Goal: Information Seeking & Learning: Understand process/instructions

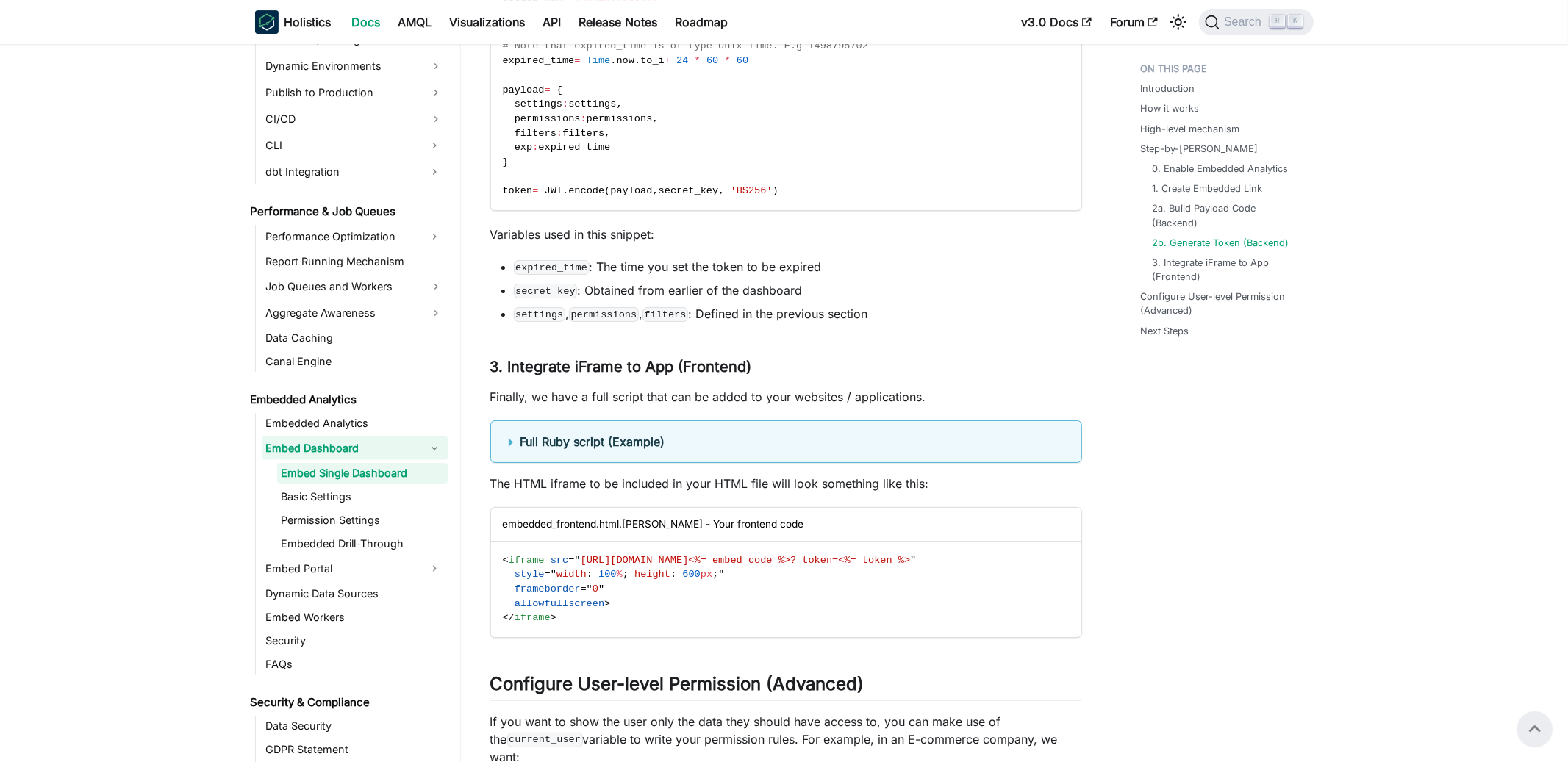
scroll to position [4209, 0]
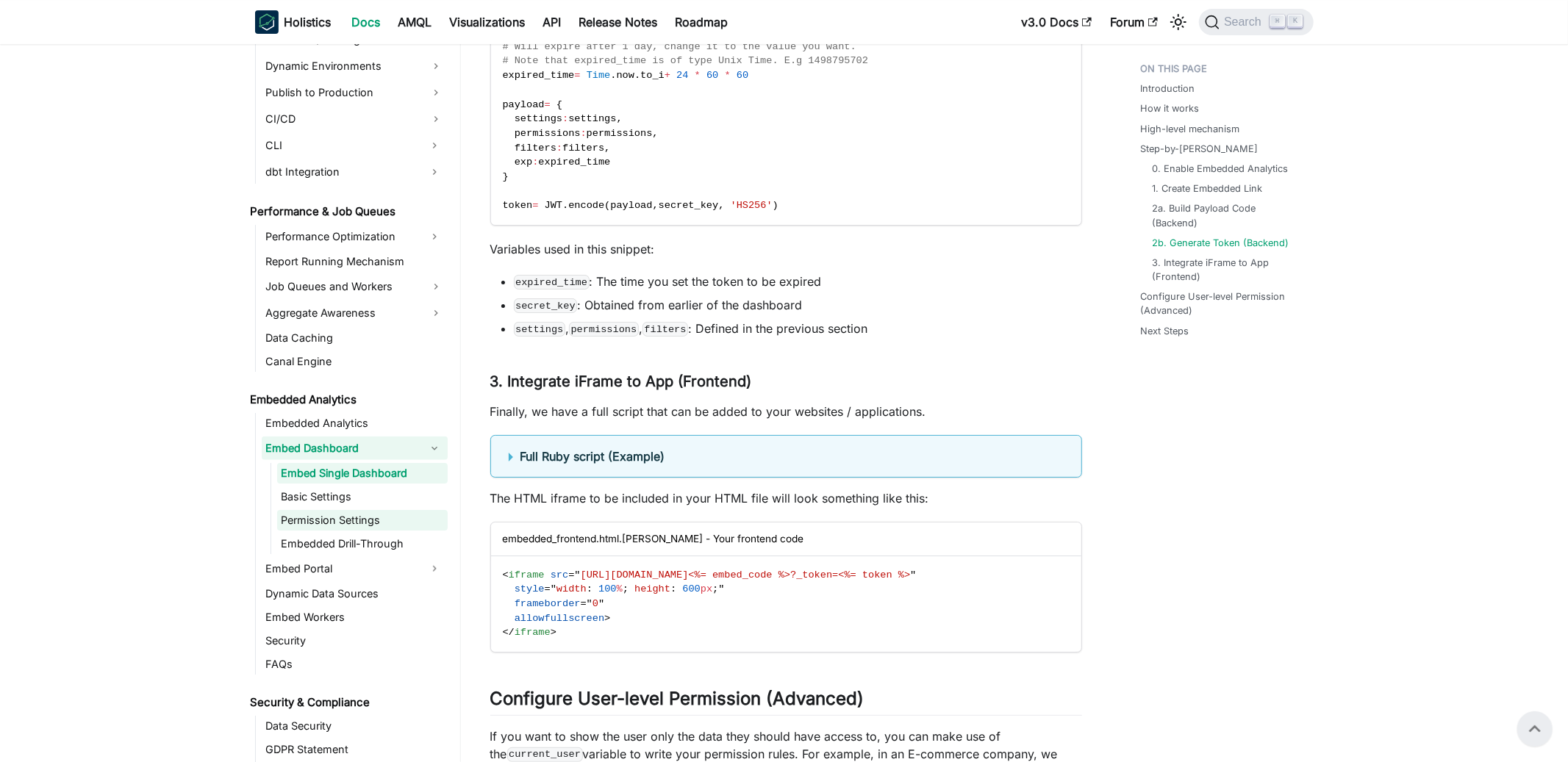
click at [360, 518] on link "Permission Settings" at bounding box center [362, 520] width 171 height 21
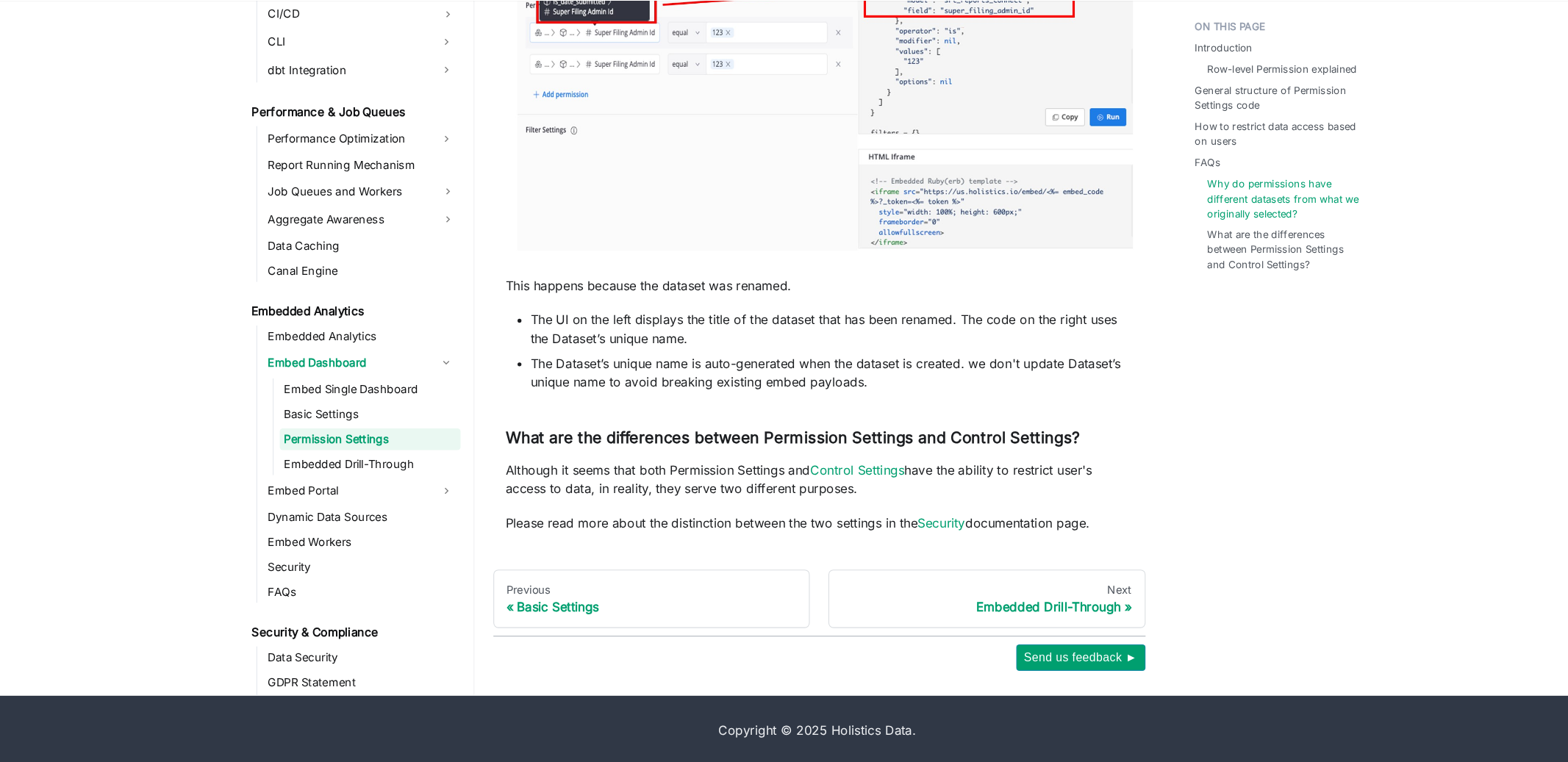
scroll to position [2350, 0]
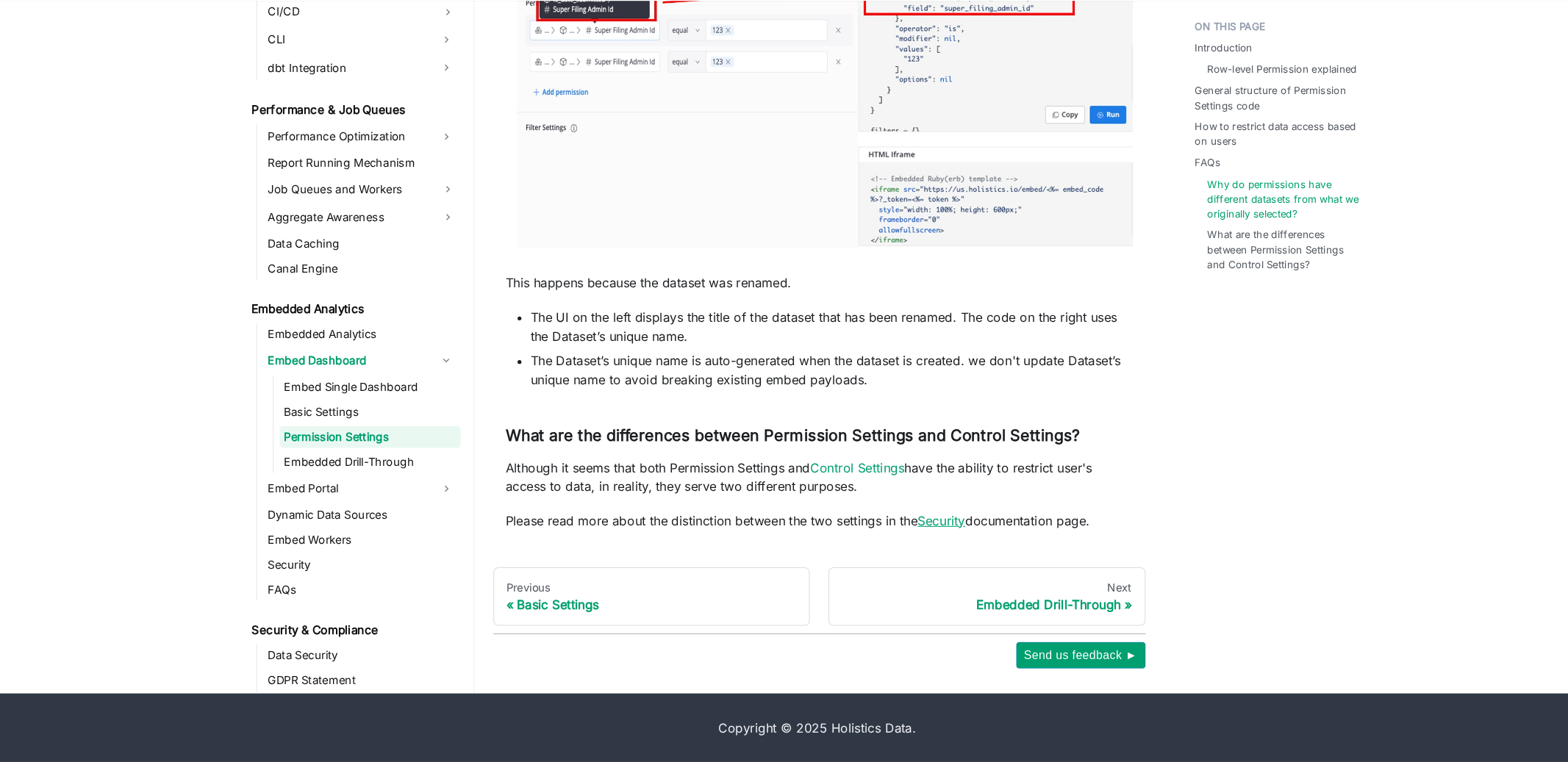
click at [910, 532] on link "Security" at bounding box center [901, 534] width 45 height 15
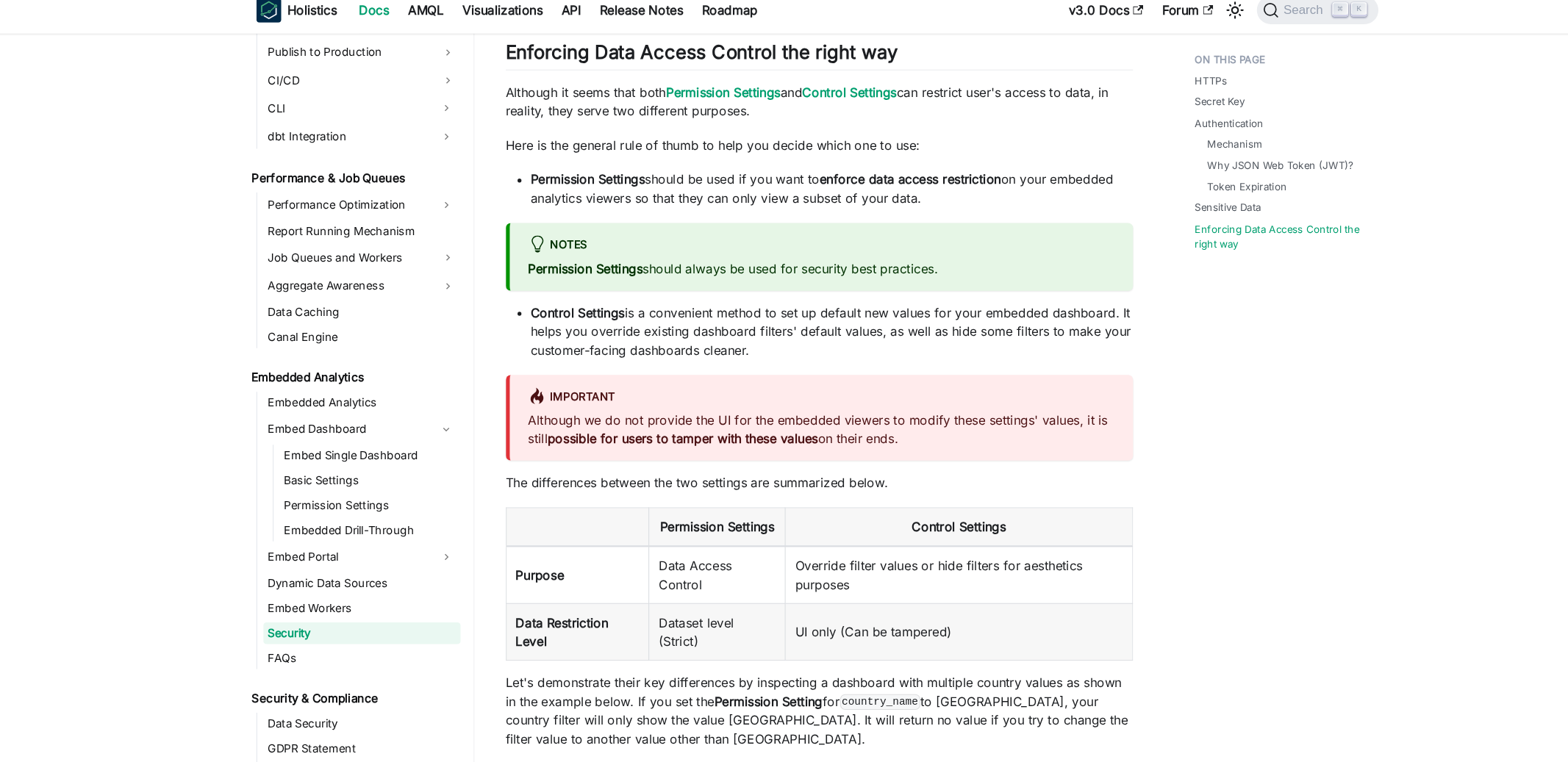
scroll to position [1508, 0]
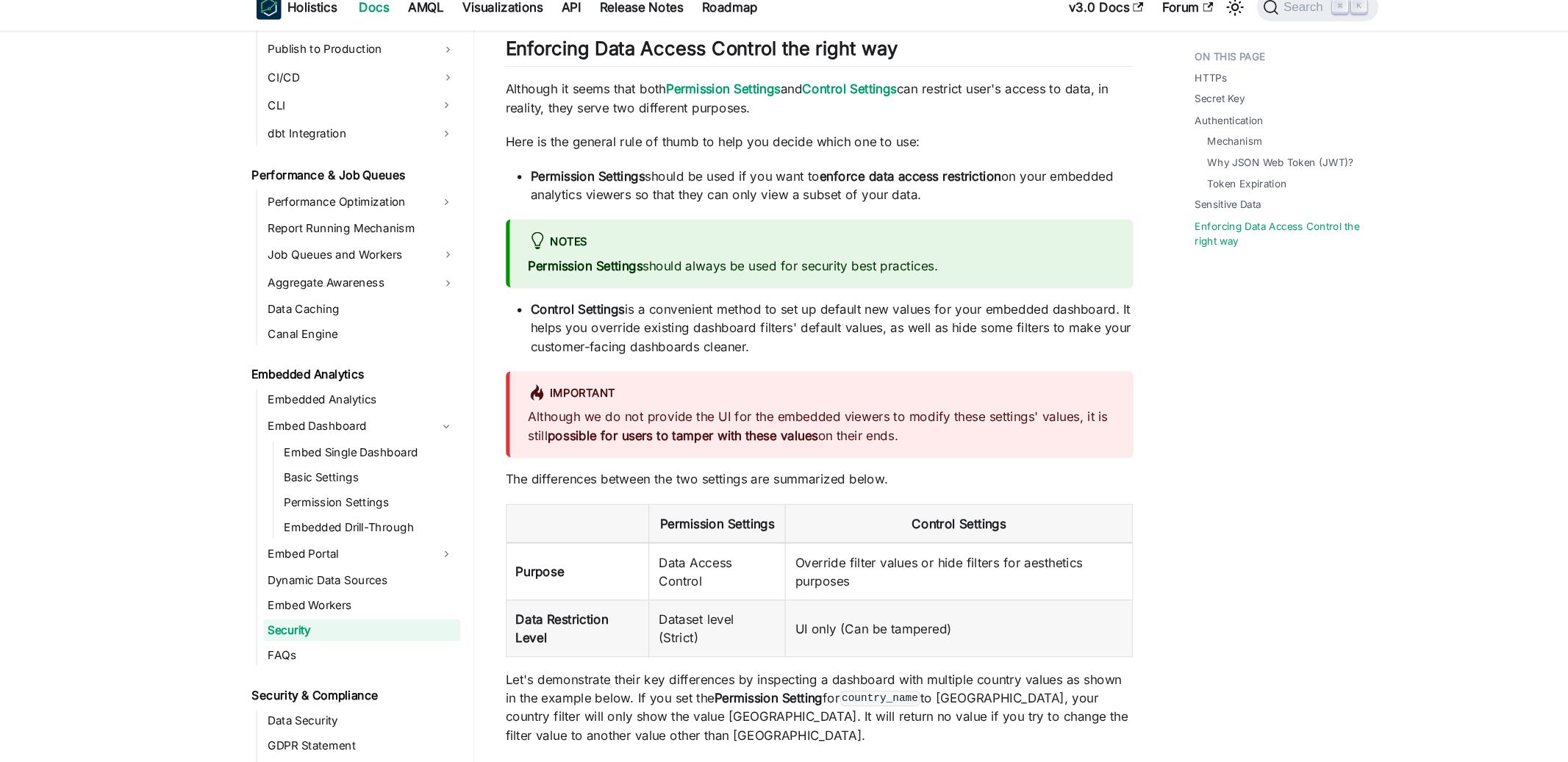
click at [859, 430] on p "Although we do not provide the UI for the embedded viewers to modify these sett…" at bounding box center [787, 418] width 553 height 36
click at [749, 606] on td "Dataset level (Strict)" at bounding box center [689, 609] width 129 height 54
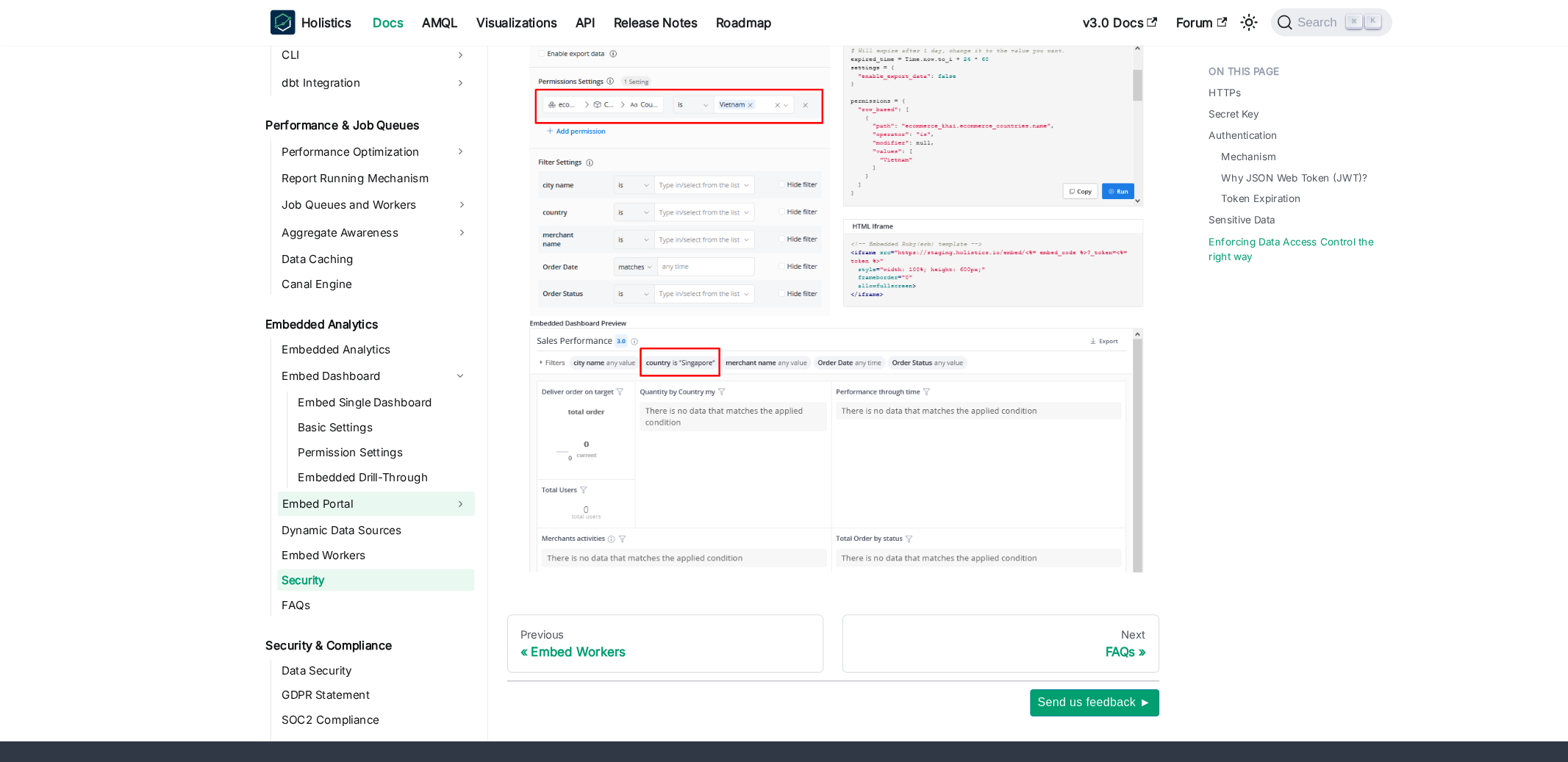
scroll to position [1253, 0]
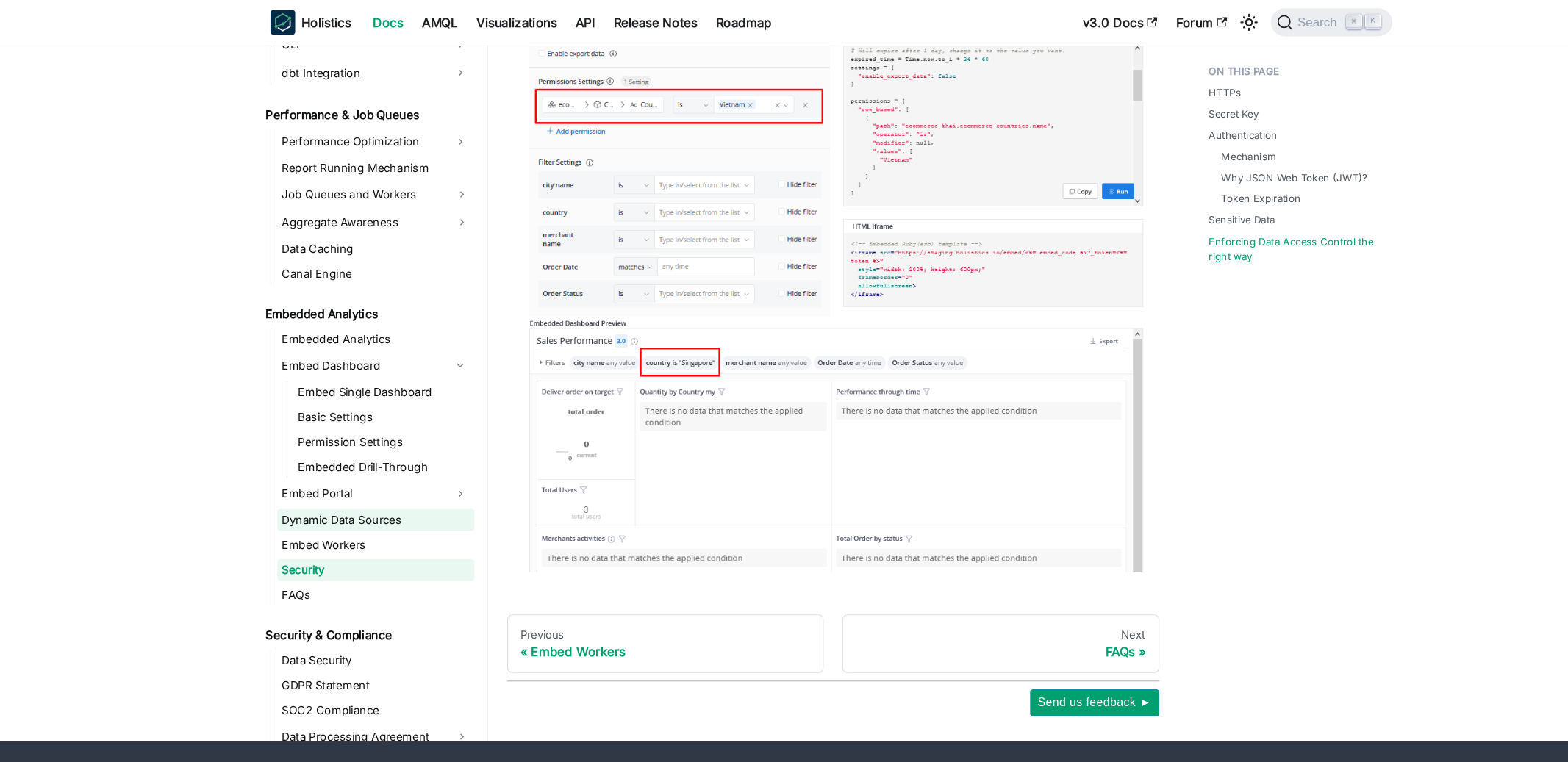
click at [374, 490] on link "Dynamic Data Sources" at bounding box center [355, 491] width 186 height 21
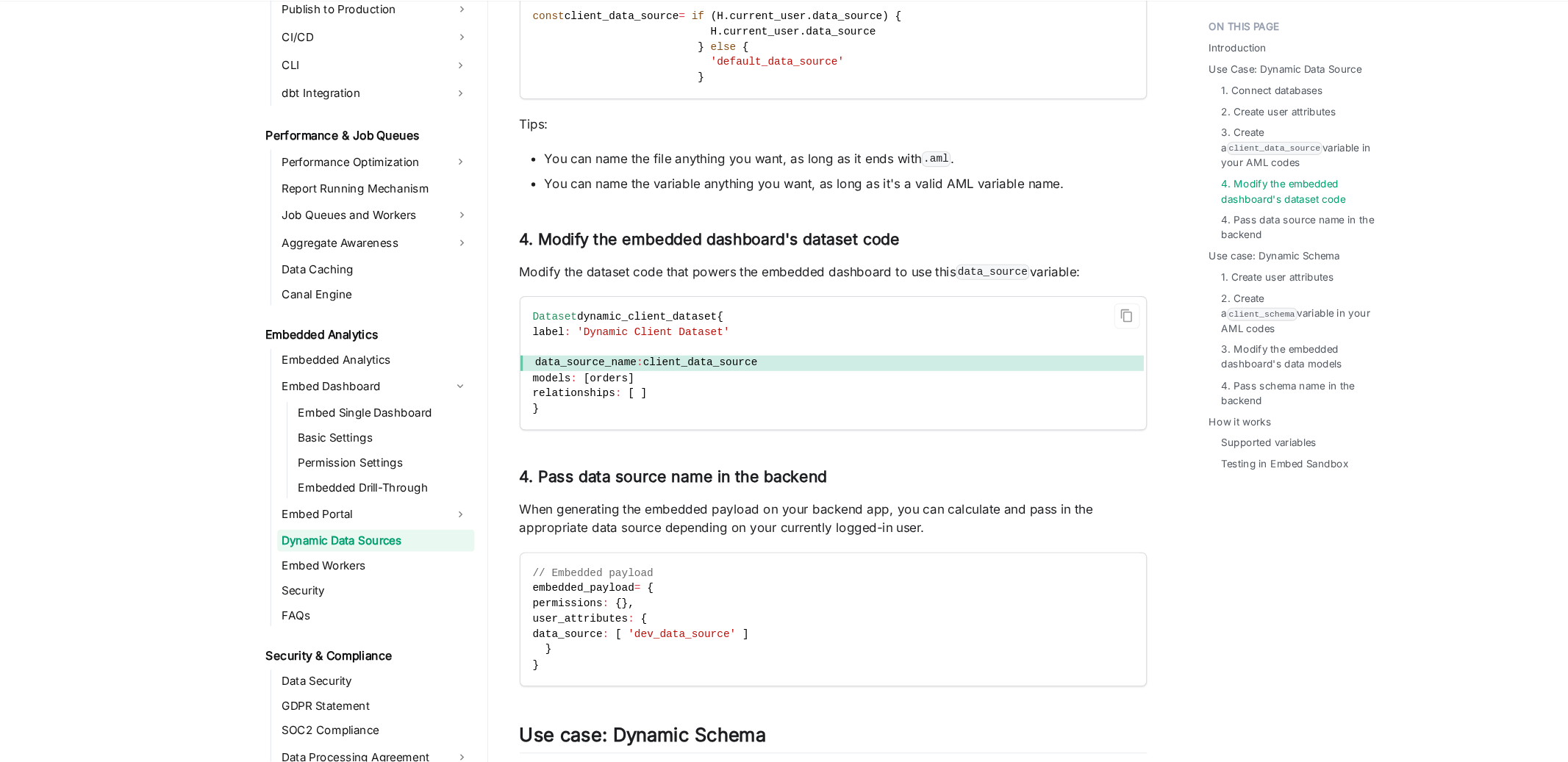
scroll to position [1474, 0]
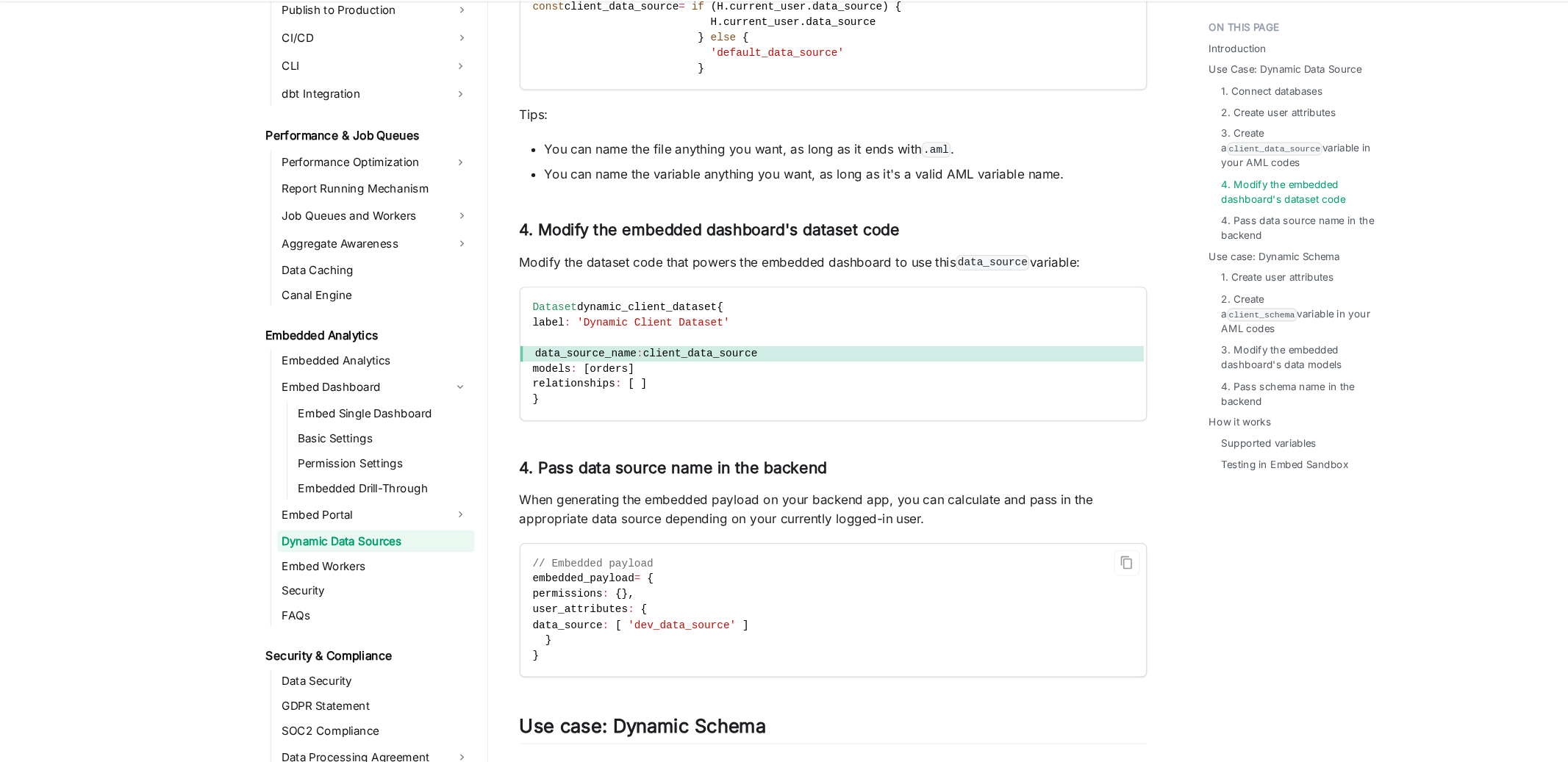
click at [752, 627] on code "// Embedded payload embedded_payload = { permissions : { } , user_attributes : …" at bounding box center [785, 618] width 588 height 125
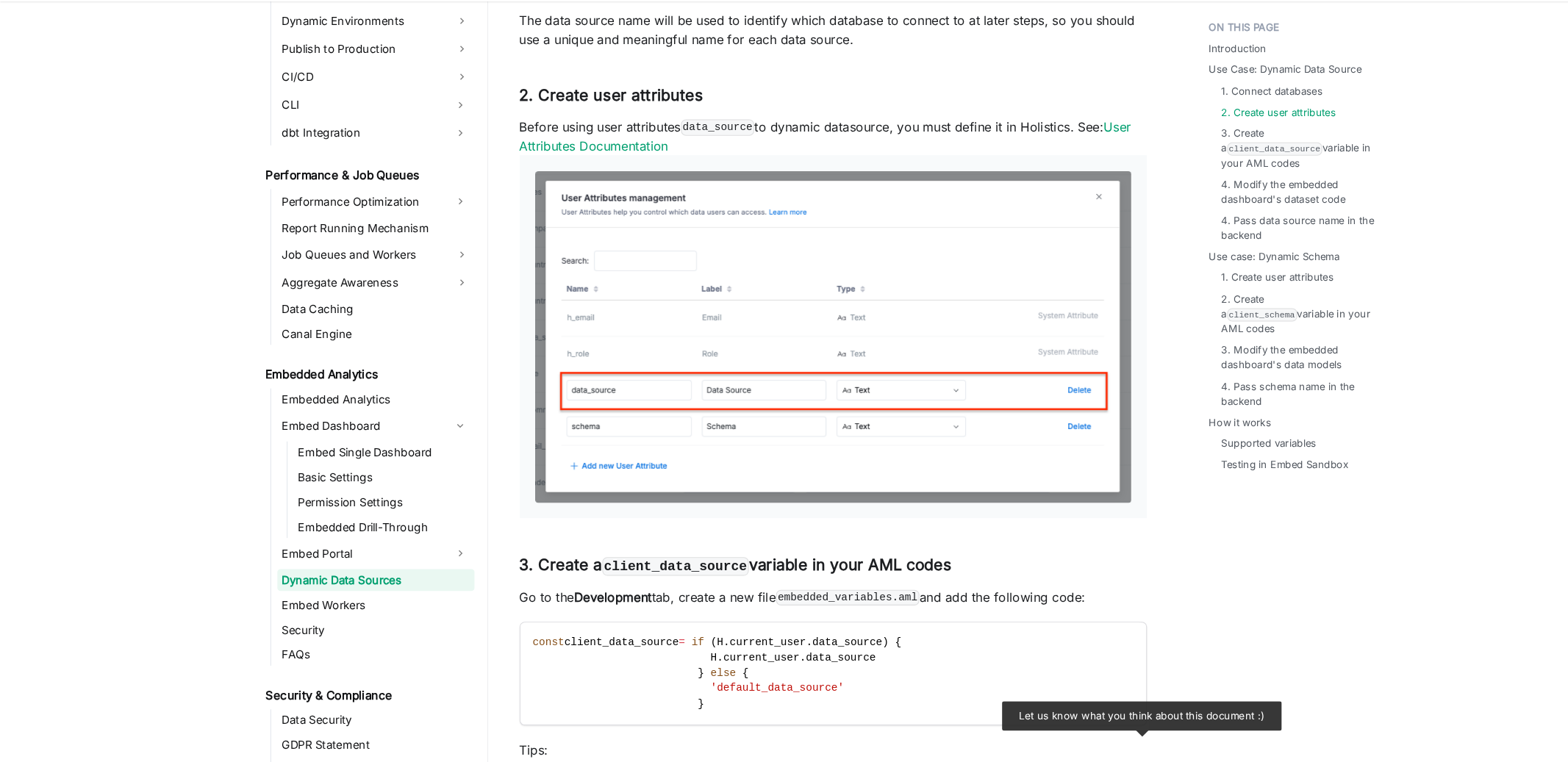
scroll to position [1166, 0]
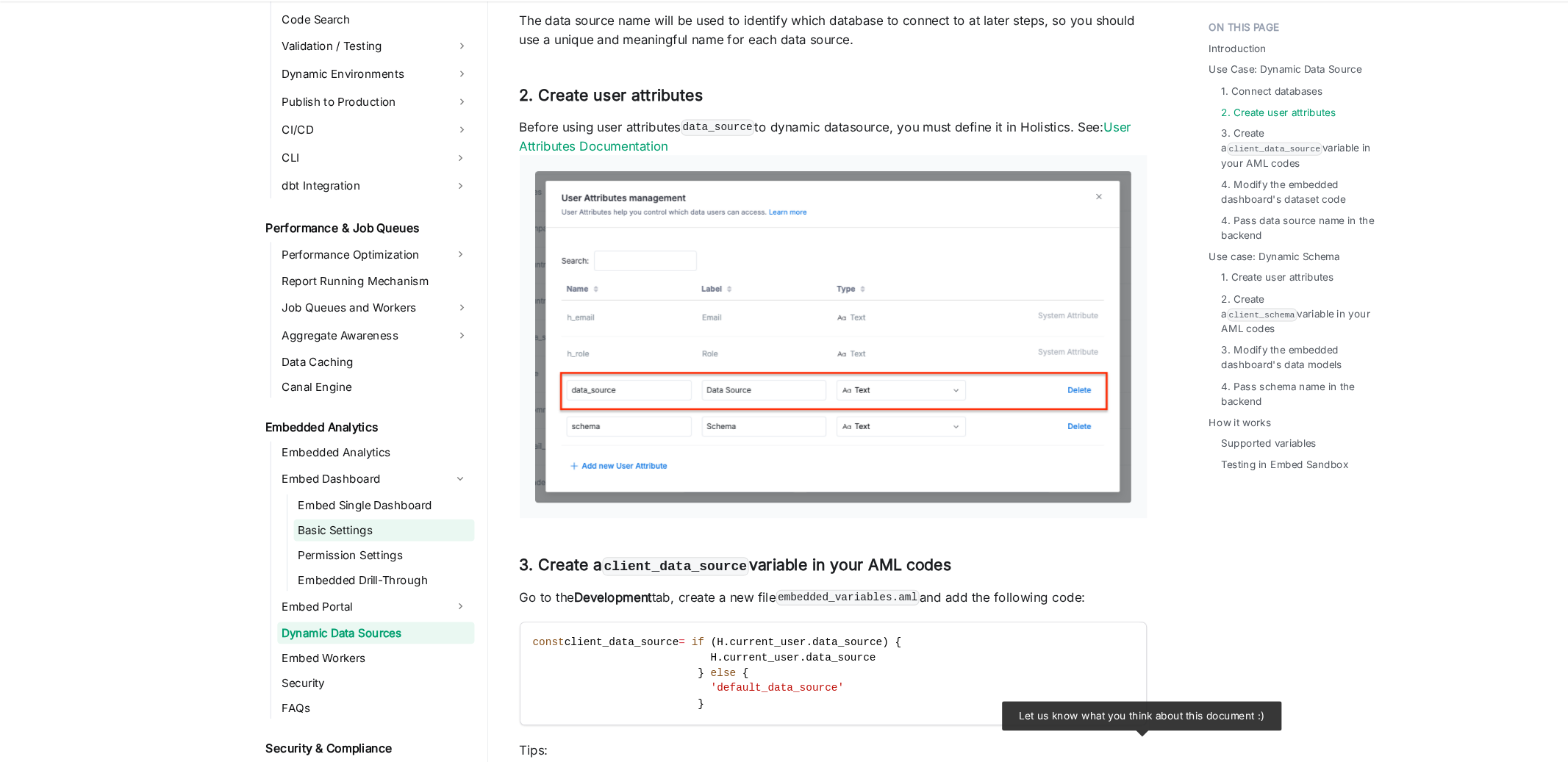
click at [328, 545] on link "Basic Settings" at bounding box center [362, 543] width 171 height 21
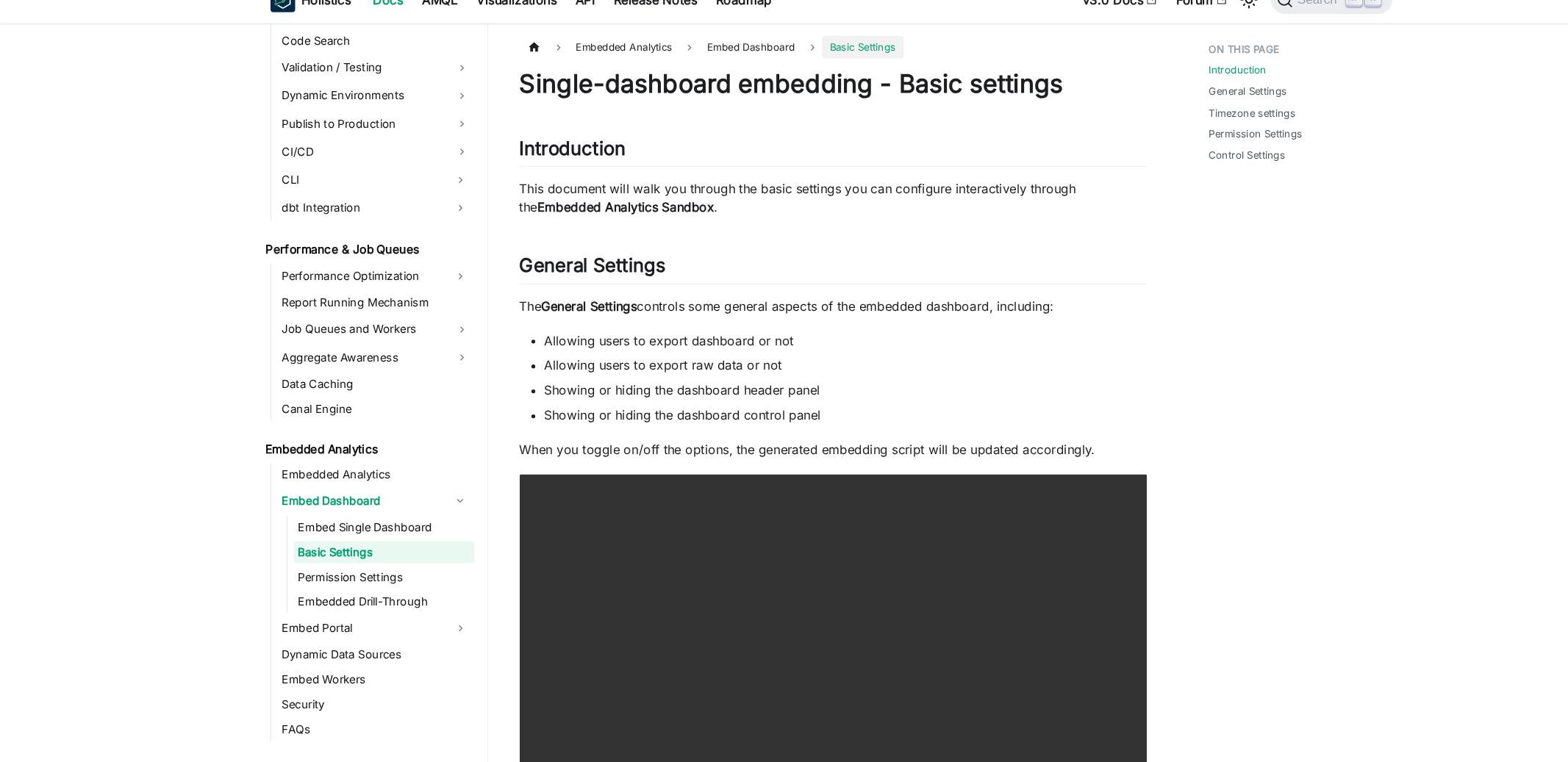
scroll to position [1160, 0]
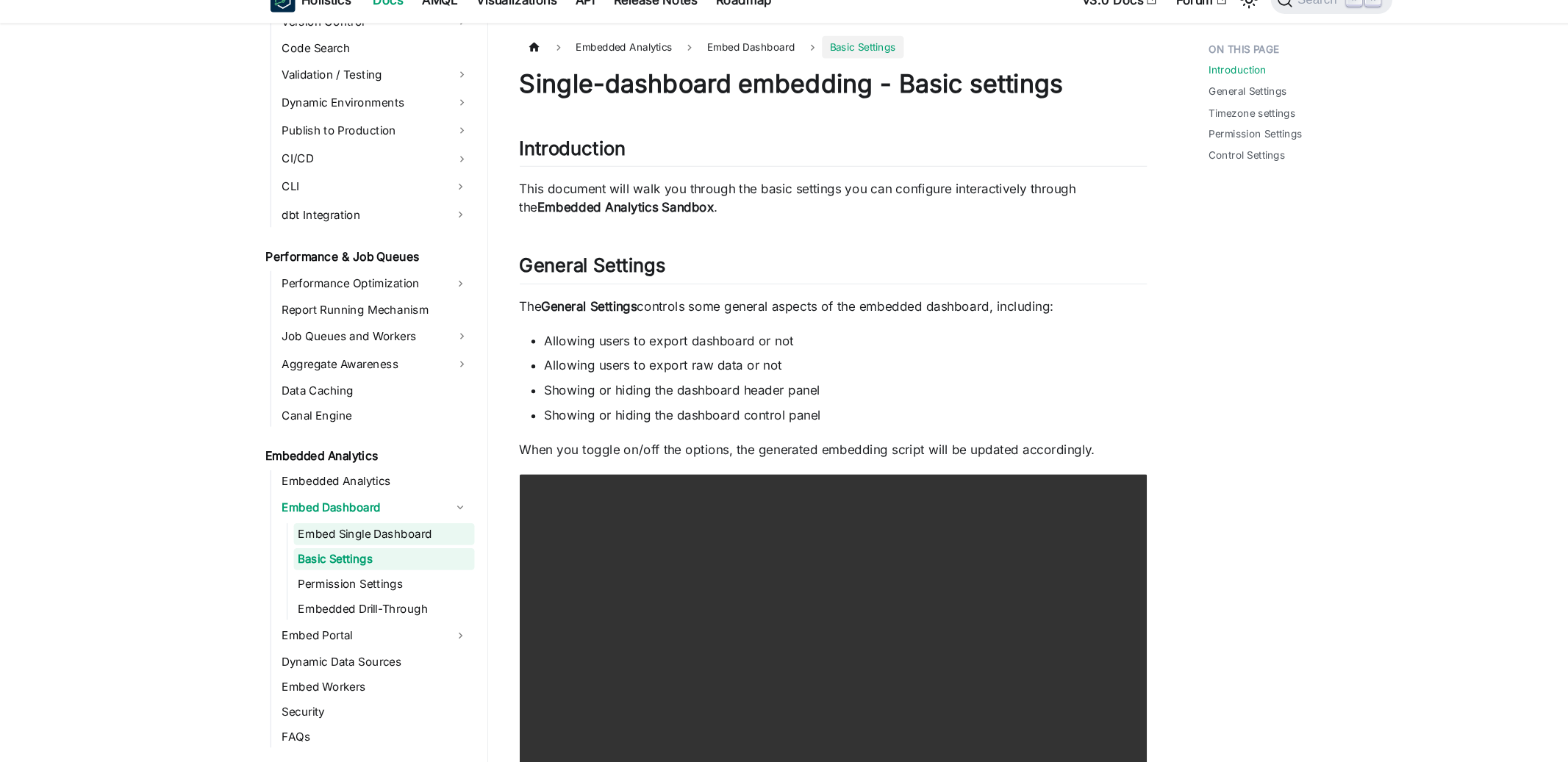
click at [376, 528] on link "Embed Single Dashboard" at bounding box center [362, 526] width 171 height 21
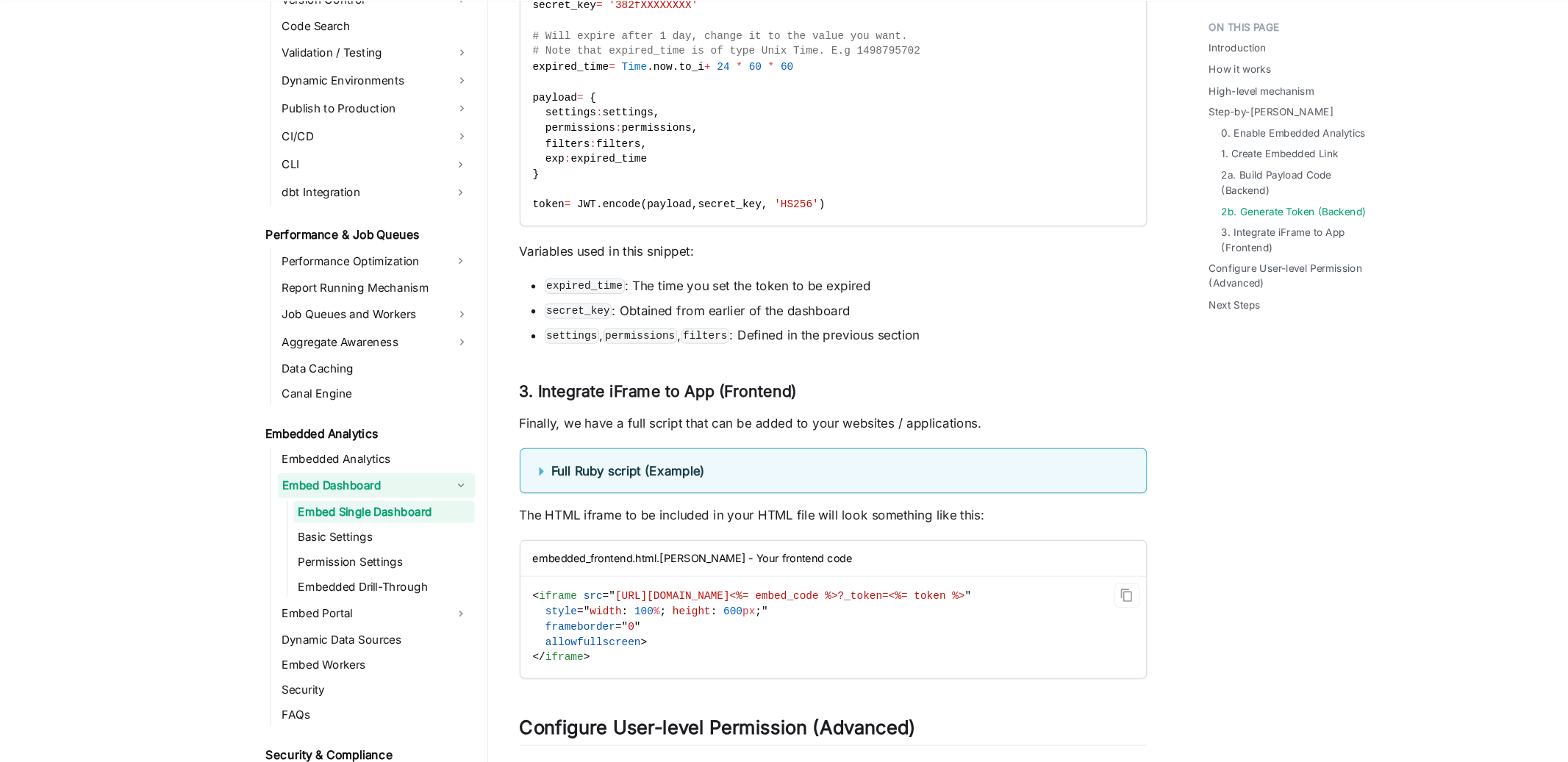
scroll to position [4201, 0]
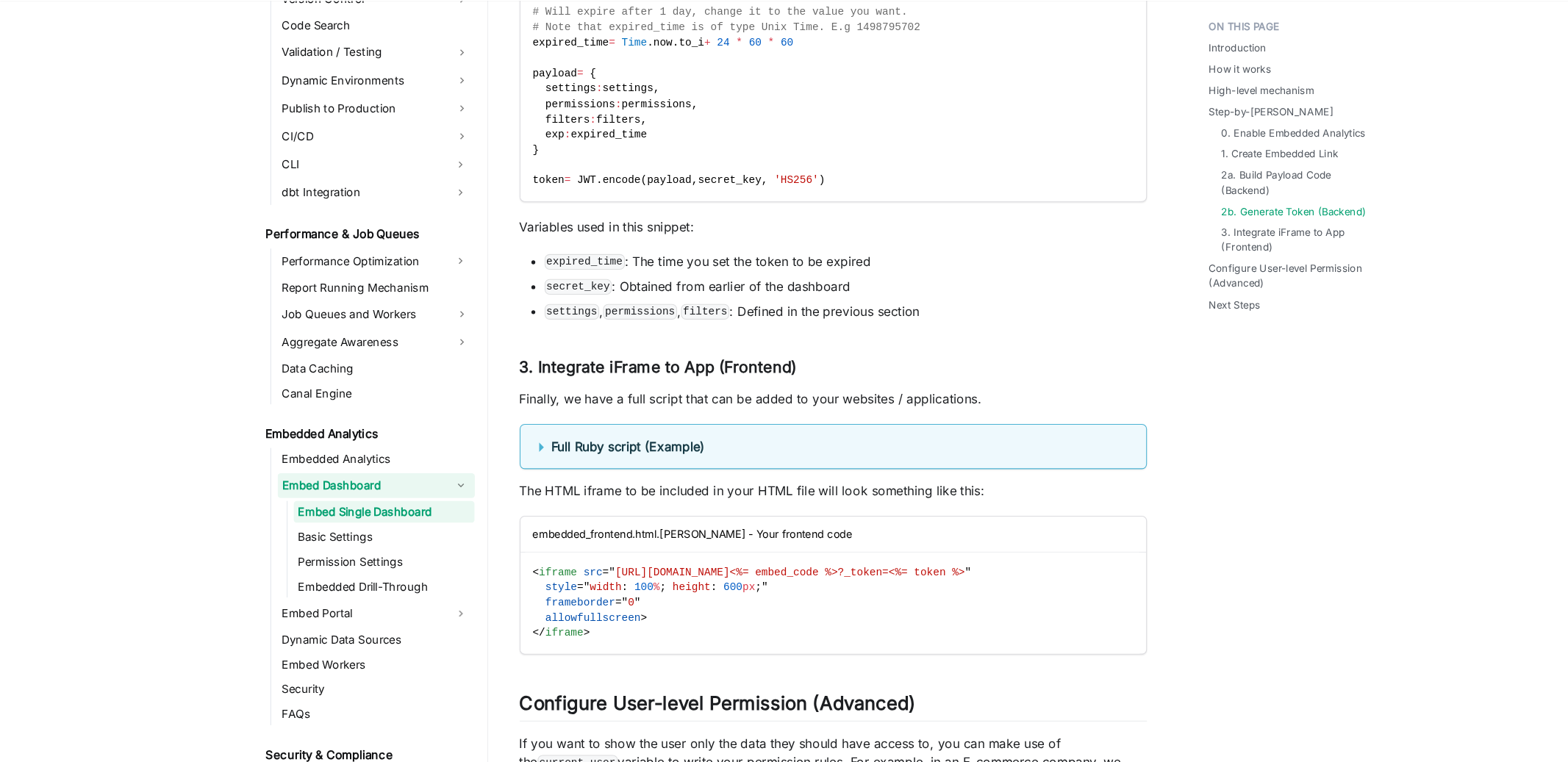
click at [509, 473] on summary "Full Ruby script (Example)" at bounding box center [787, 465] width 555 height 17
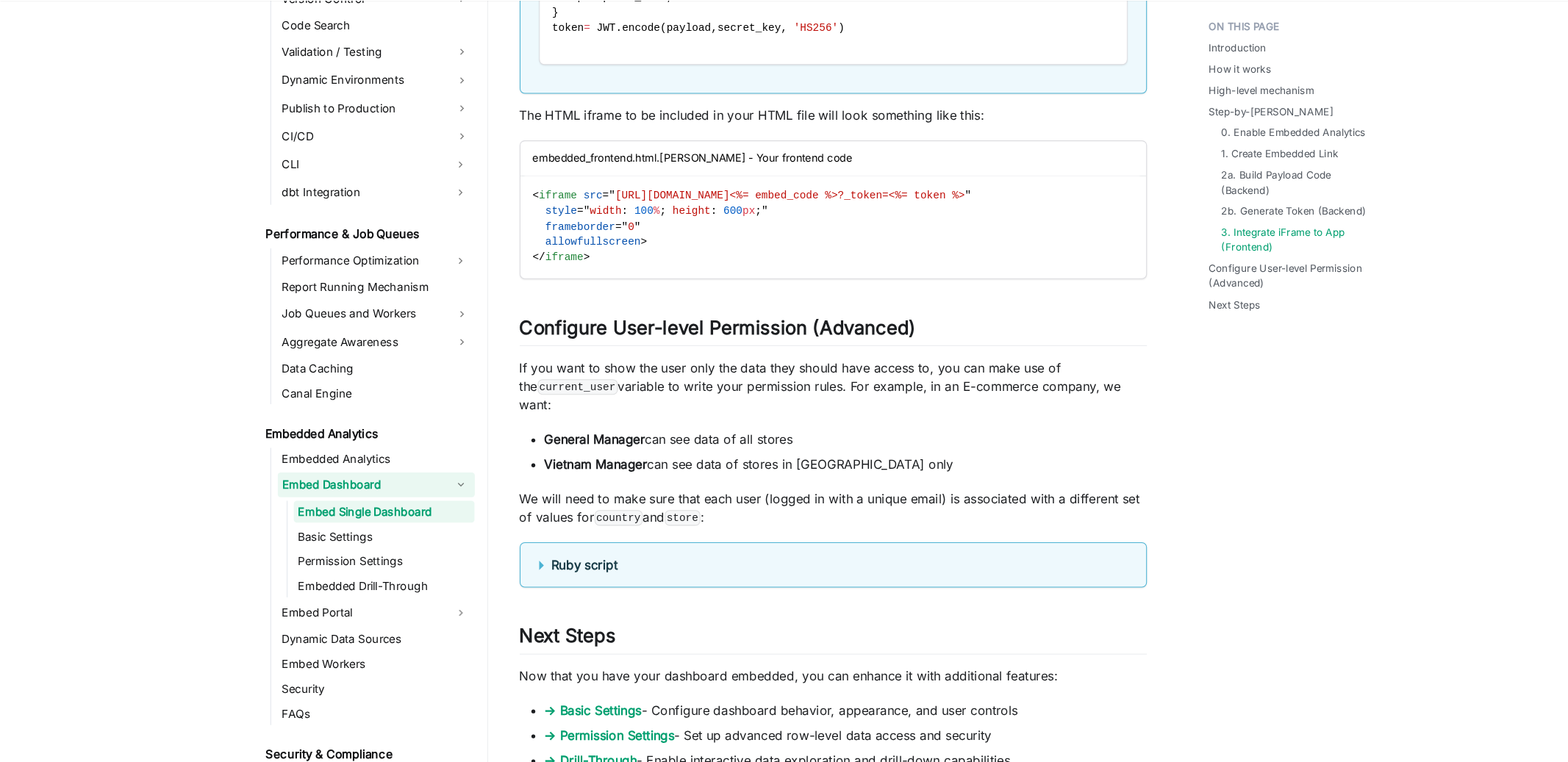
scroll to position [5318, 0]
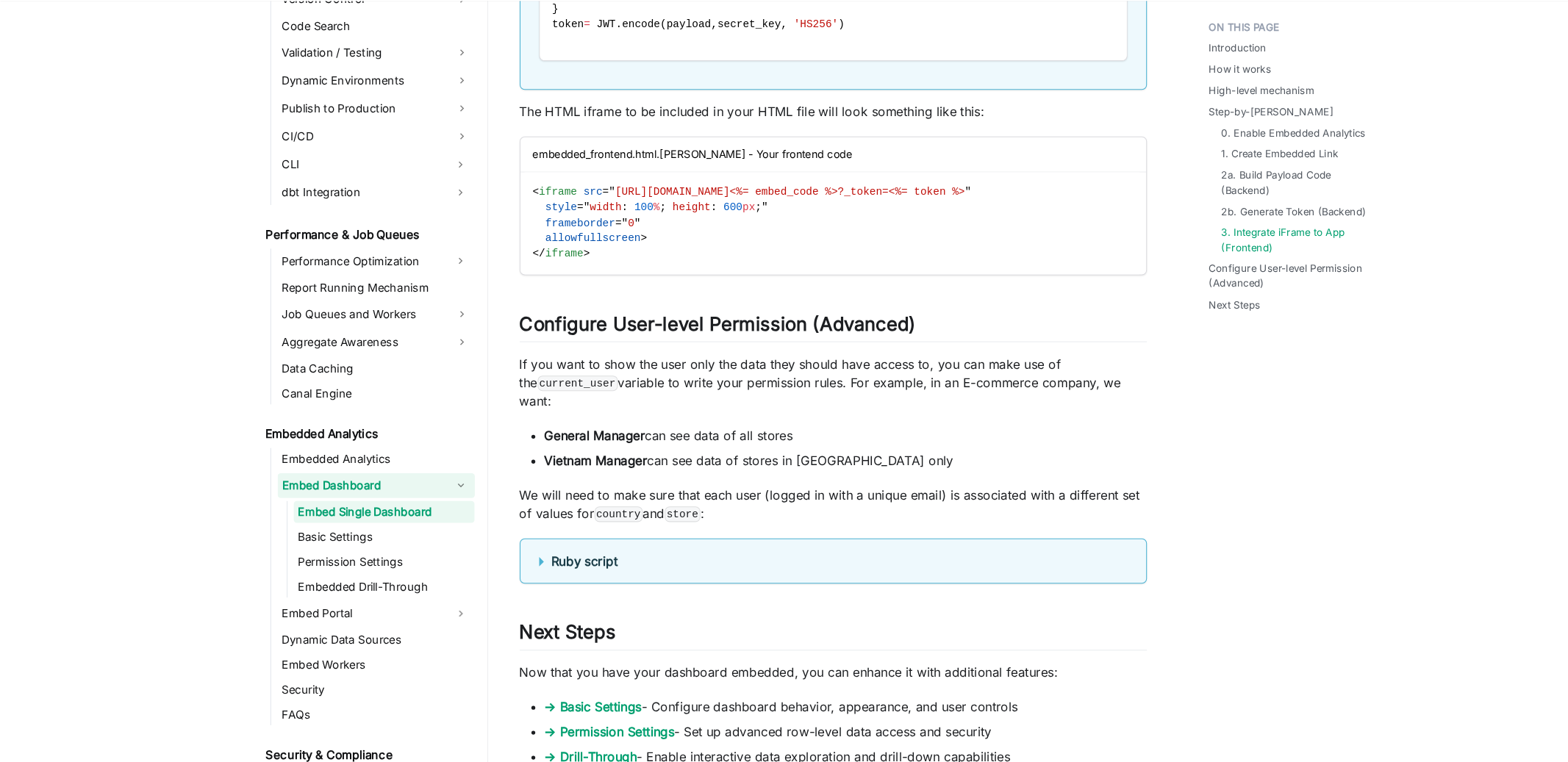
click at [511, 573] on summary "Ruby script" at bounding box center [787, 572] width 555 height 17
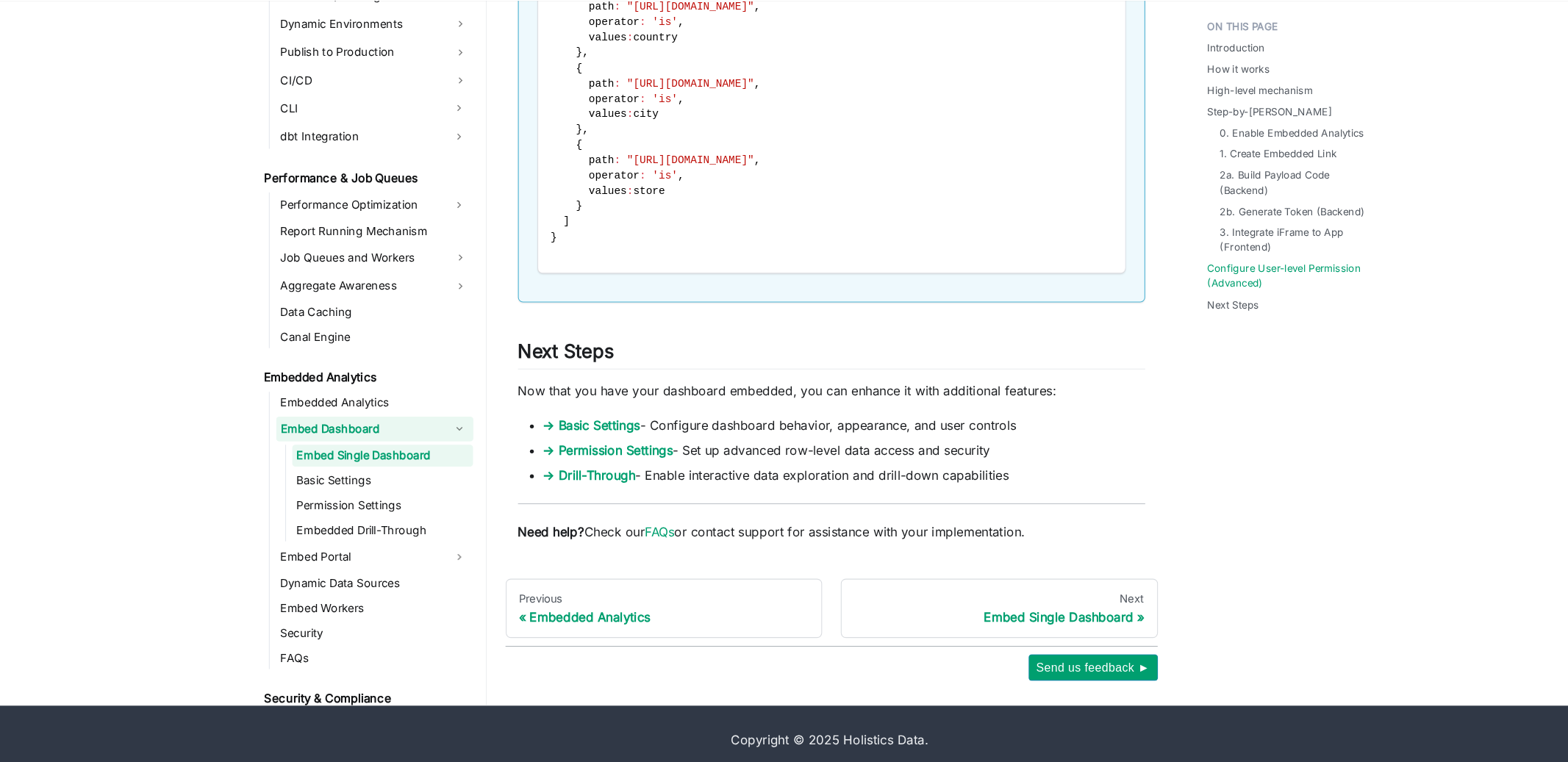
scroll to position [6123, 0]
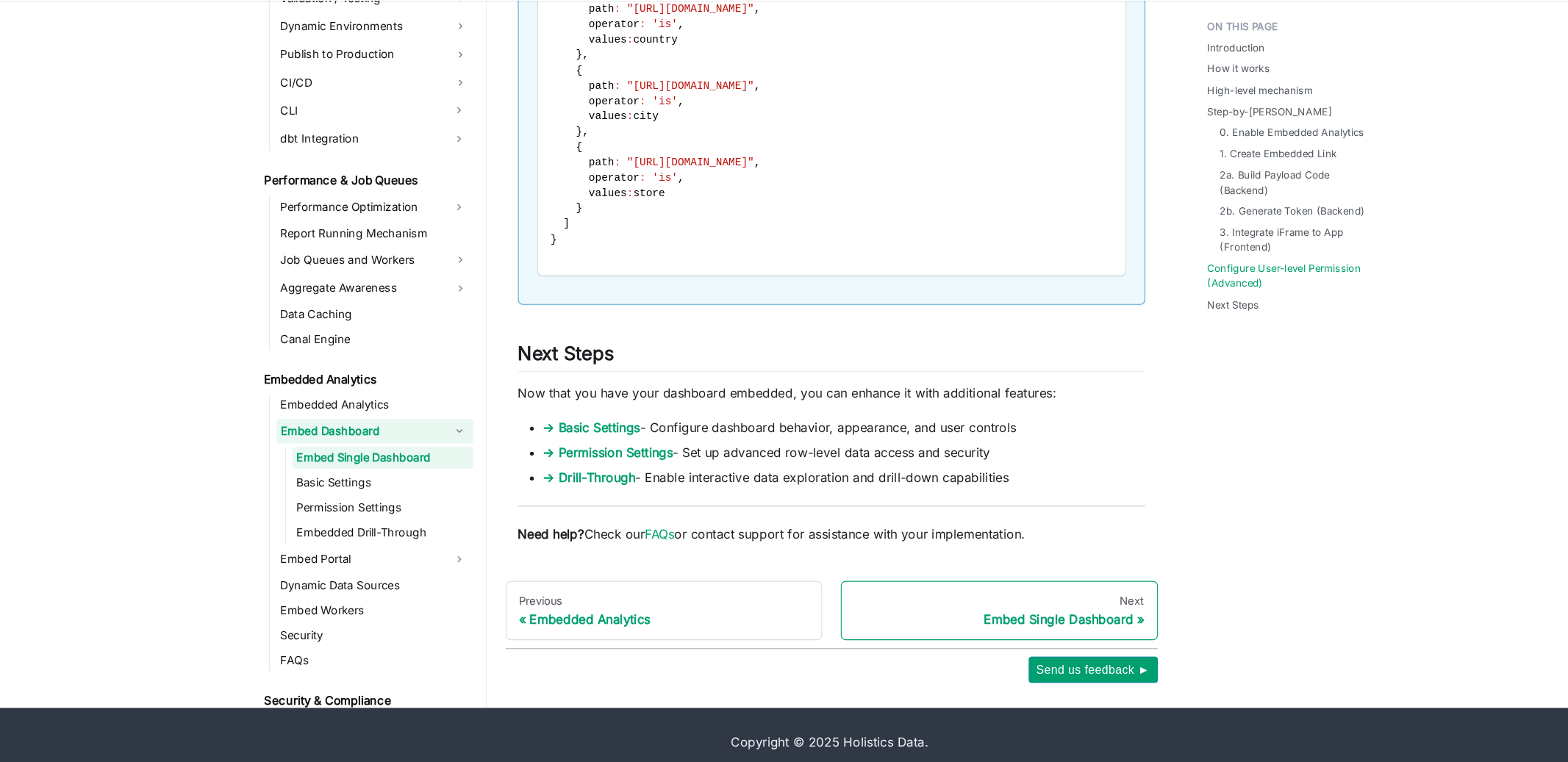
click at [980, 626] on div "Embed Single Dashboard" at bounding box center [944, 627] width 274 height 15
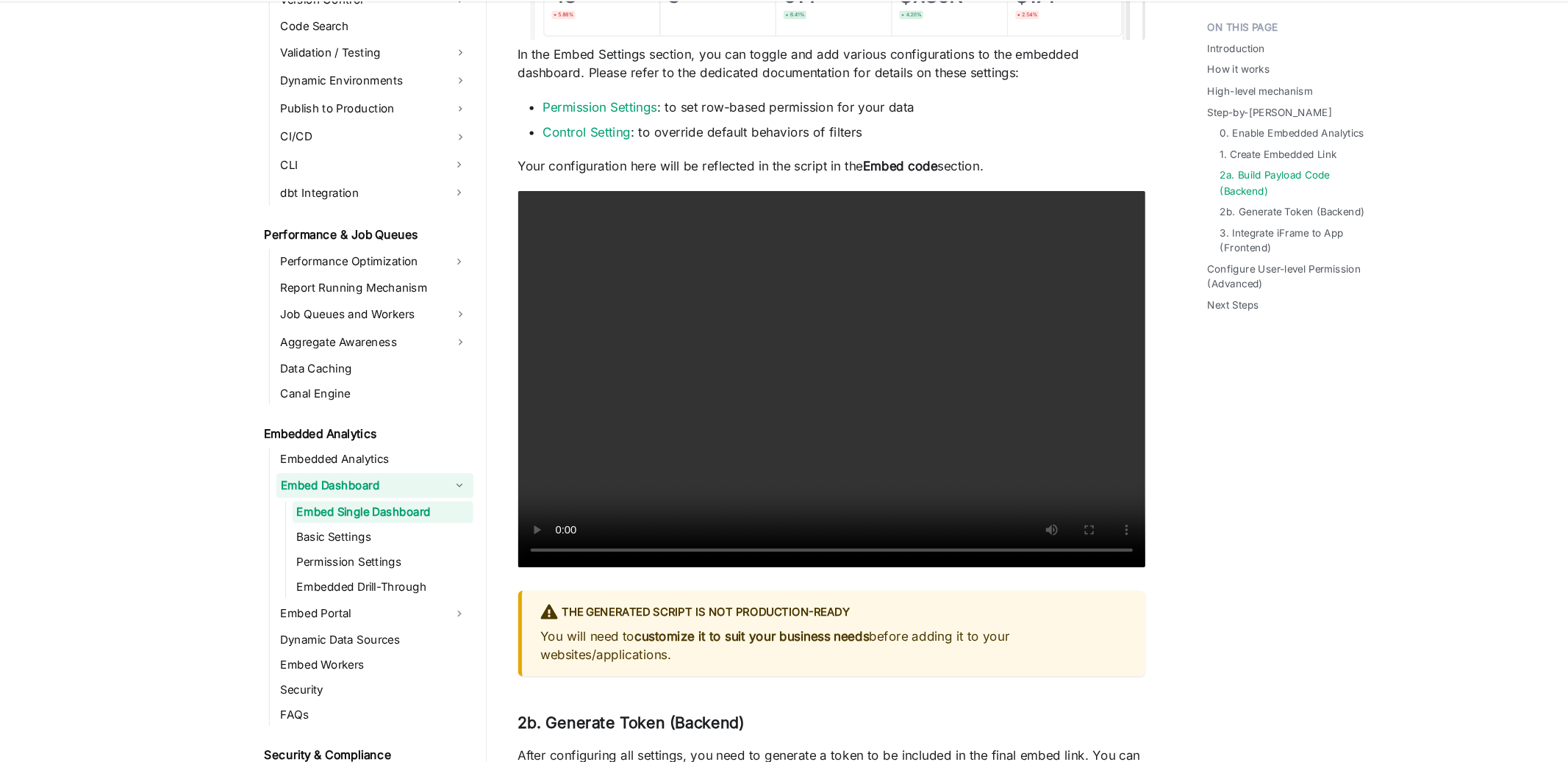
scroll to position [3432, 0]
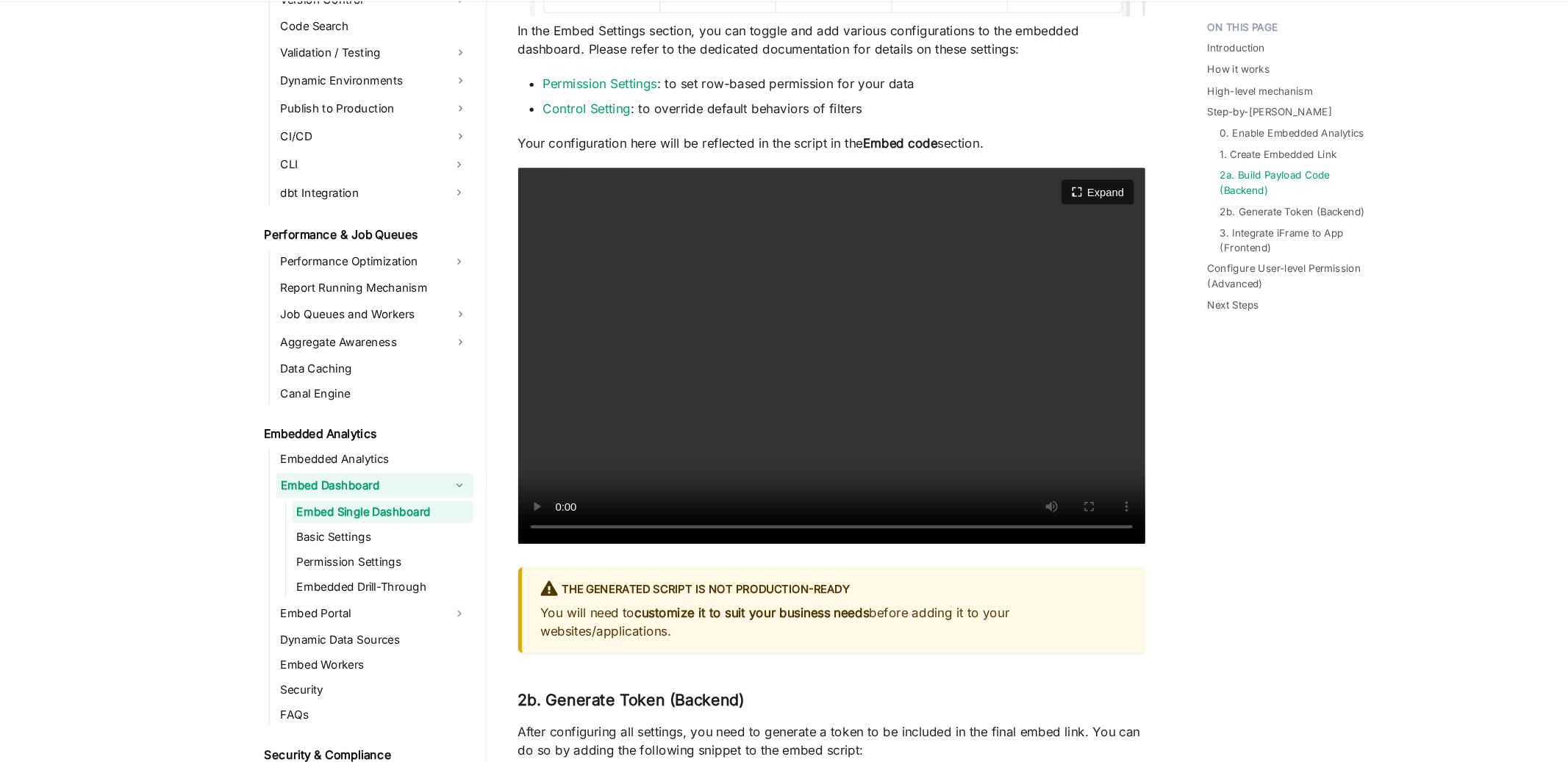
click at [897, 410] on video "Your browser does not support embedding video, but you can download it ." at bounding box center [786, 378] width 592 height 355
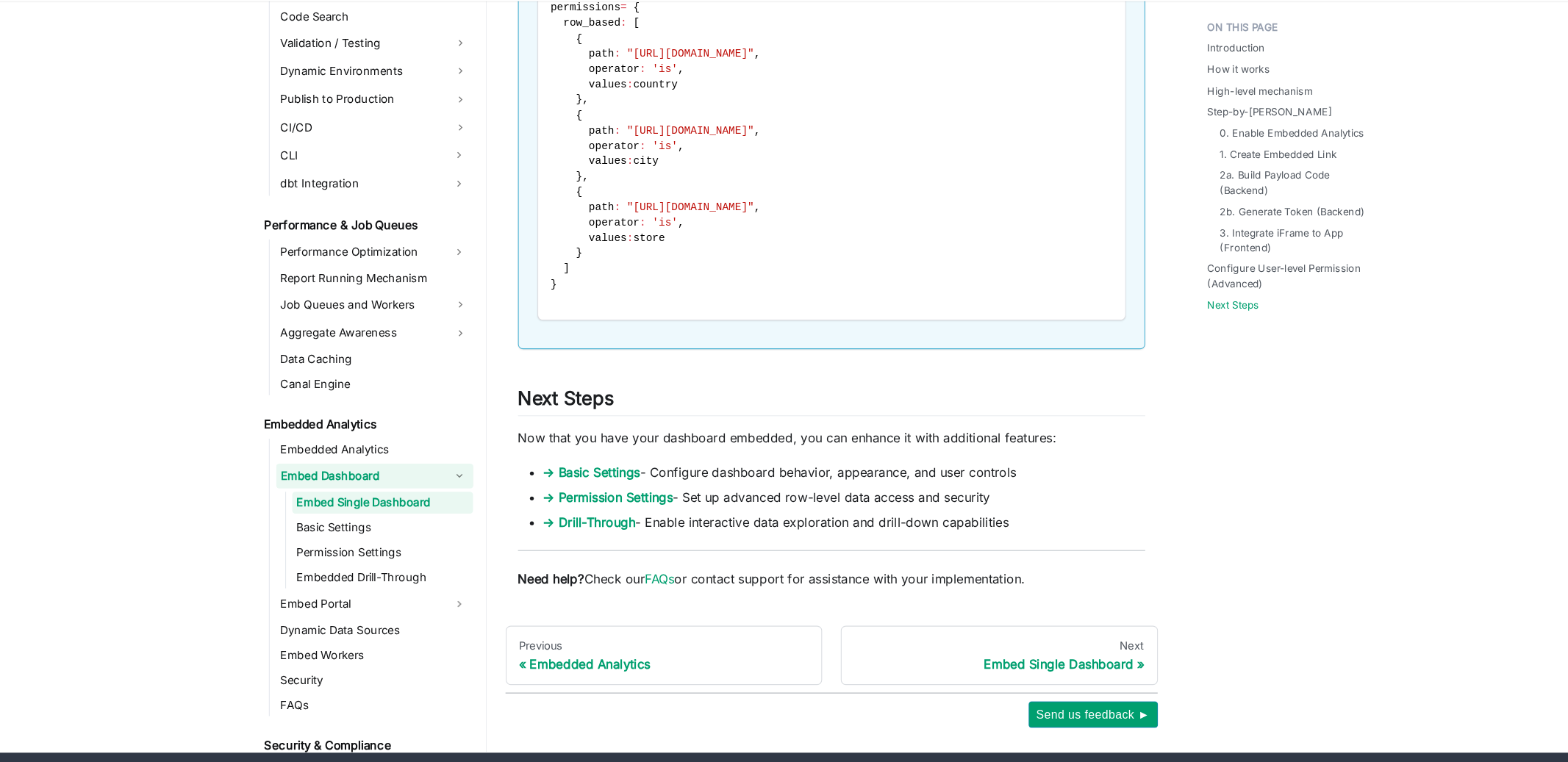
scroll to position [6139, 0]
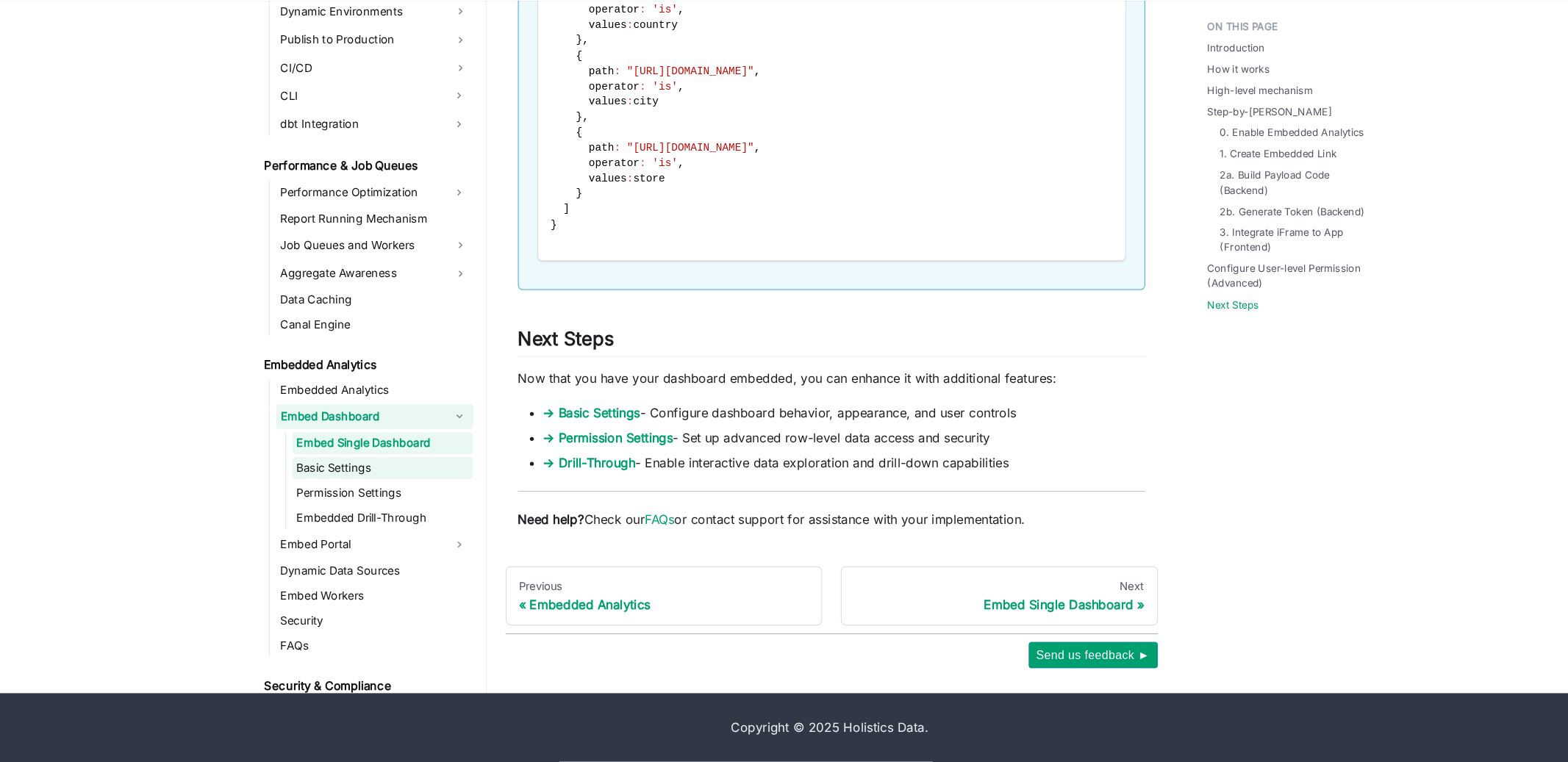
click at [381, 486] on link "Basic Settings" at bounding box center [362, 485] width 171 height 21
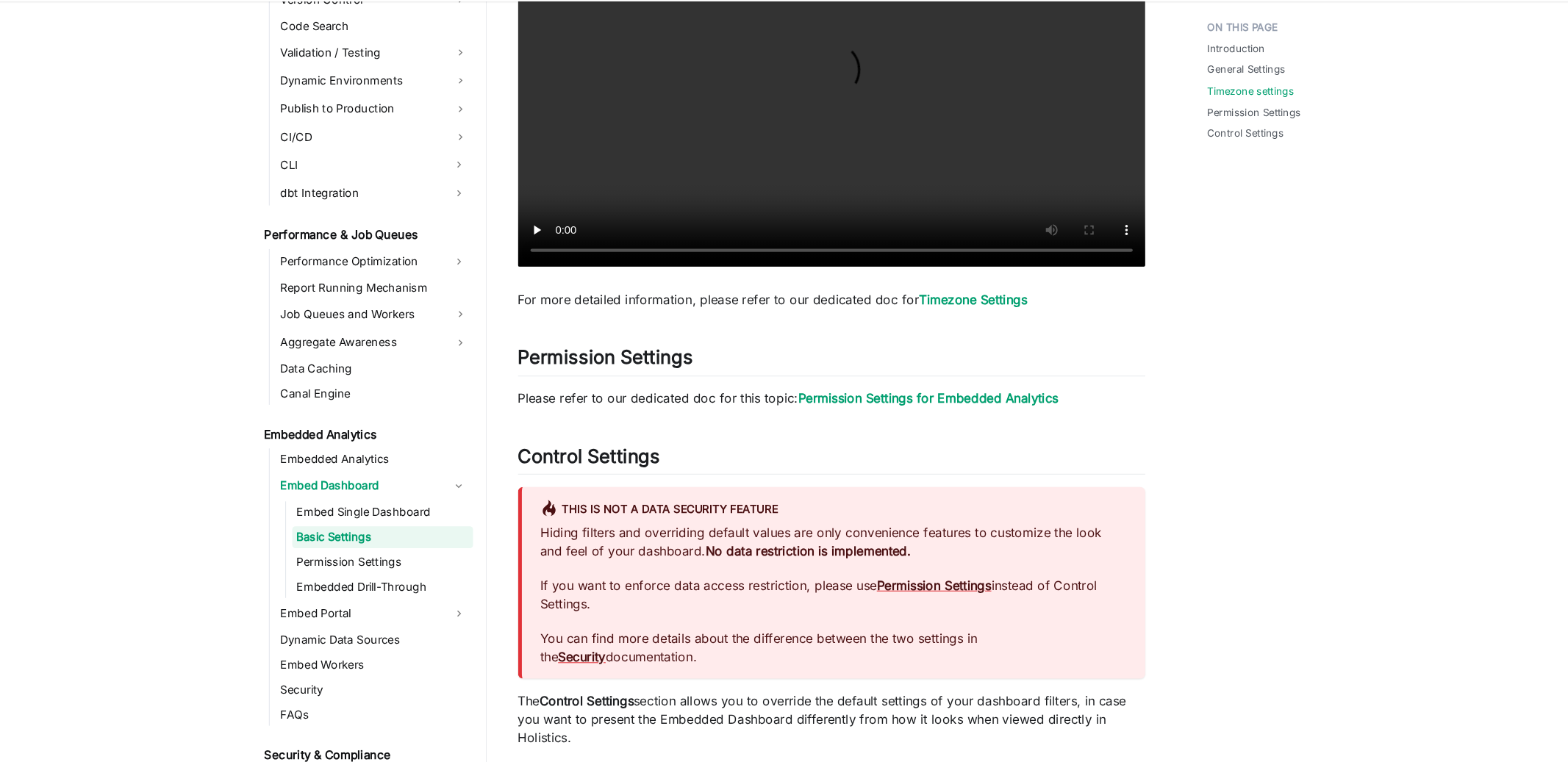
scroll to position [1041, 0]
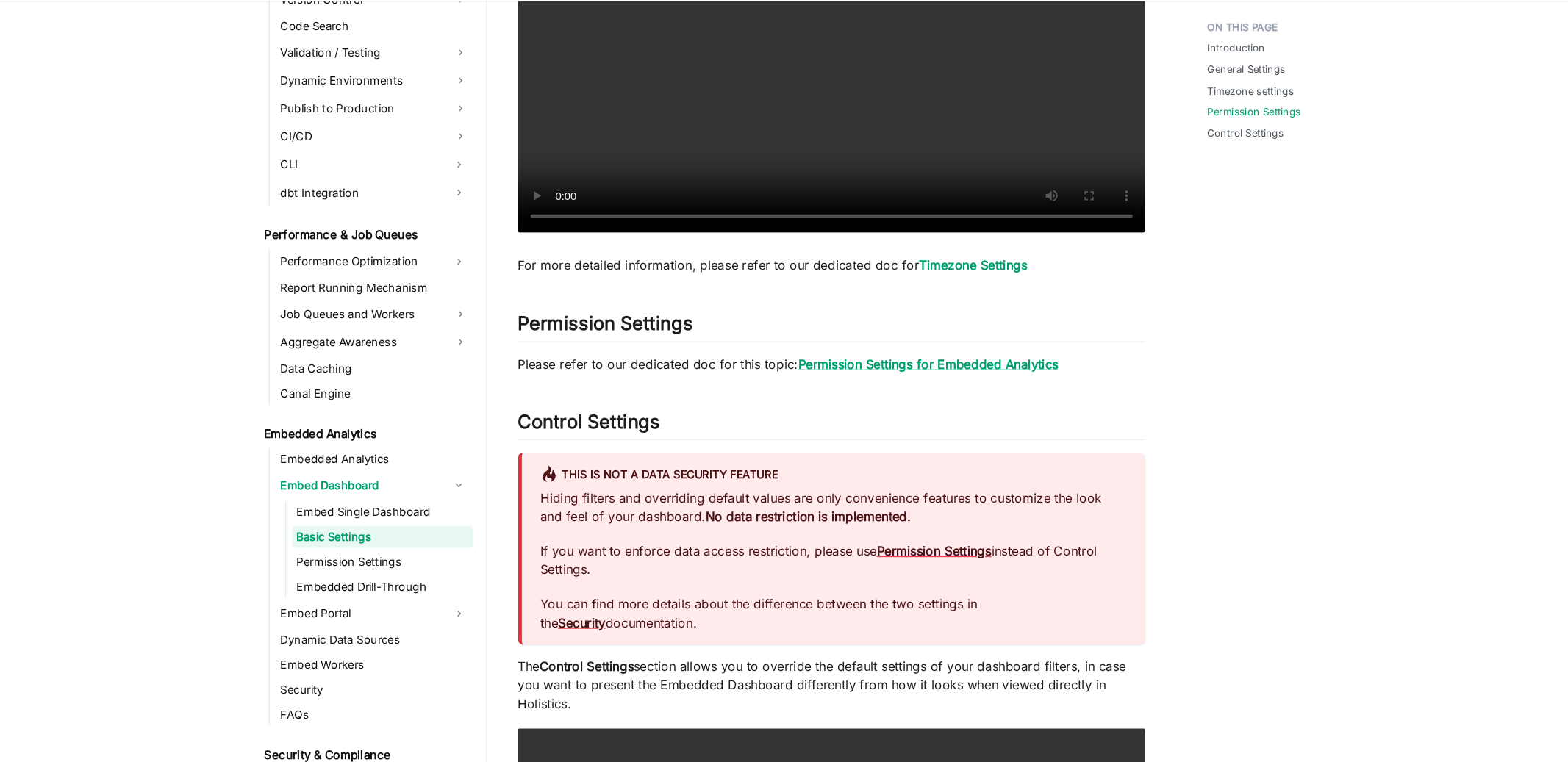
click at [869, 391] on strong "Permission Settings for Embedded Analytics" at bounding box center [878, 386] width 245 height 15
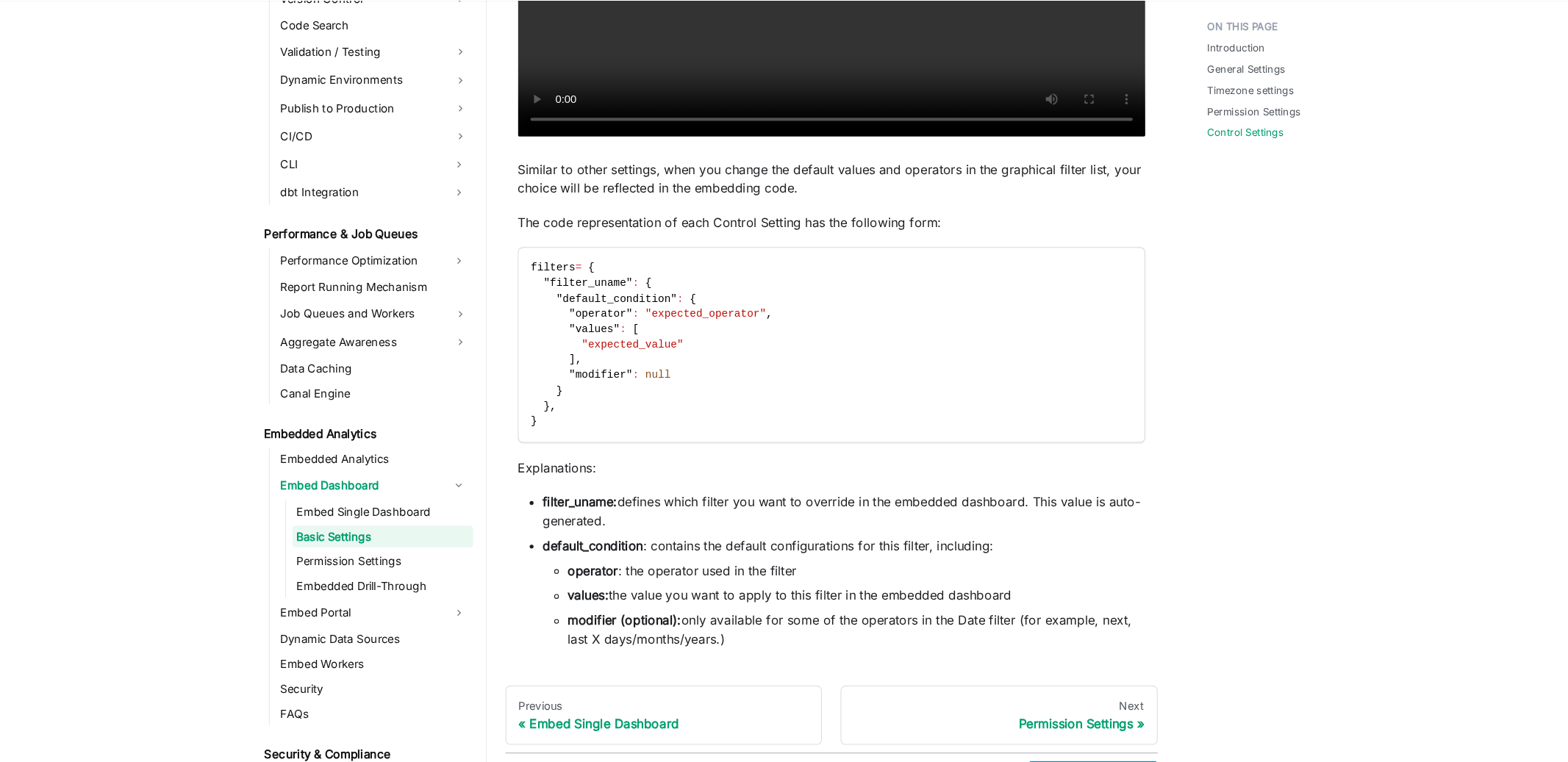
scroll to position [2067, 0]
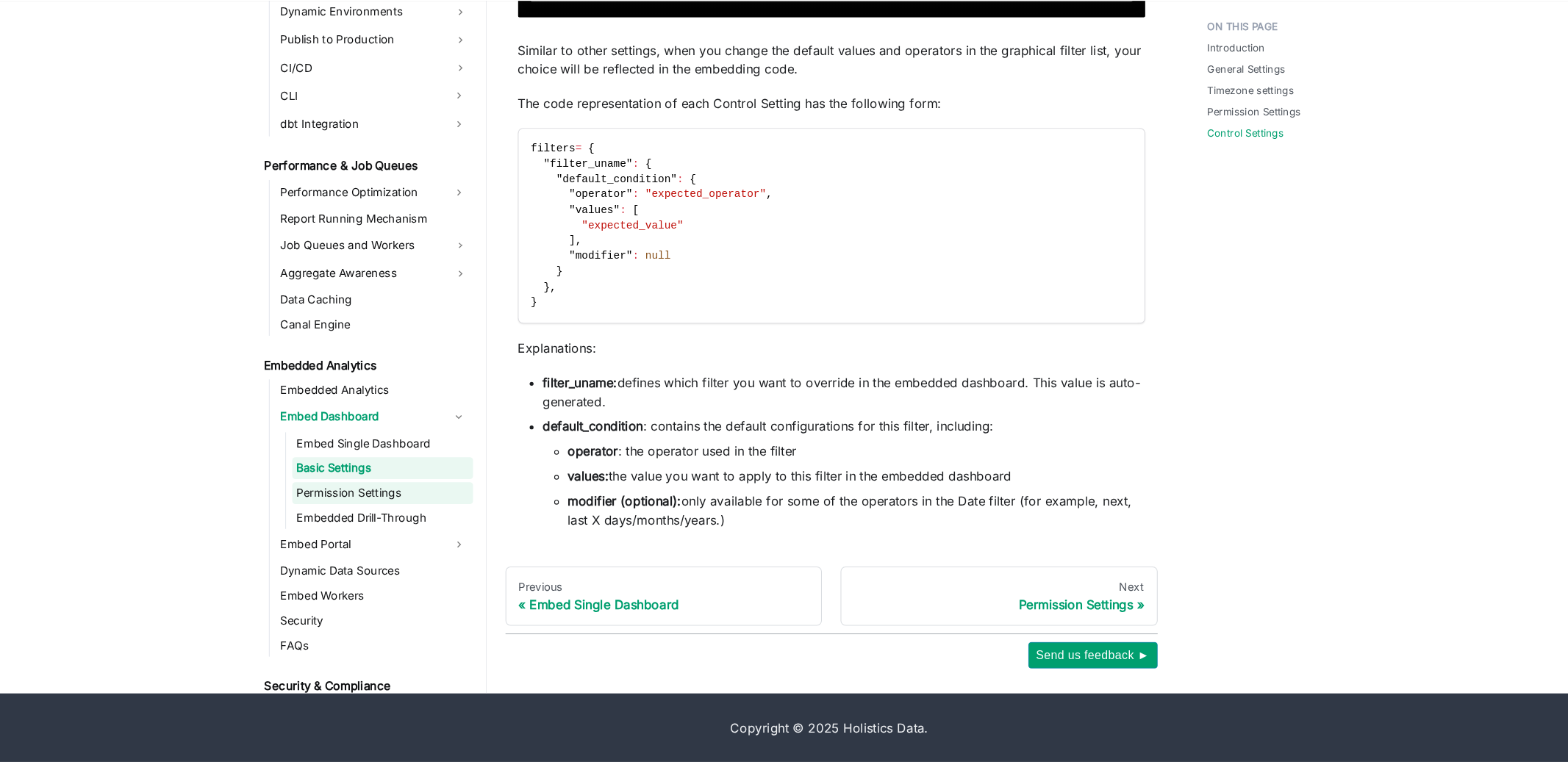
click at [373, 511] on link "Permission Settings" at bounding box center [362, 509] width 171 height 21
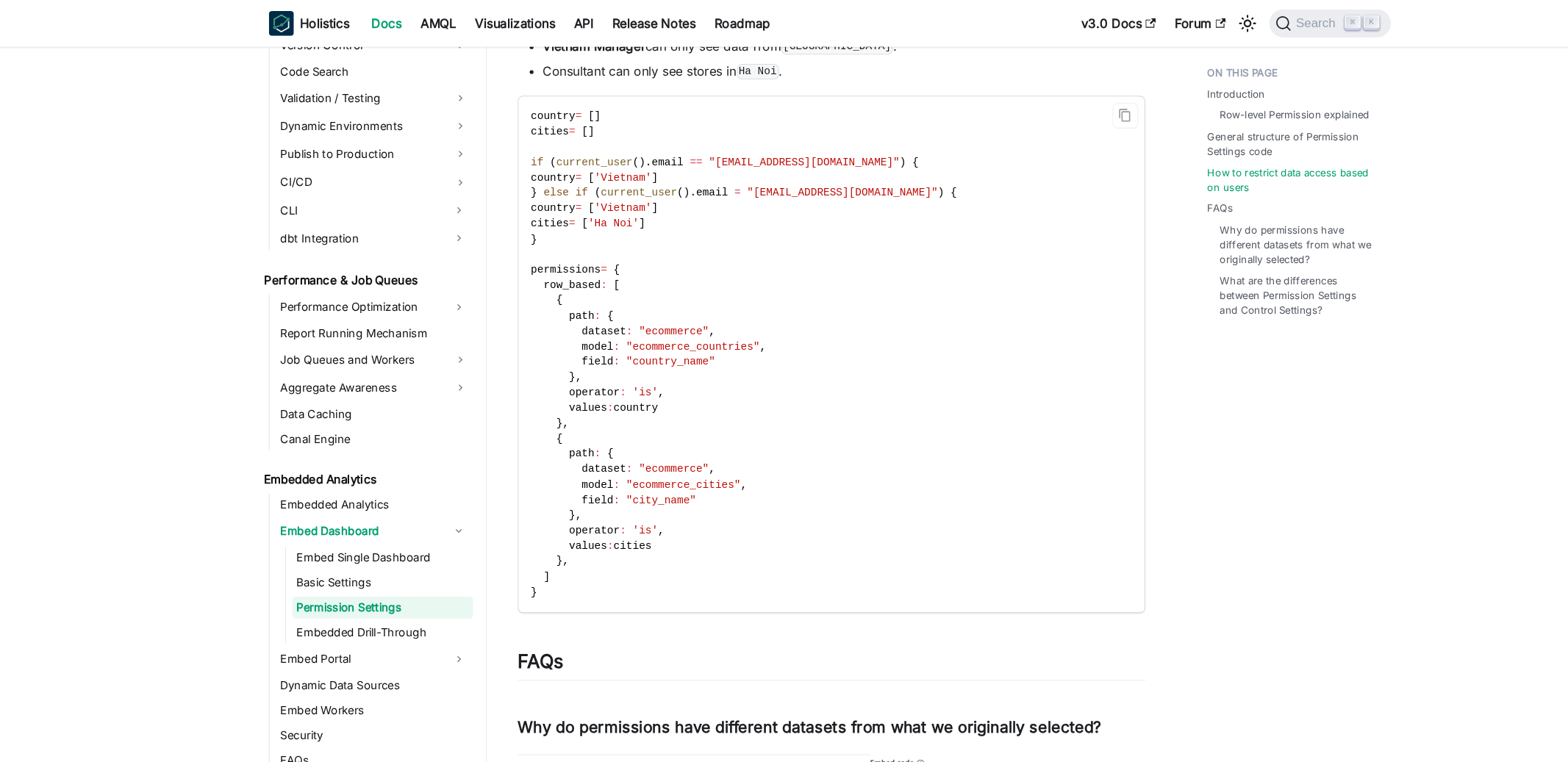
scroll to position [1550, 0]
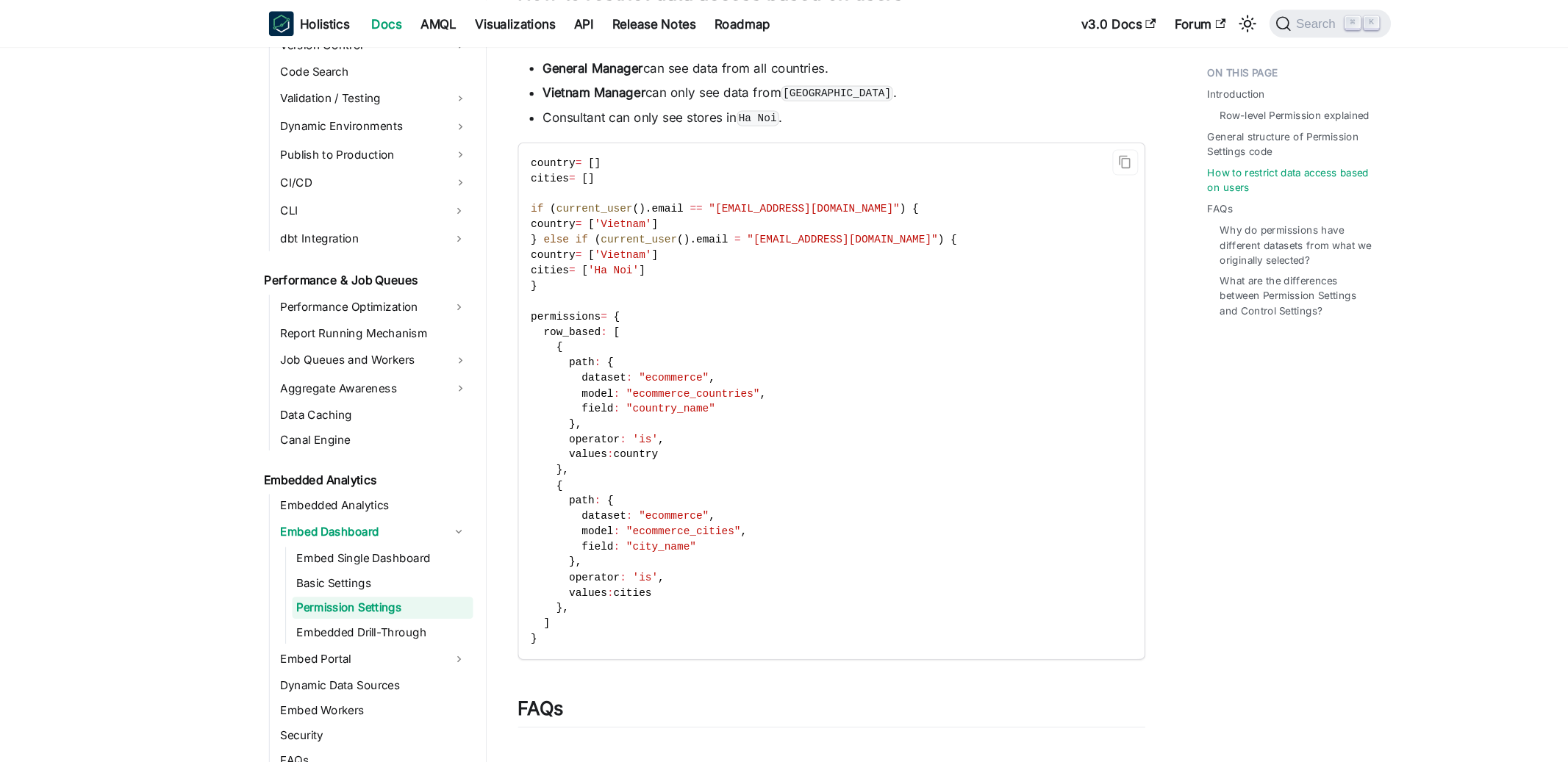
click at [602, 210] on span "'Vietnam'" at bounding box center [589, 211] width 54 height 11
click at [650, 218] on code "country = [ ] cities = [ ] if ( current_user ( ) . email == "vn_manager@ecommer…" at bounding box center [785, 378] width 588 height 487
click at [671, 216] on code "country = [ ] cities = [ ] if ( current_user ( ) . email == "vn_manager@ecommer…" at bounding box center [785, 378] width 588 height 487
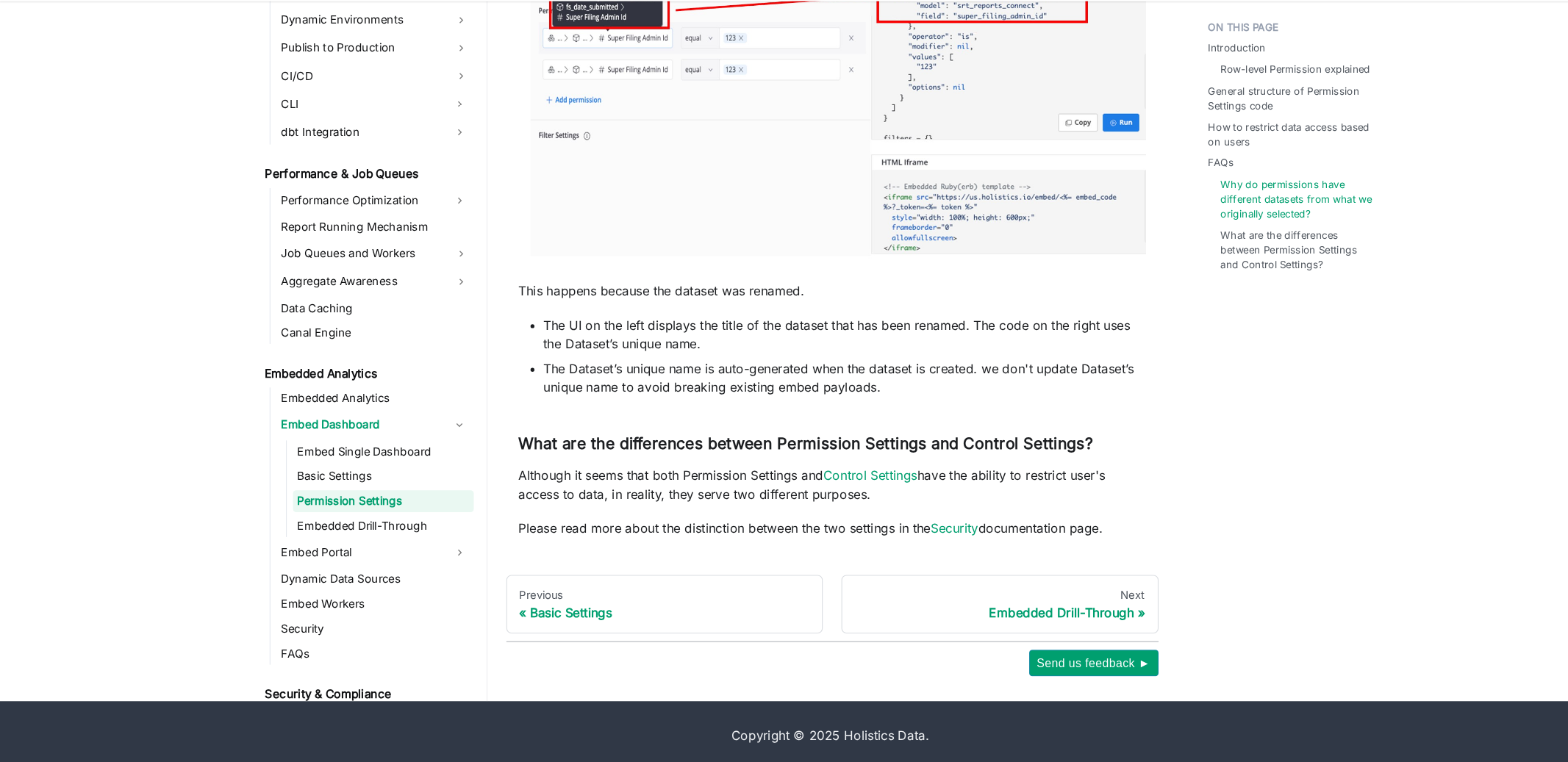
scroll to position [2350, 0]
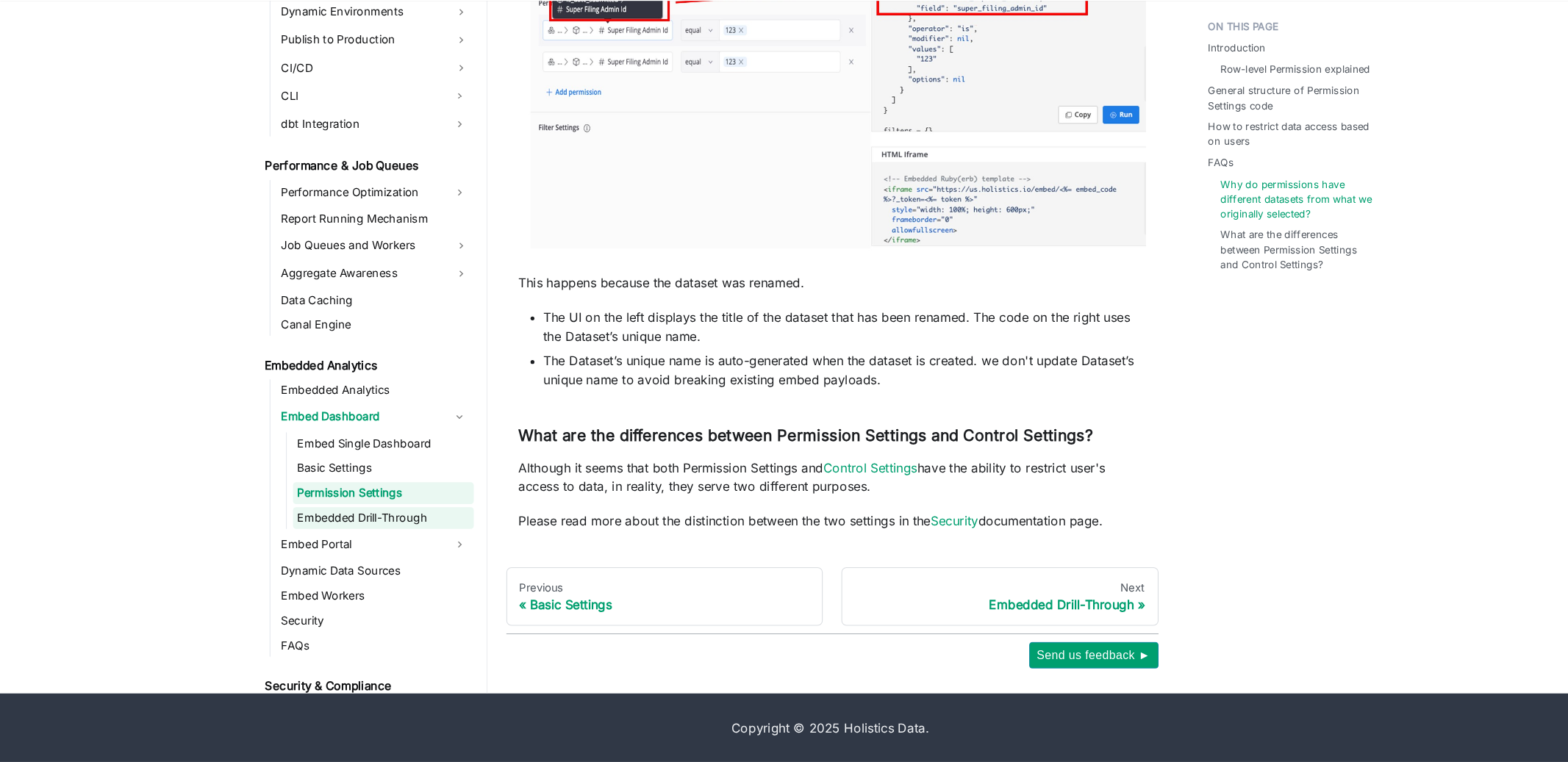
click at [384, 528] on link "Embedded Drill-Through" at bounding box center [362, 532] width 171 height 21
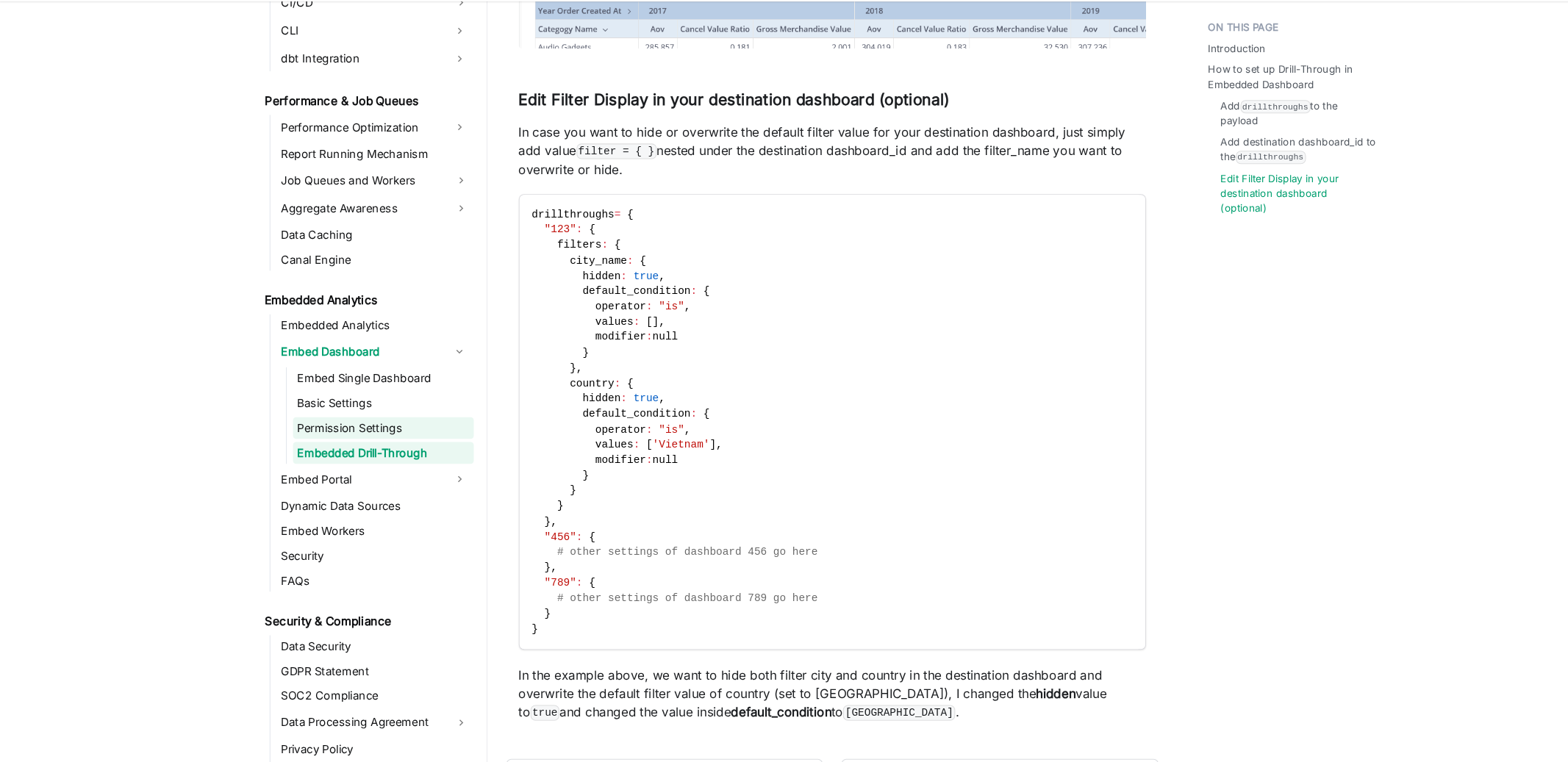
scroll to position [1286, 0]
click at [361, 490] on link "Embed Portal" at bounding box center [341, 495] width 159 height 23
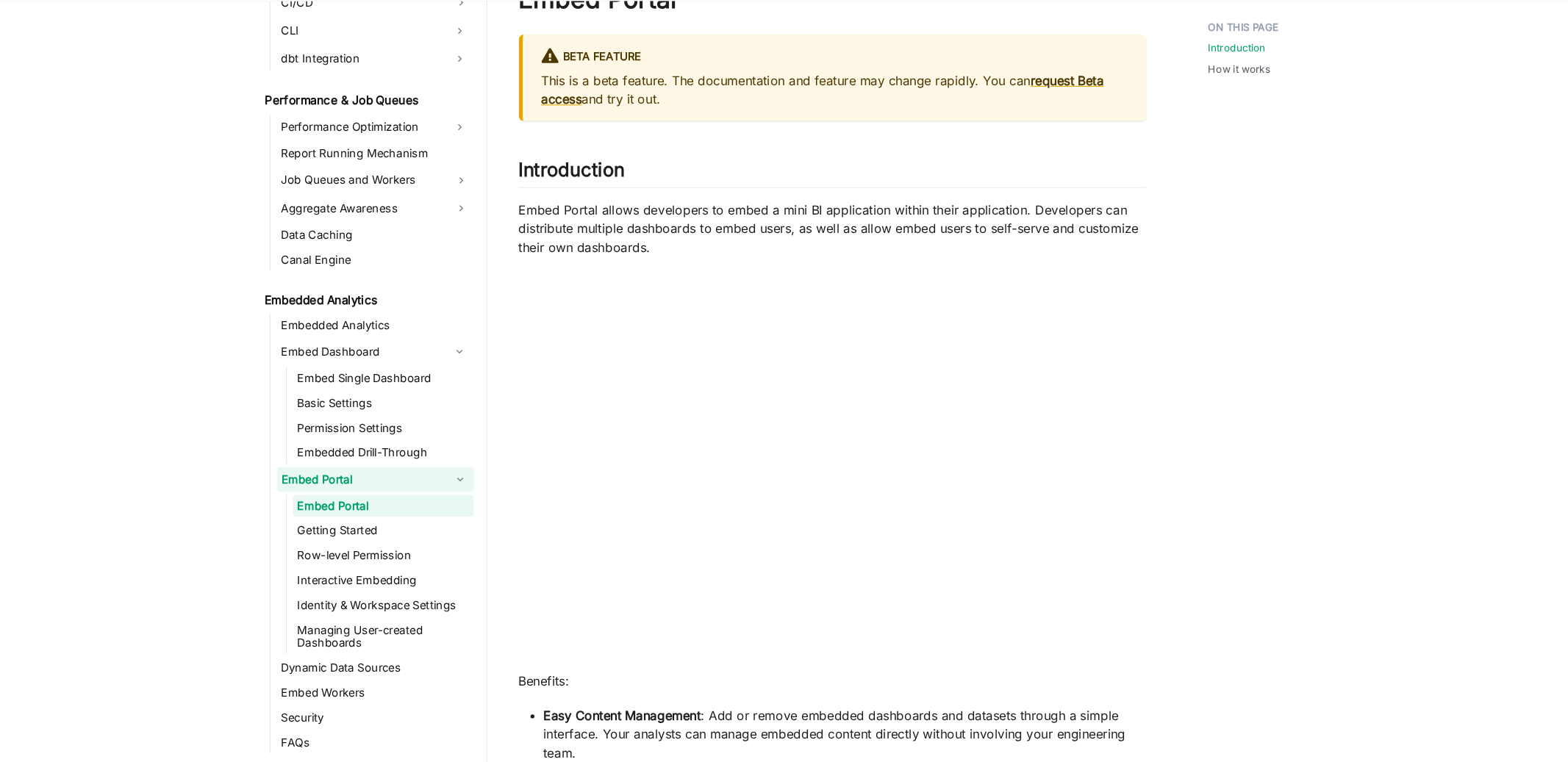
scroll to position [55, 0]
click at [333, 557] on link "Row-level Permission" at bounding box center [362, 567] width 171 height 21
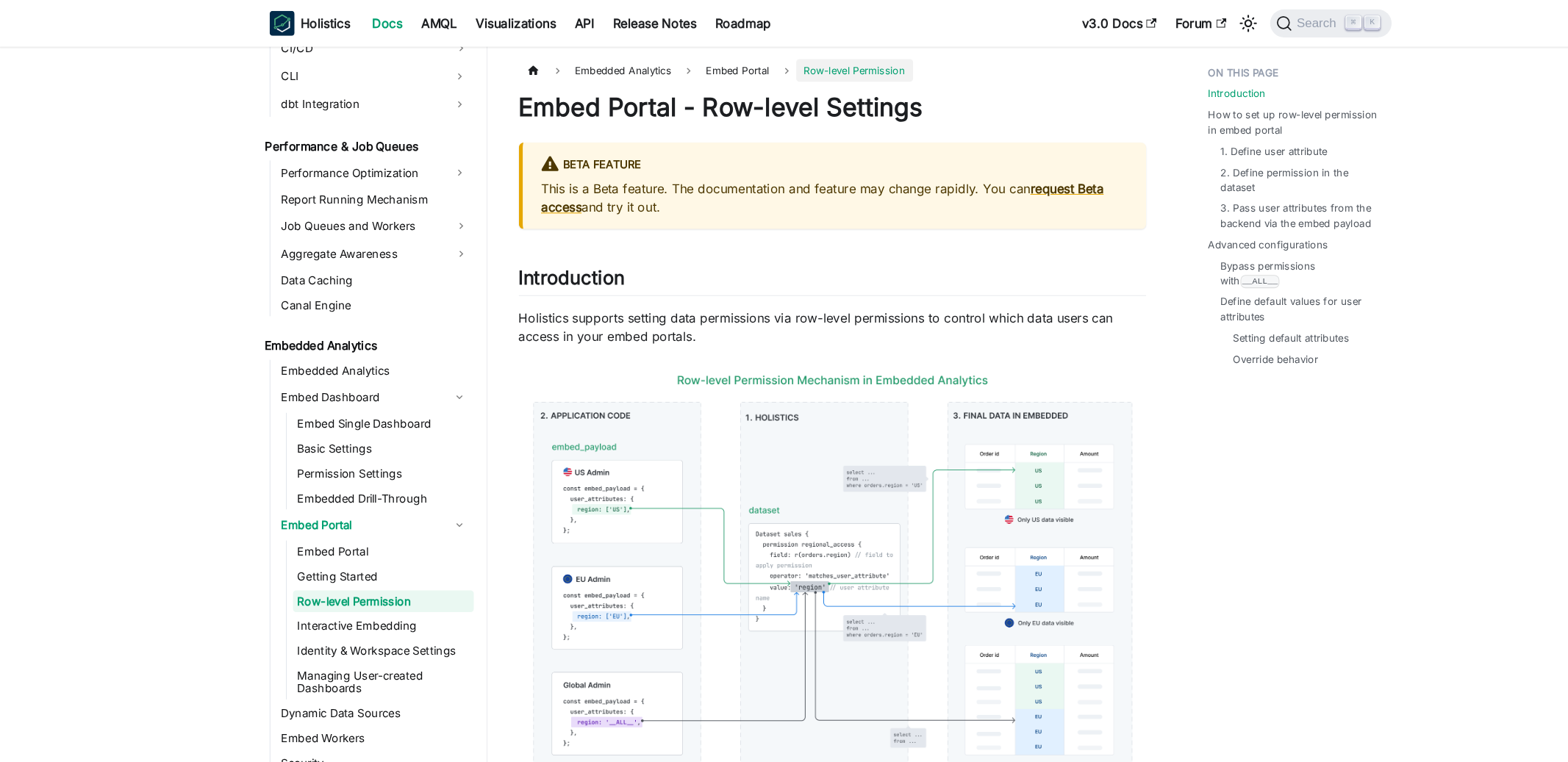
click at [339, 600] on ul "Embed Portal Getting Started Row-level Permission Interactive Embedding Identit…" at bounding box center [359, 585] width 178 height 150
click at [341, 613] on link "Identity & Workspace Settings" at bounding box center [362, 614] width 171 height 21
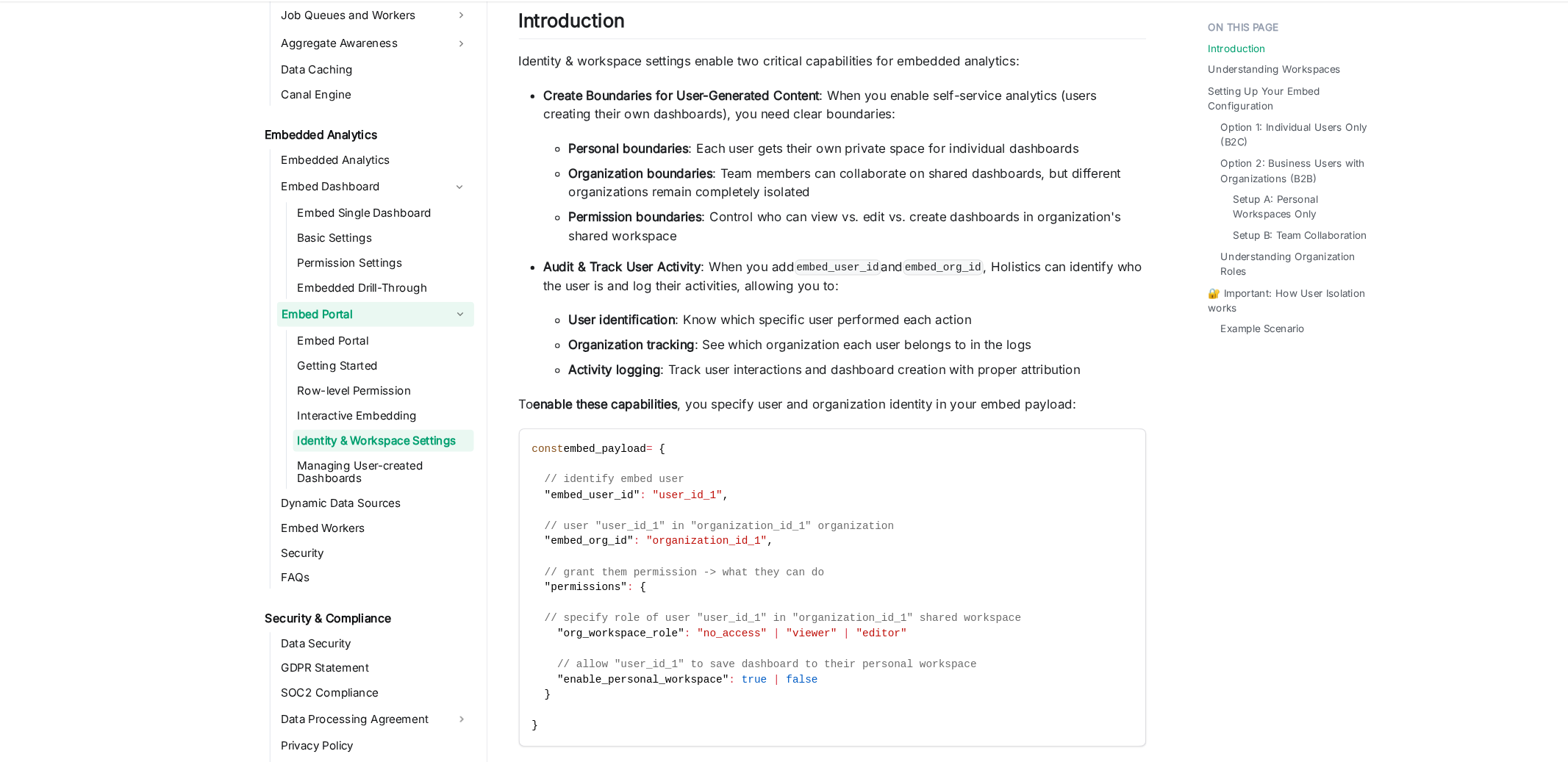
scroll to position [1446, 0]
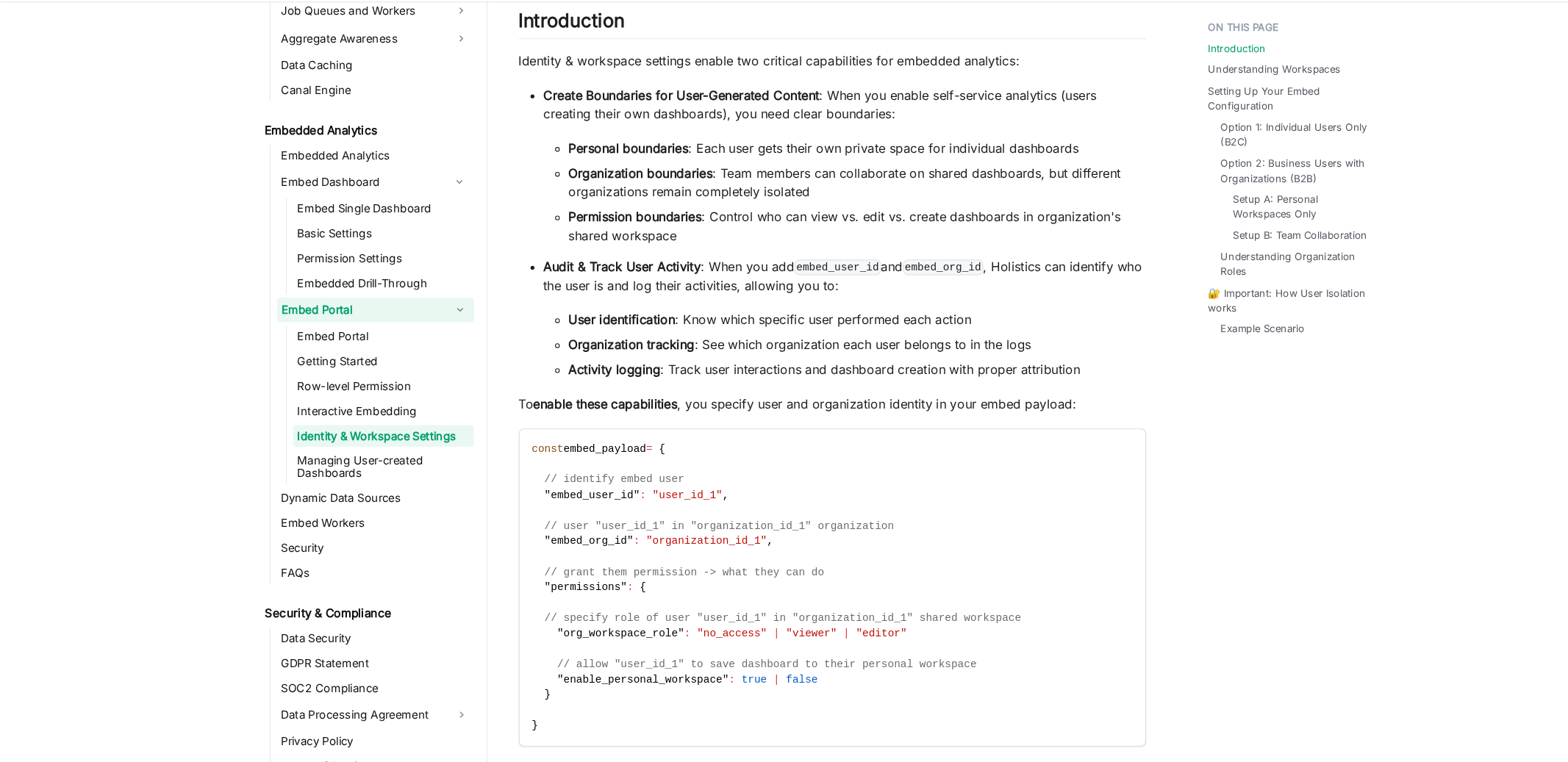
click at [377, 327] on link "Embed Portal" at bounding box center [341, 335] width 159 height 23
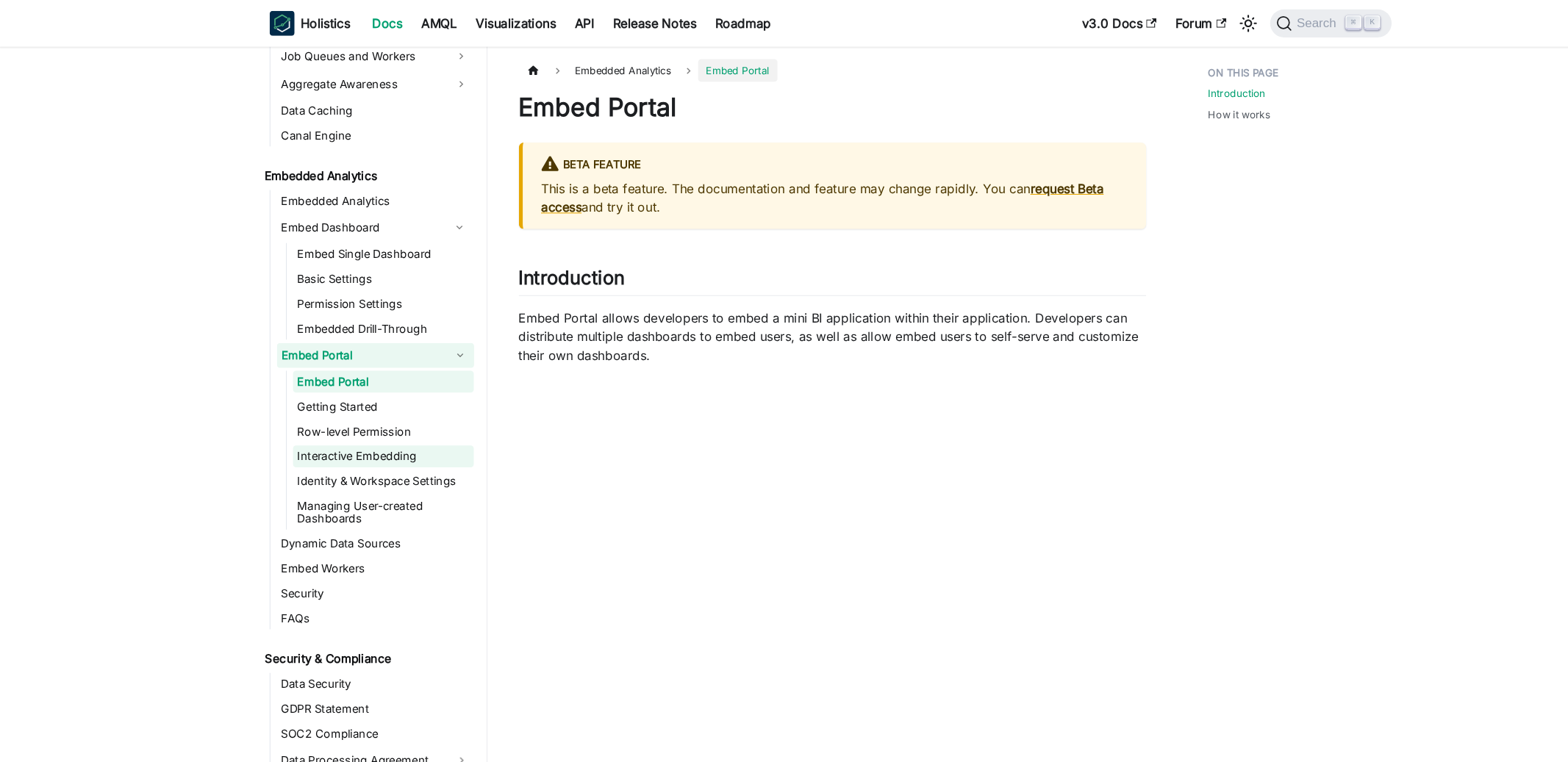
scroll to position [1496, 0]
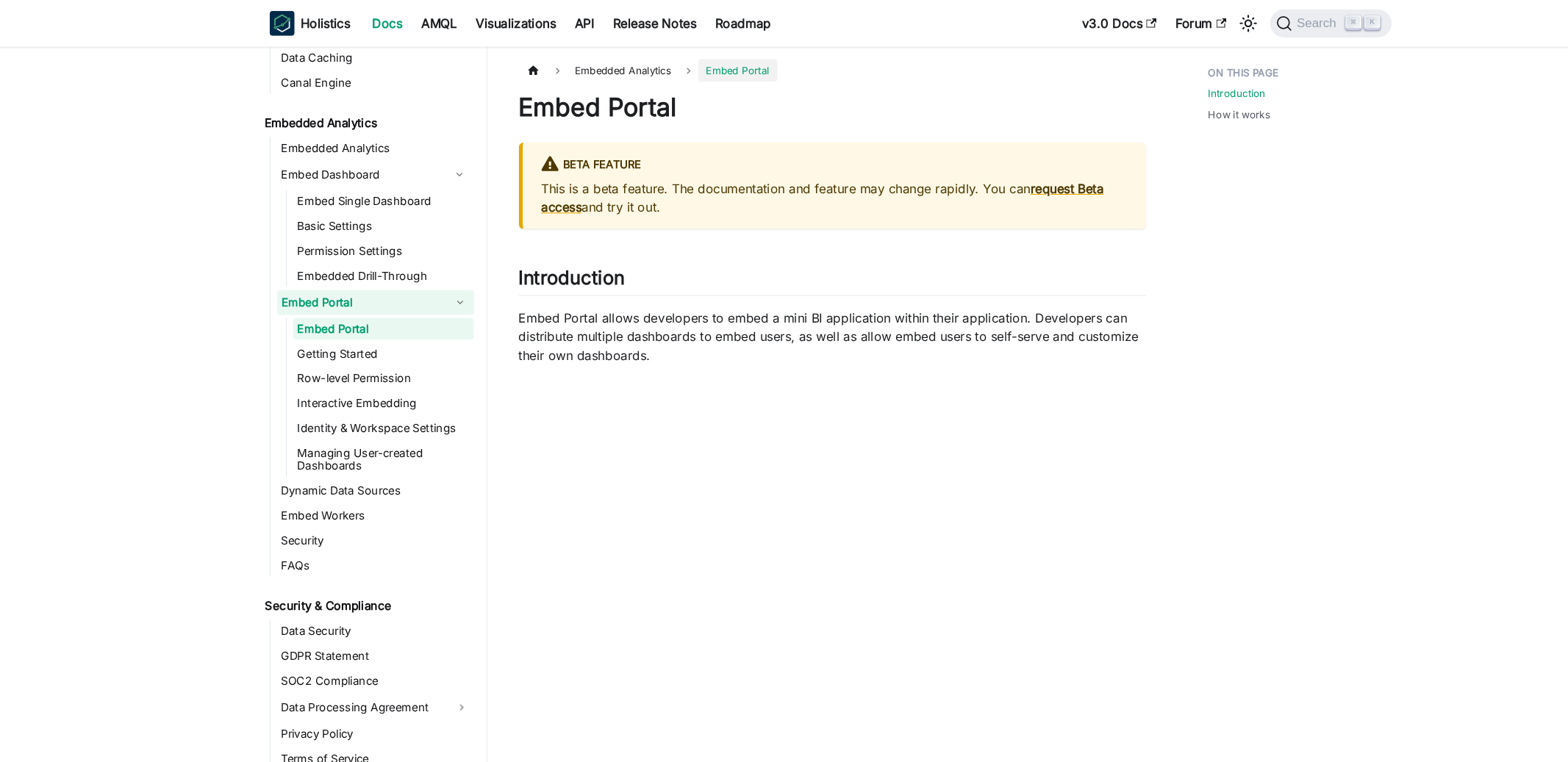
click at [358, 471] on ul "Embedded Analytics Embed Dashboard Embed Single Dashboard Basic Settings Permis…" at bounding box center [351, 337] width 192 height 414
click at [358, 478] on link "Embed Workers" at bounding box center [355, 486] width 186 height 21
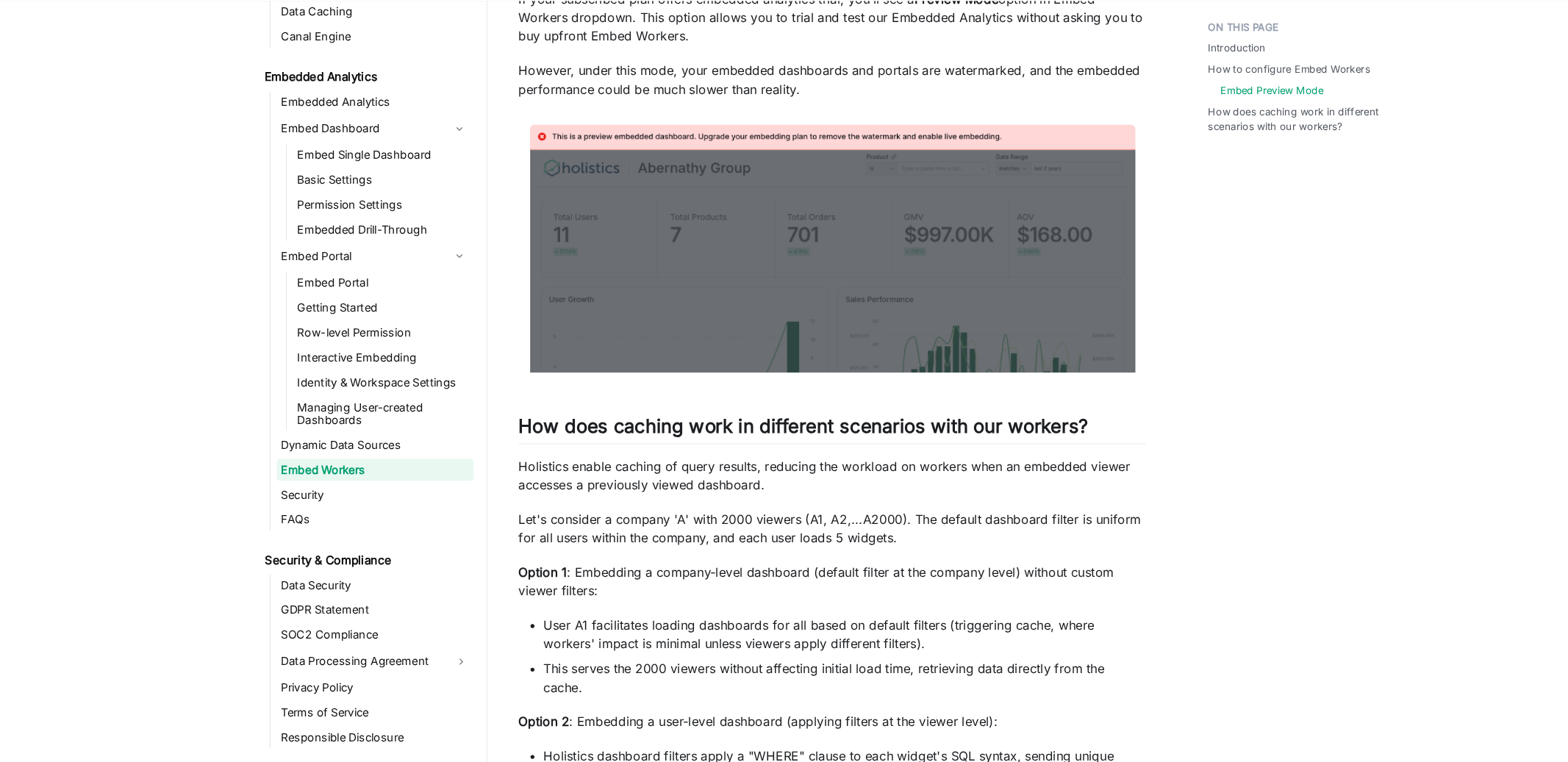
scroll to position [1063, 0]
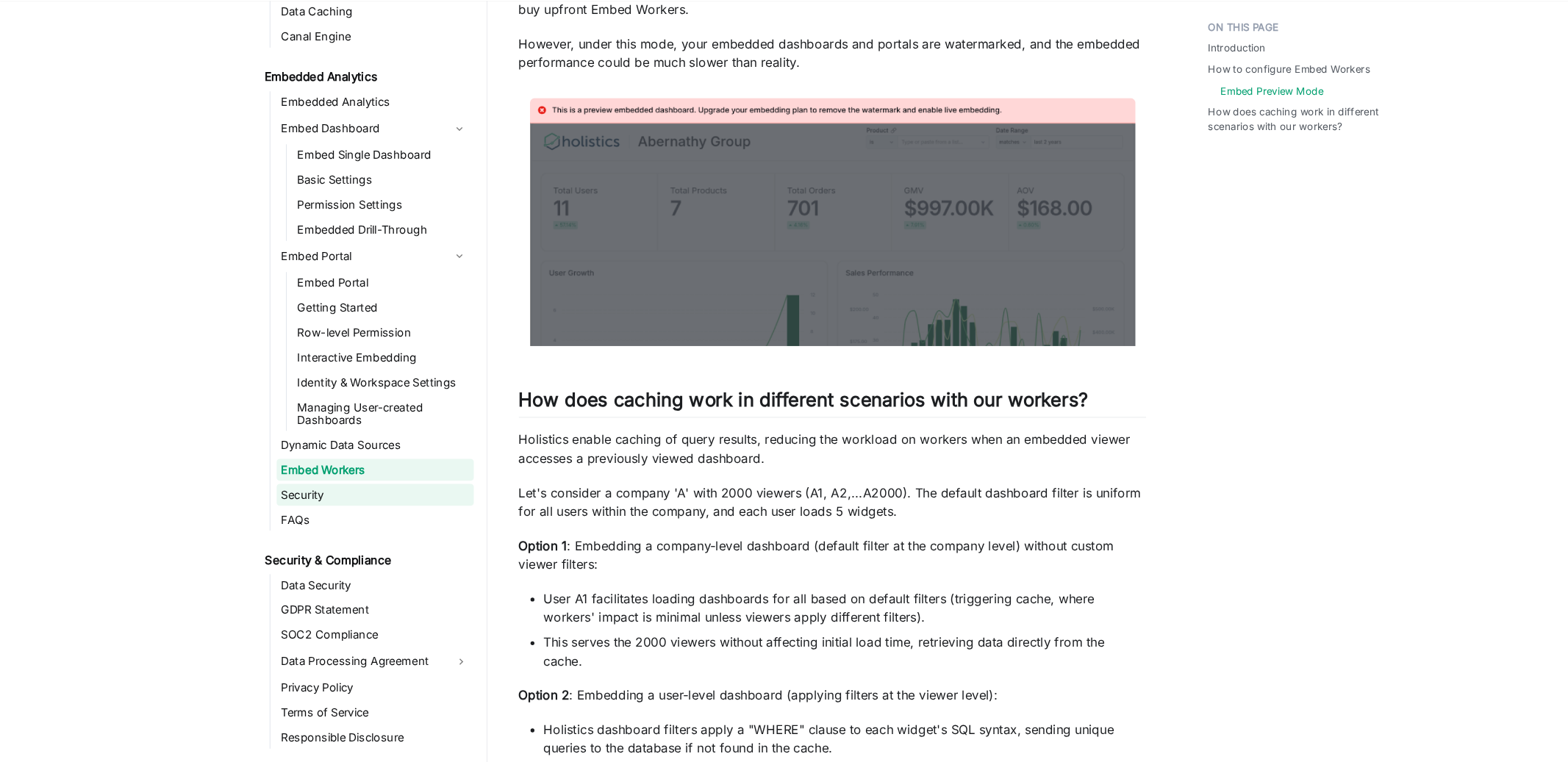
click at [354, 505] on link "Security" at bounding box center [355, 510] width 186 height 21
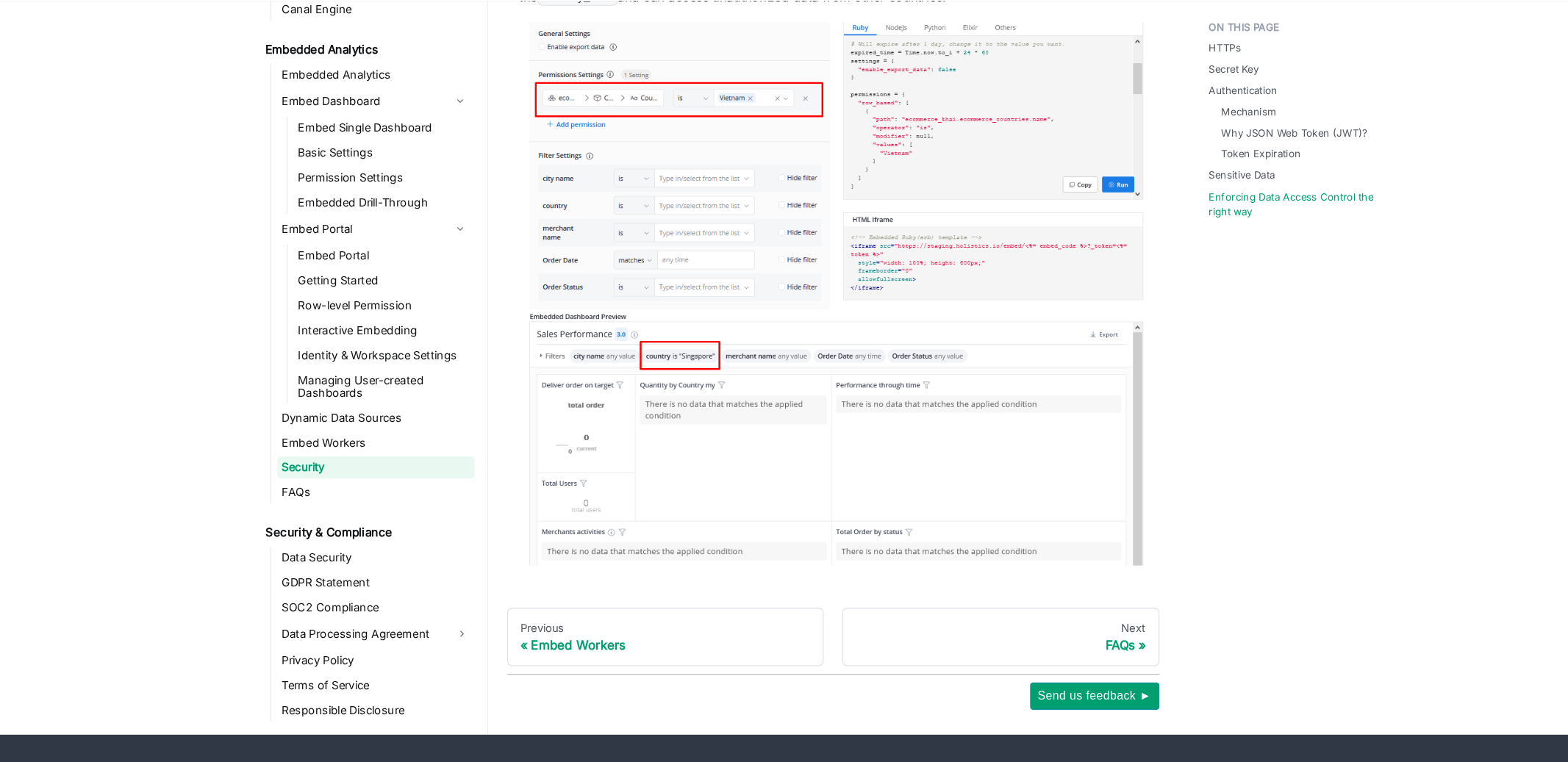
scroll to position [2267, 0]
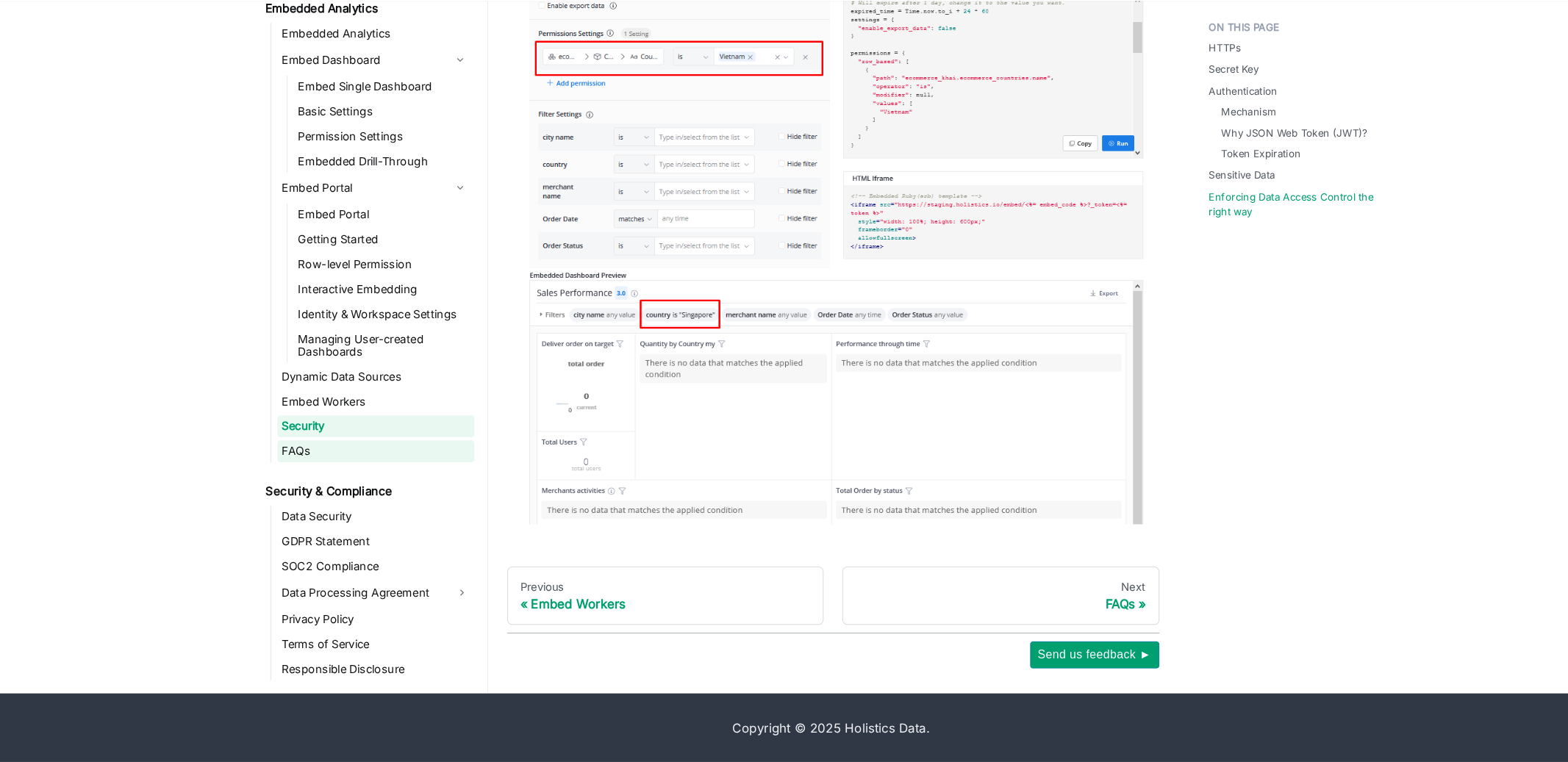
click at [292, 462] on link "FAQs" at bounding box center [355, 469] width 186 height 21
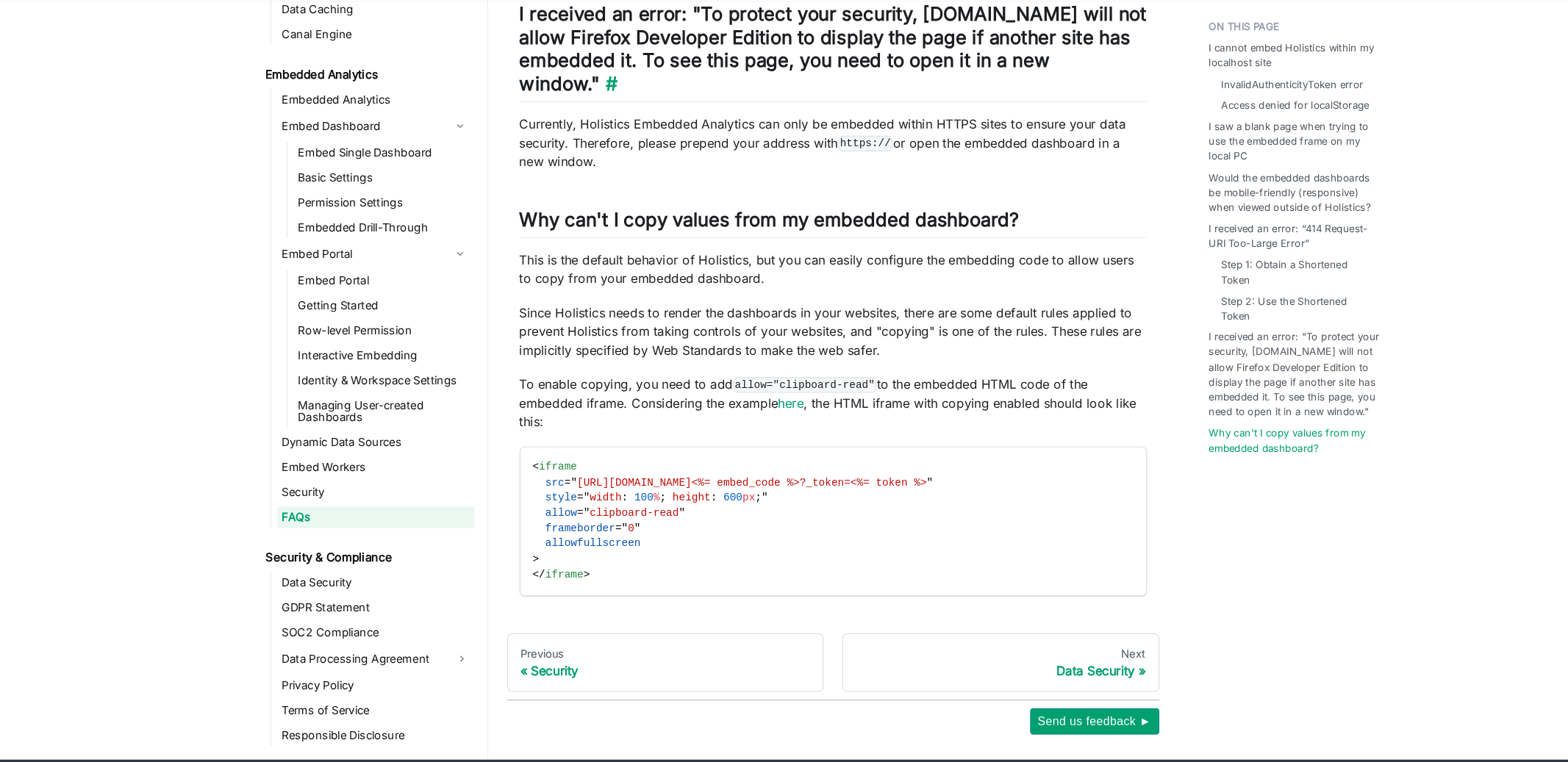
scroll to position [1761, 0]
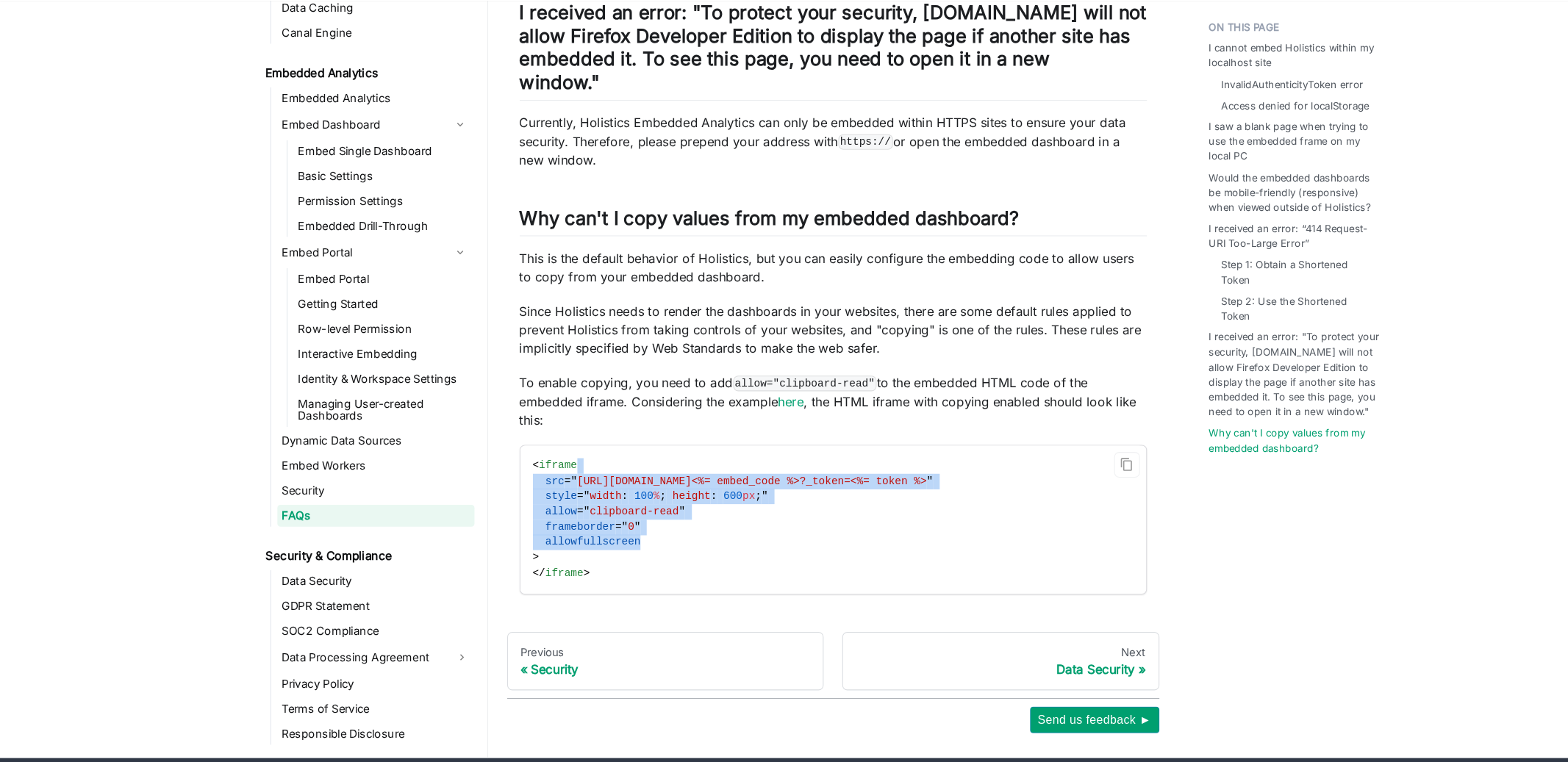
drag, startPoint x: 675, startPoint y: 542, endPoint x: 596, endPoint y: 466, distance: 109.6
click at [596, 466] on code "< iframe src = " https://secure.holistics.io/embed/<%= embed_code %>?_token=<%=…" at bounding box center [785, 533] width 588 height 140
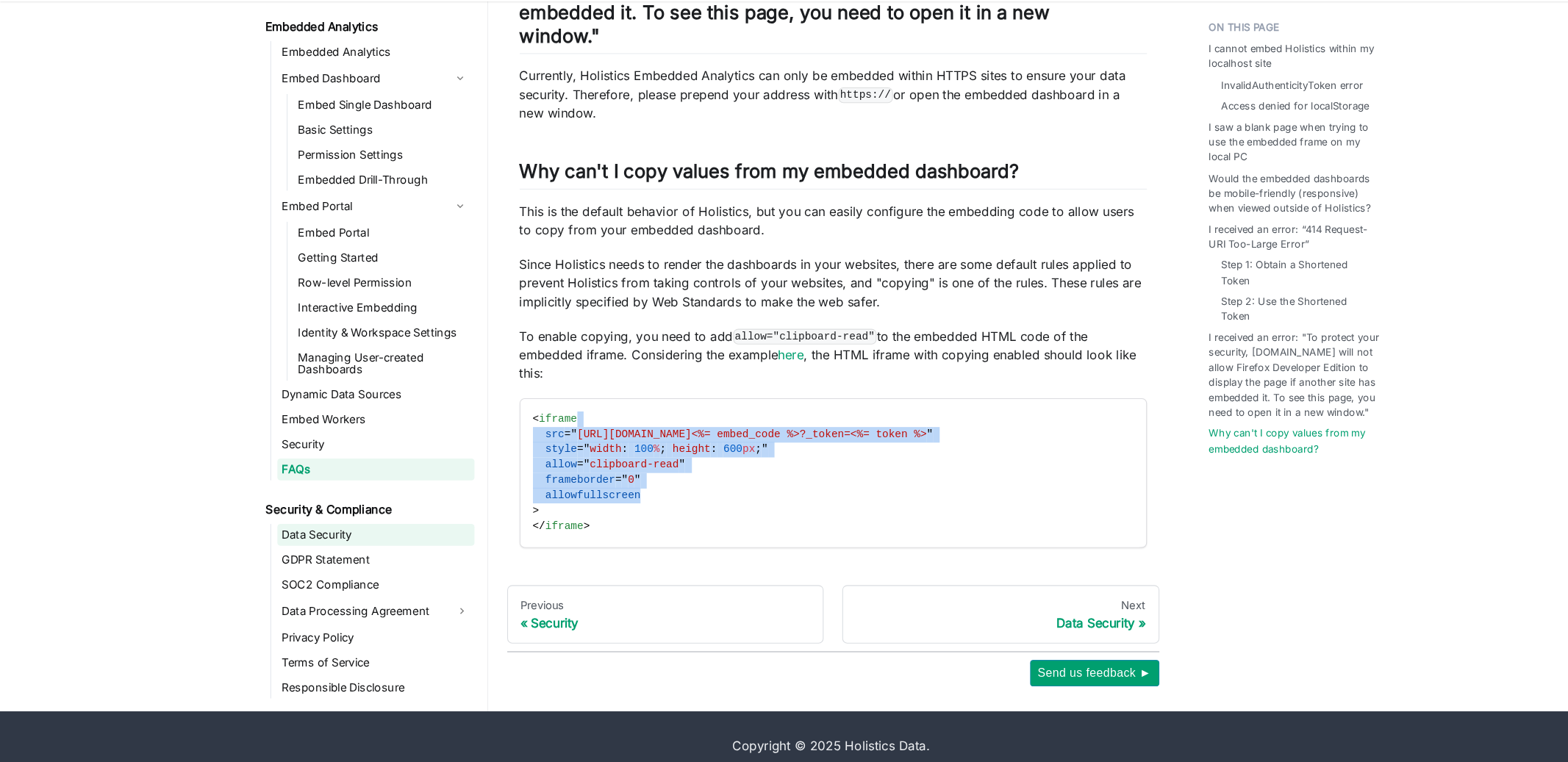
click at [329, 538] on link "Data Security" at bounding box center [355, 548] width 186 height 21
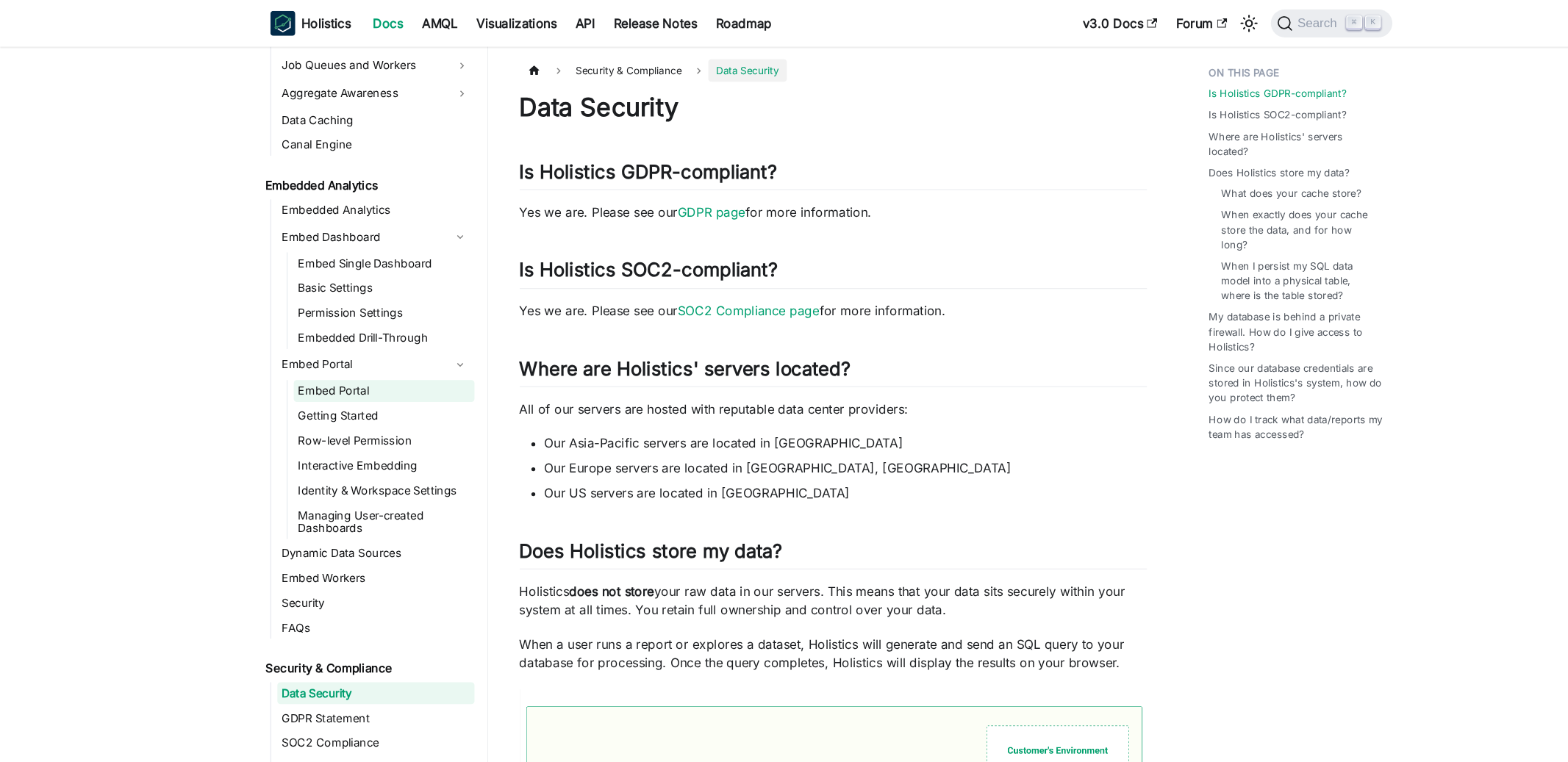
scroll to position [1392, 0]
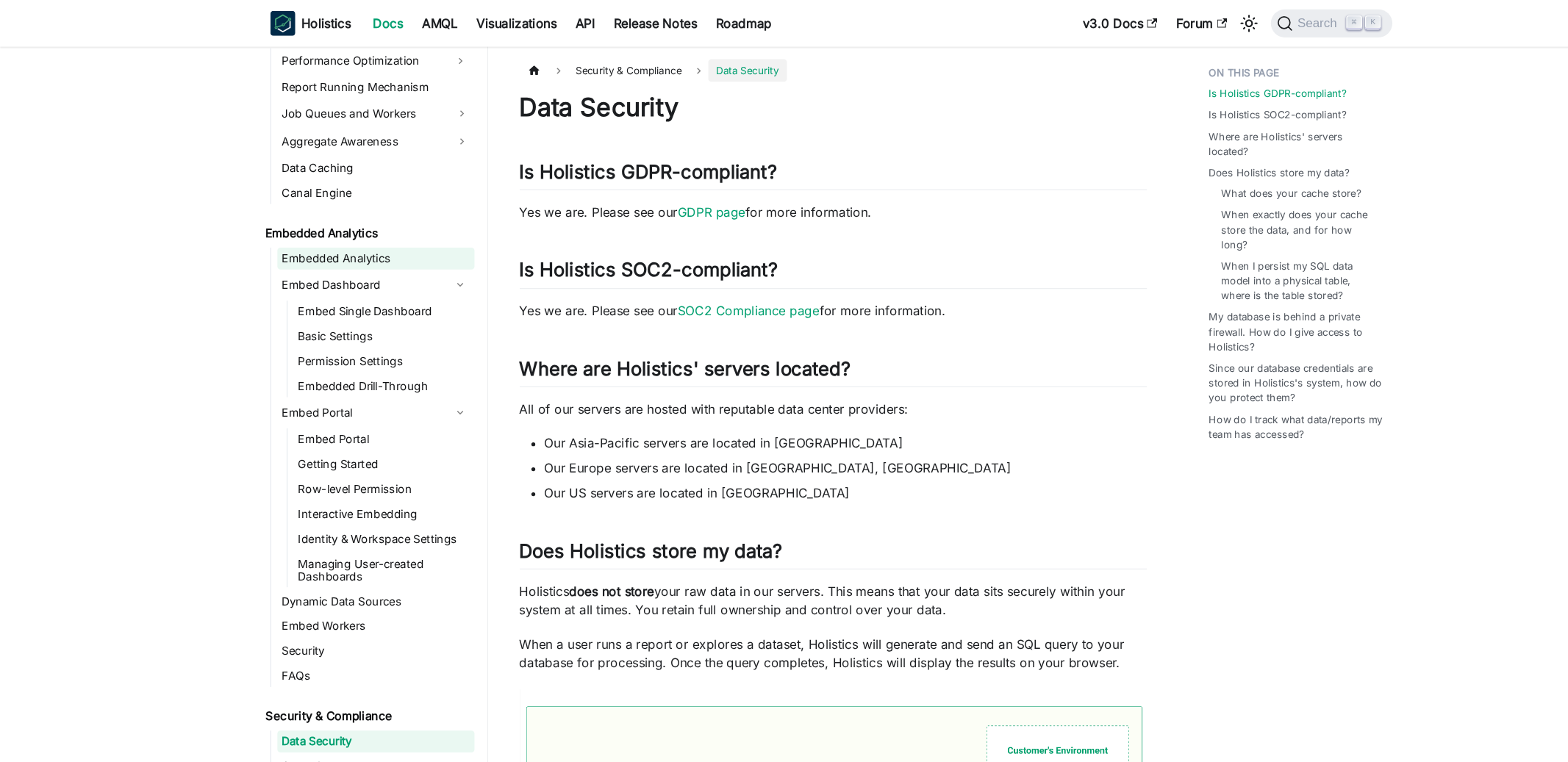
click at [365, 234] on link "Embedded Analytics" at bounding box center [355, 244] width 186 height 21
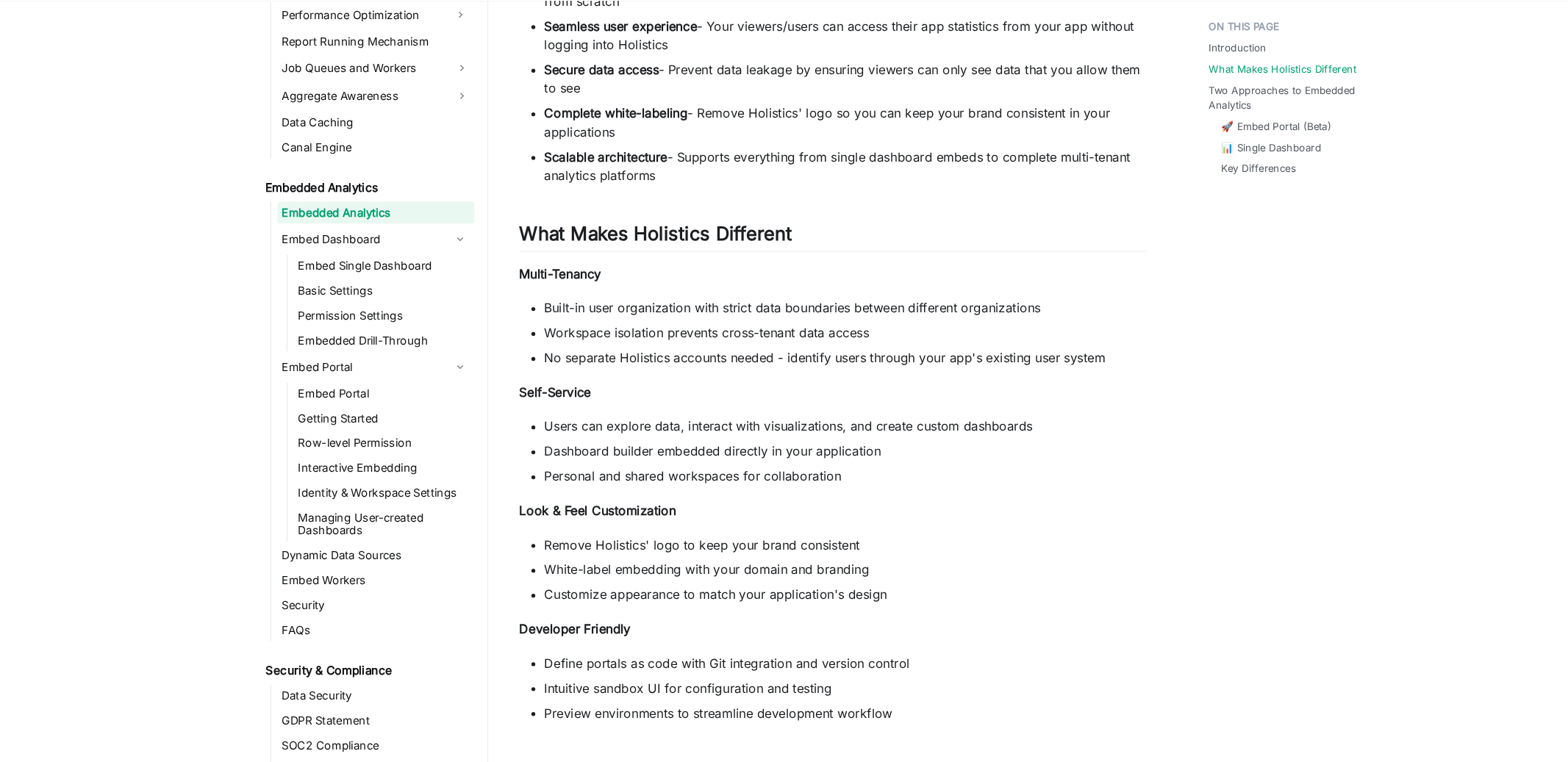
scroll to position [750, 0]
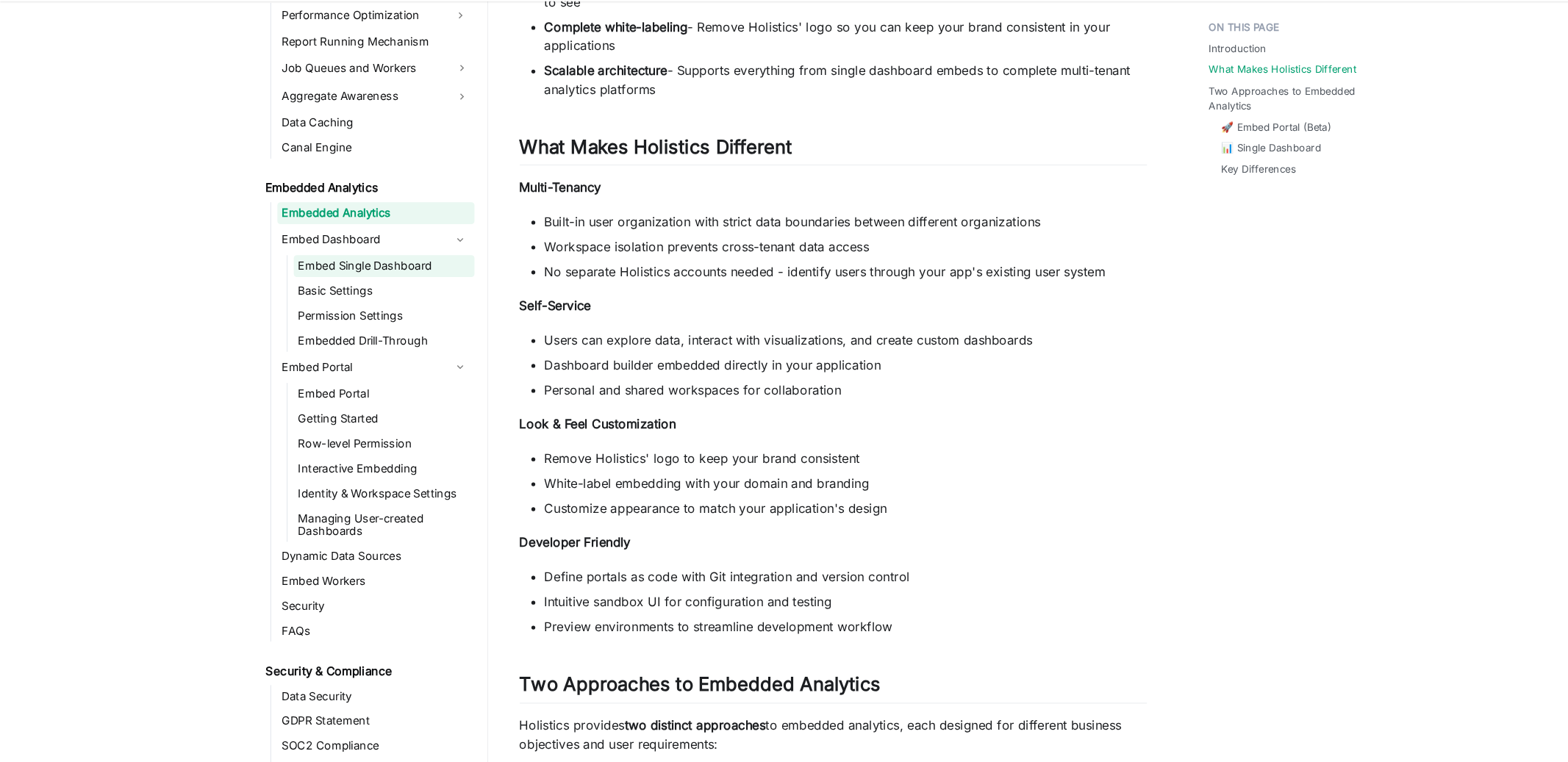
click at [338, 293] on link "Embed Single Dashboard" at bounding box center [362, 294] width 171 height 21
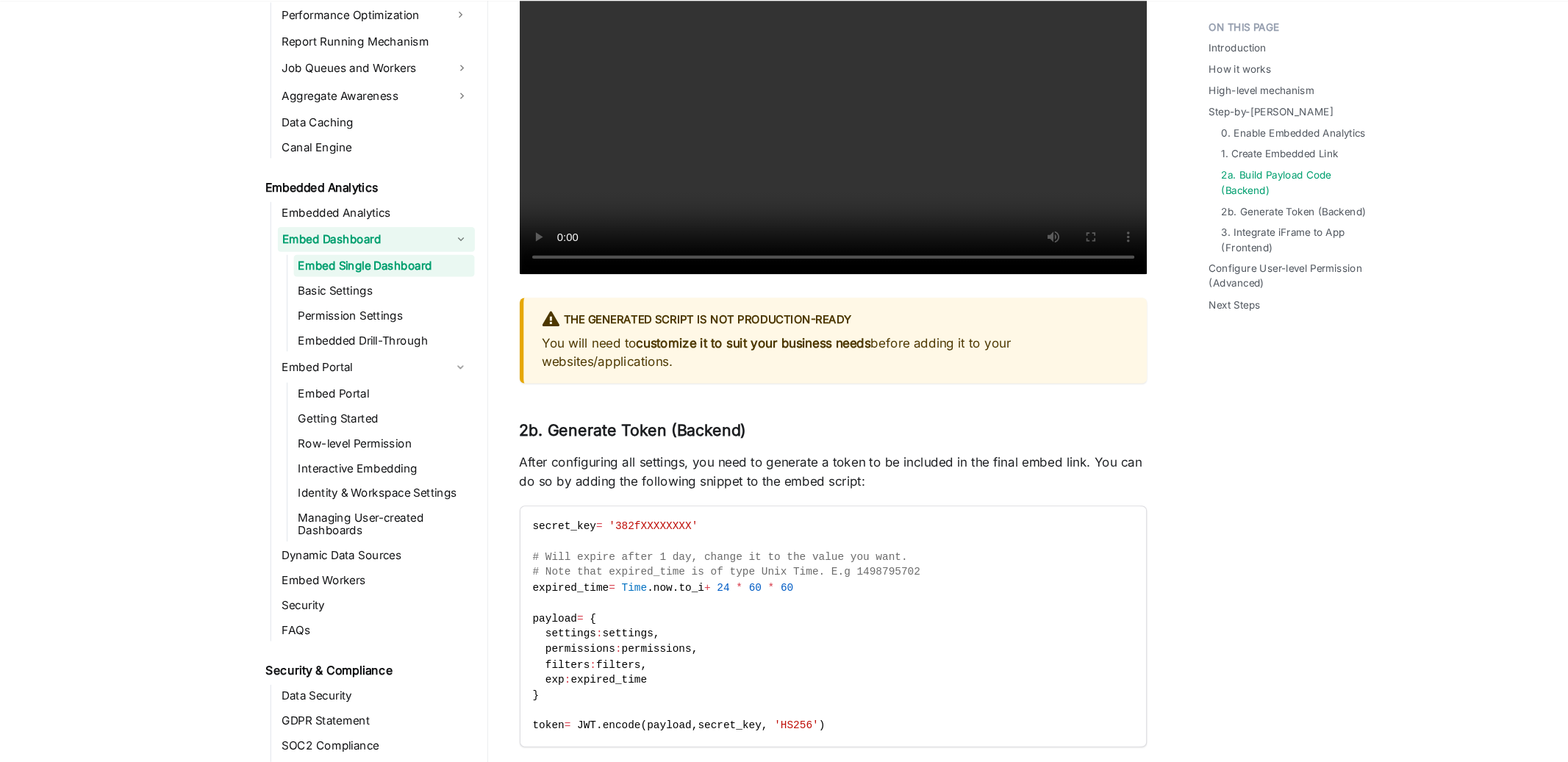
scroll to position [3689, 0]
click at [767, 371] on strong "customize it to suit your business needs" at bounding box center [711, 364] width 221 height 15
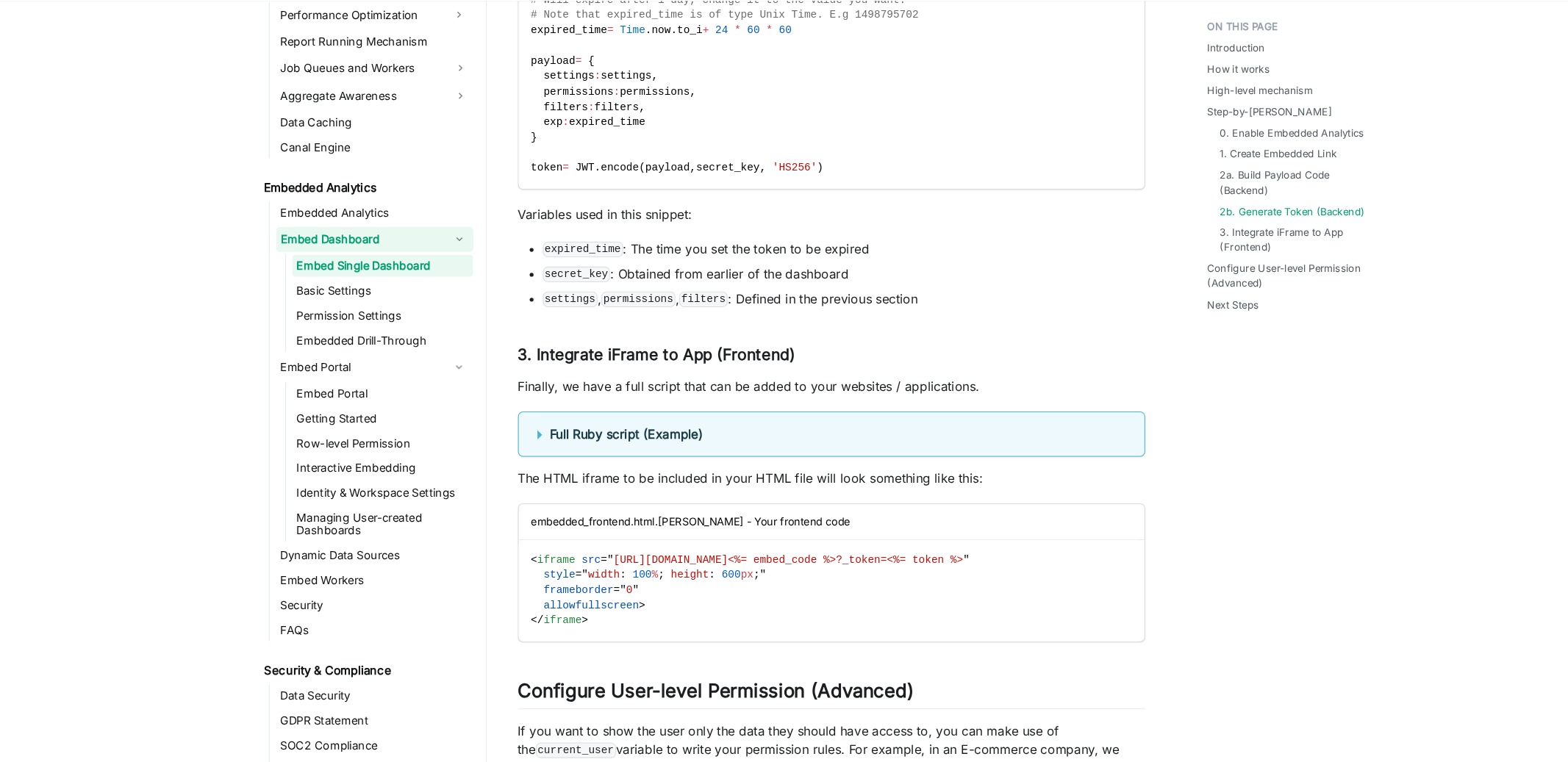
scroll to position [4217, 0]
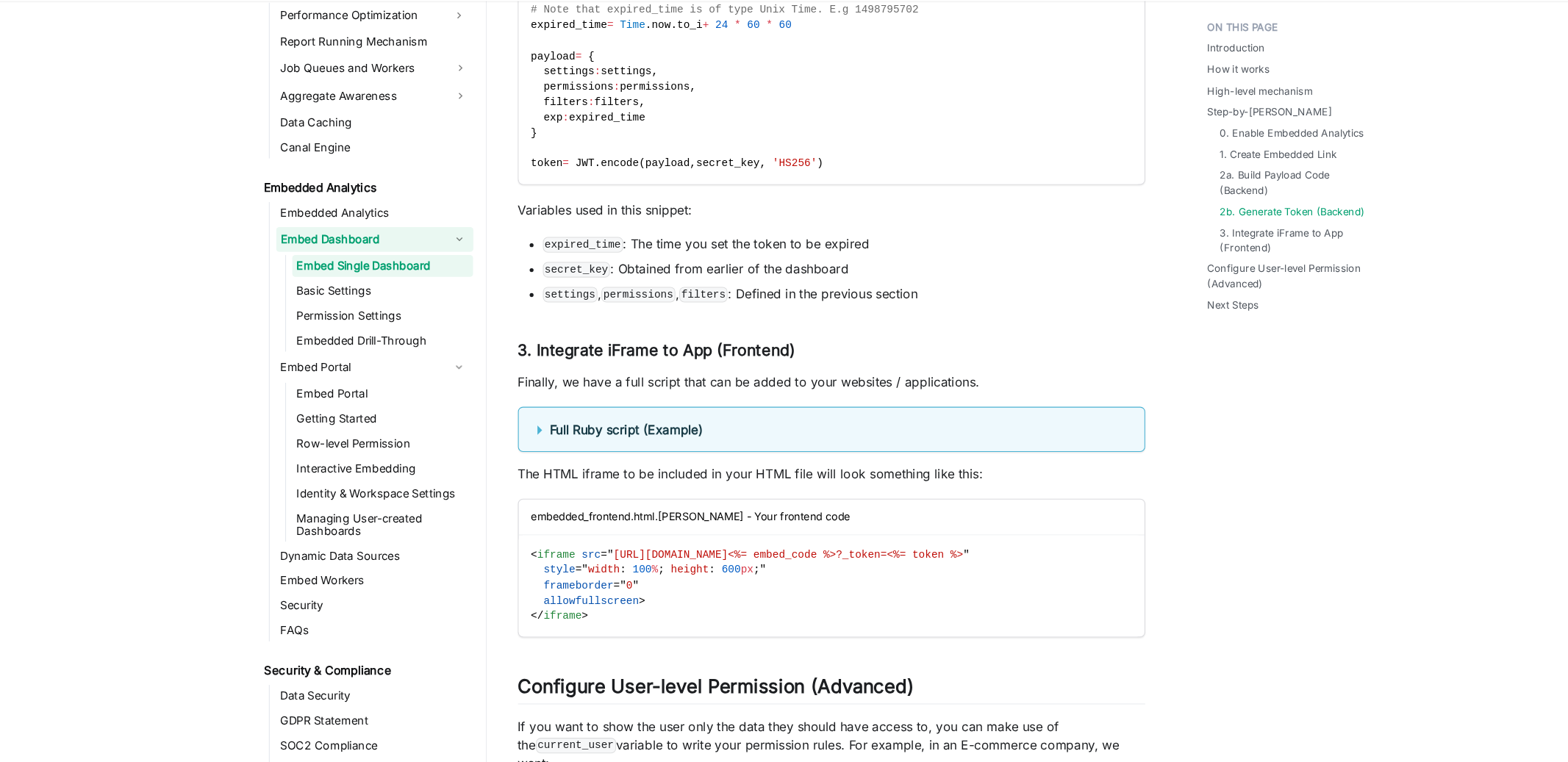
click at [509, 457] on summary "Full Ruby script (Example)" at bounding box center [787, 448] width 555 height 17
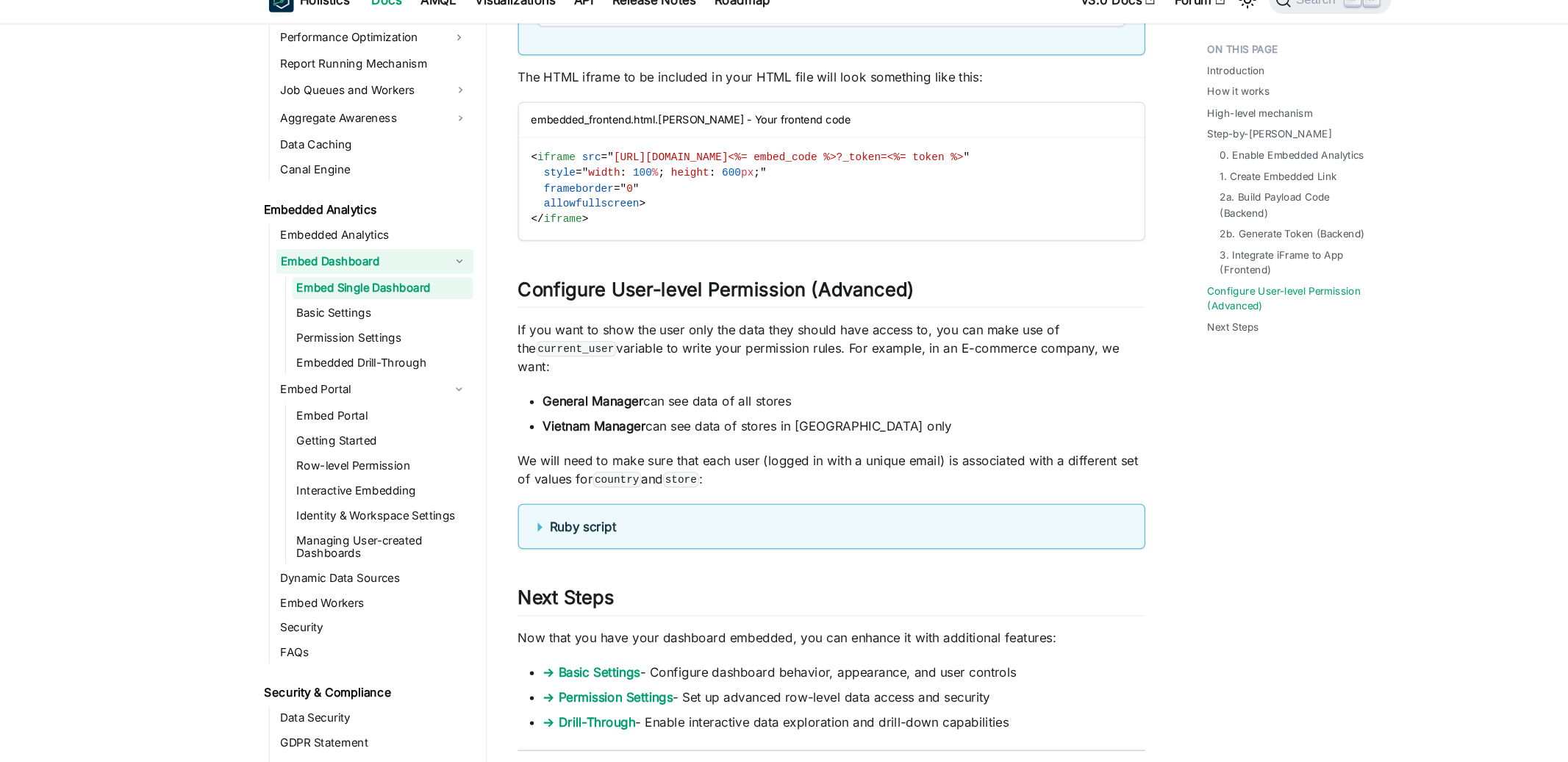
scroll to position [5371, 0]
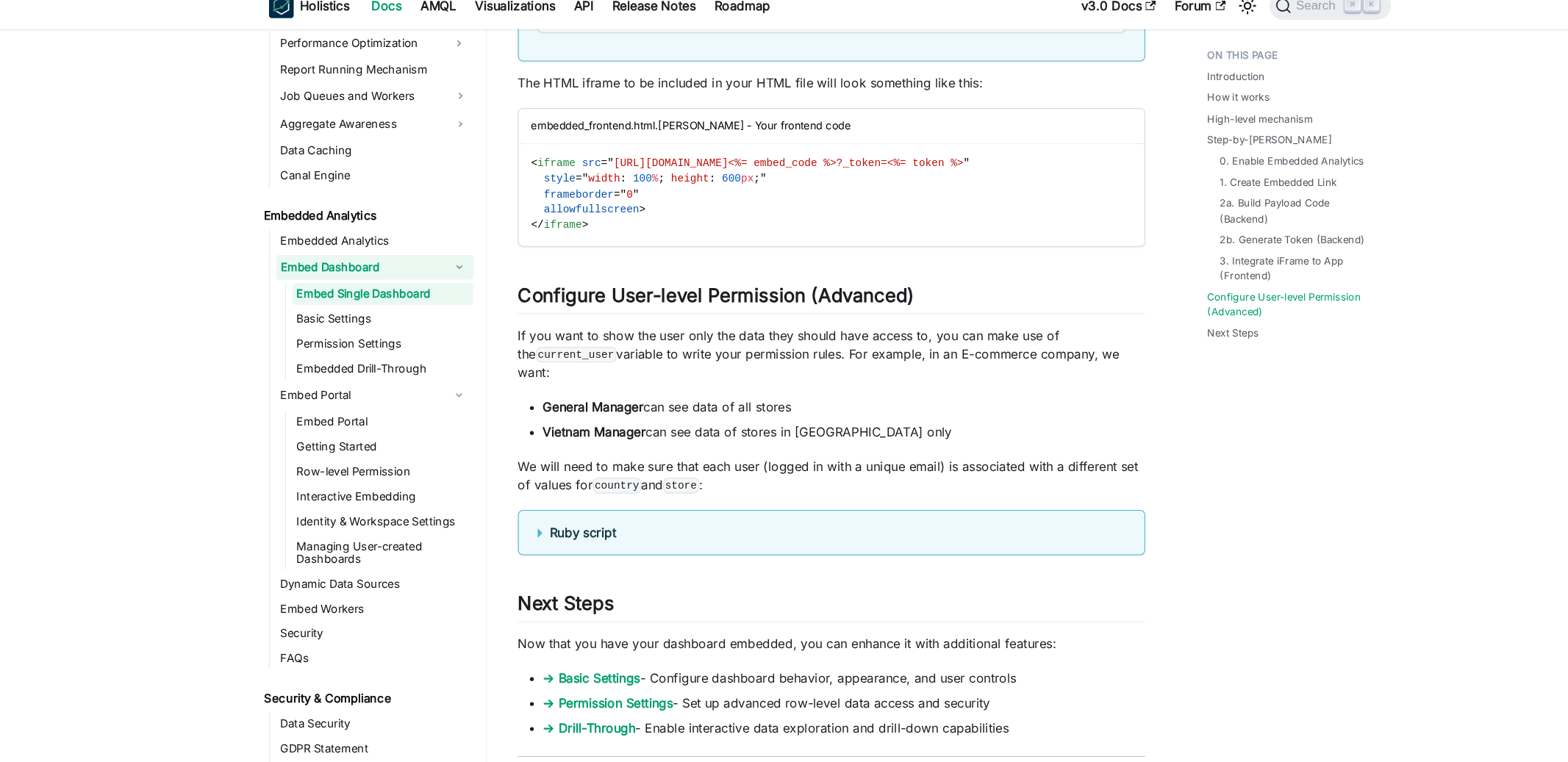
click at [524, 526] on b "Ruby script" at bounding box center [552, 518] width 63 height 15
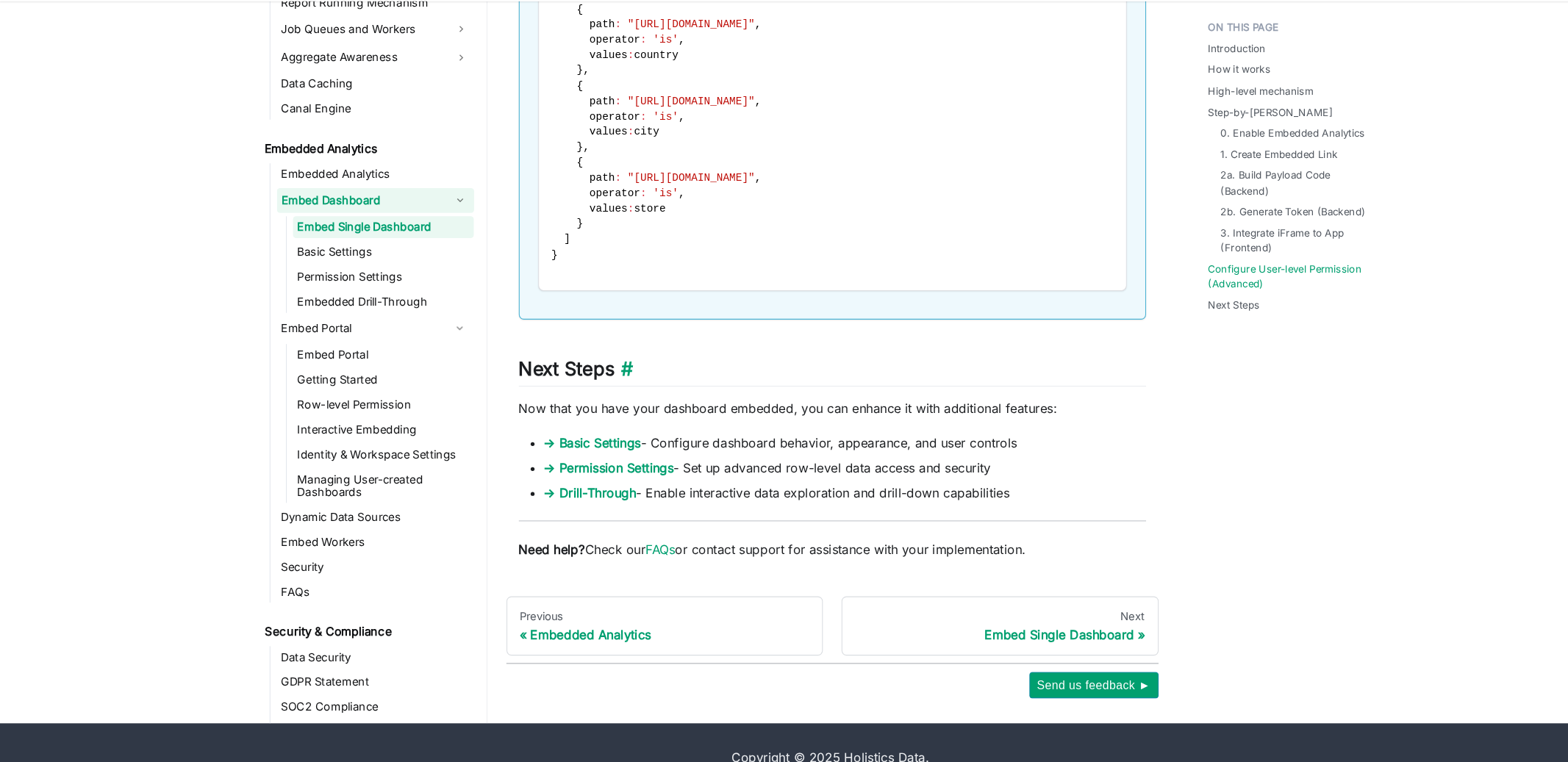
scroll to position [6139, 0]
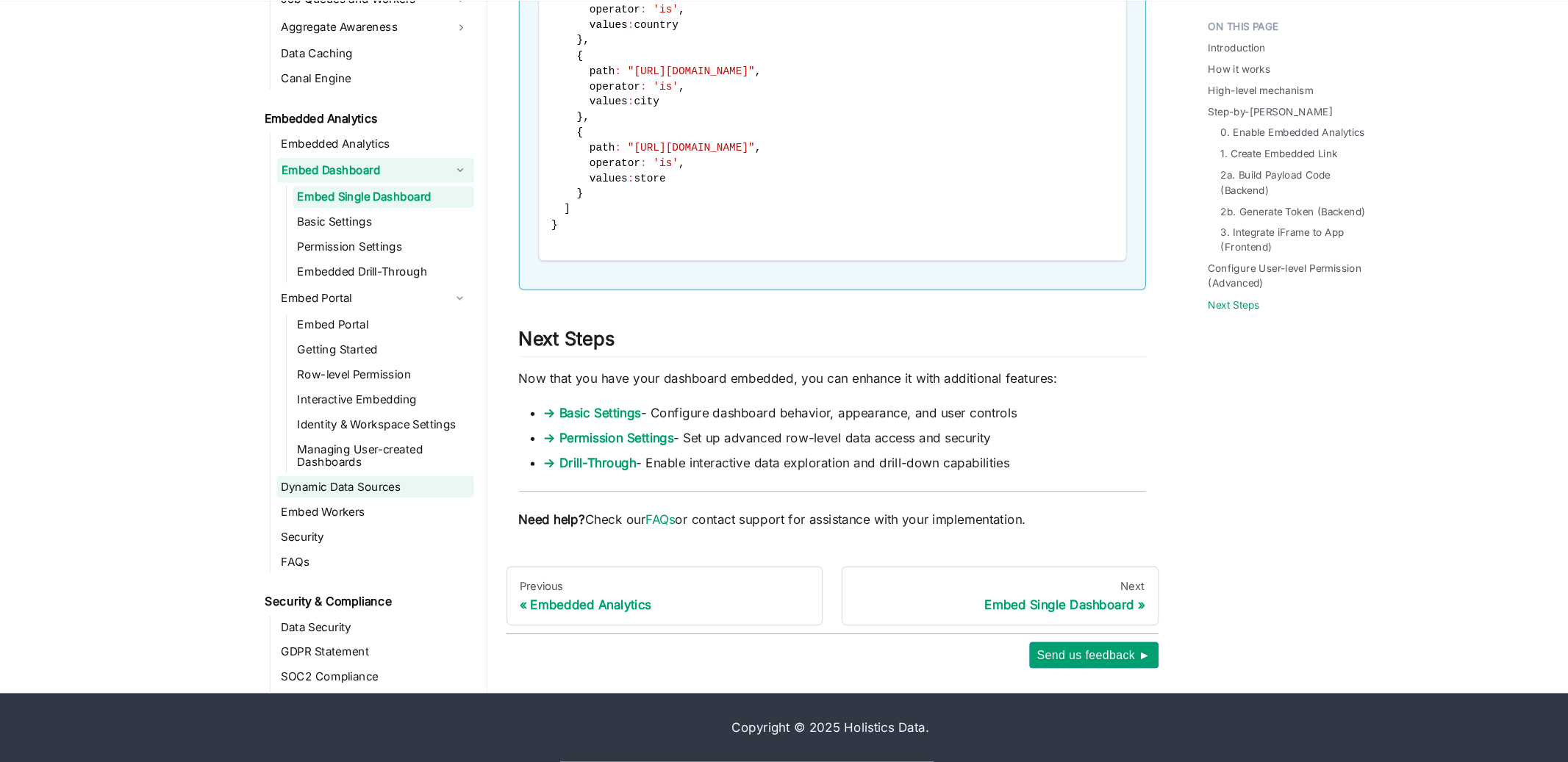
click at [311, 510] on link "Dynamic Data Sources" at bounding box center [355, 503] width 186 height 21
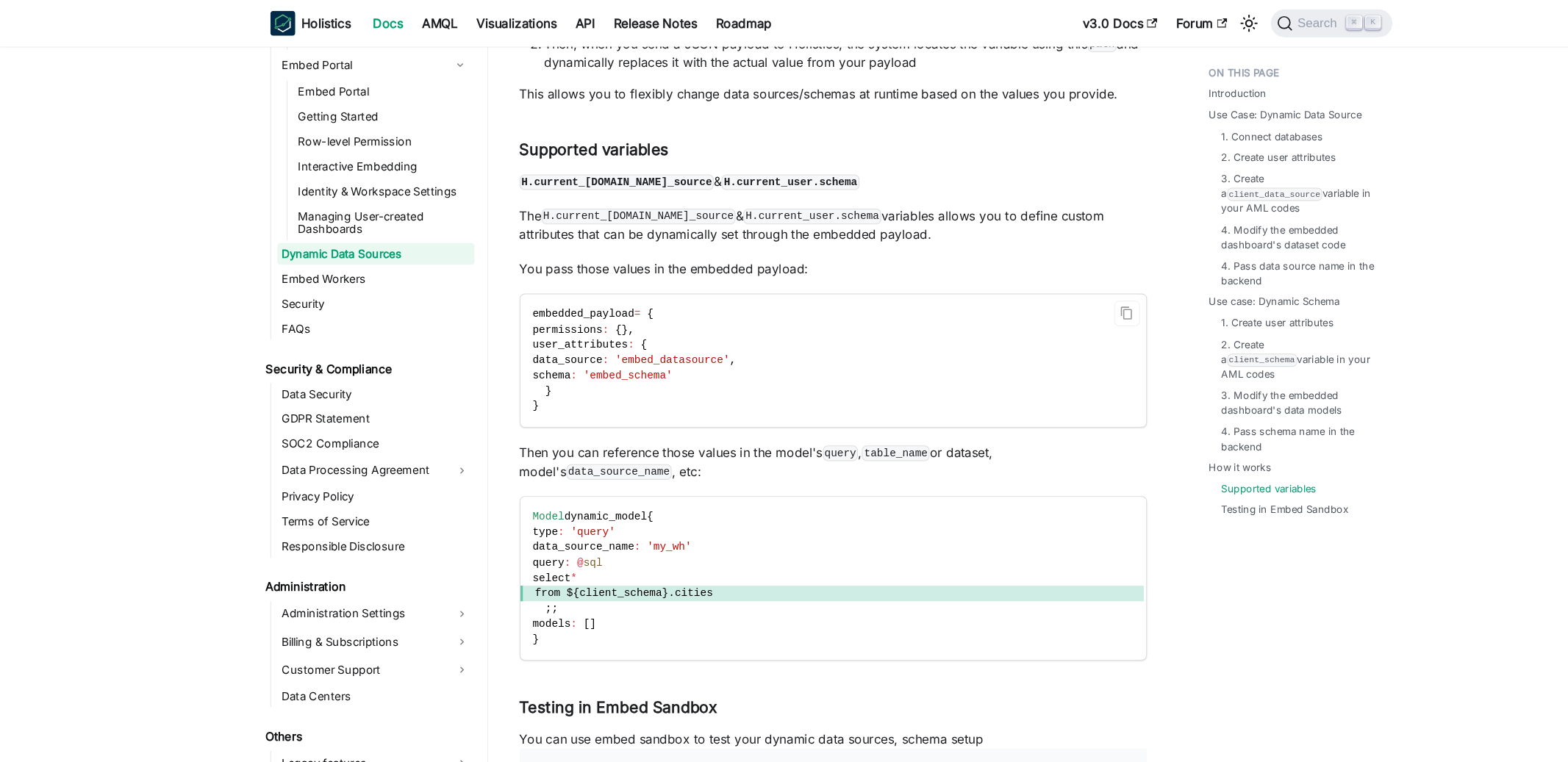
scroll to position [3590, 0]
click at [761, 249] on p "You pass those values in the embedded payload:" at bounding box center [786, 256] width 592 height 17
click at [761, 283] on code "embedded_payload = { permissions : { } , user_attributes : { data_source : 'emb…" at bounding box center [785, 343] width 588 height 125
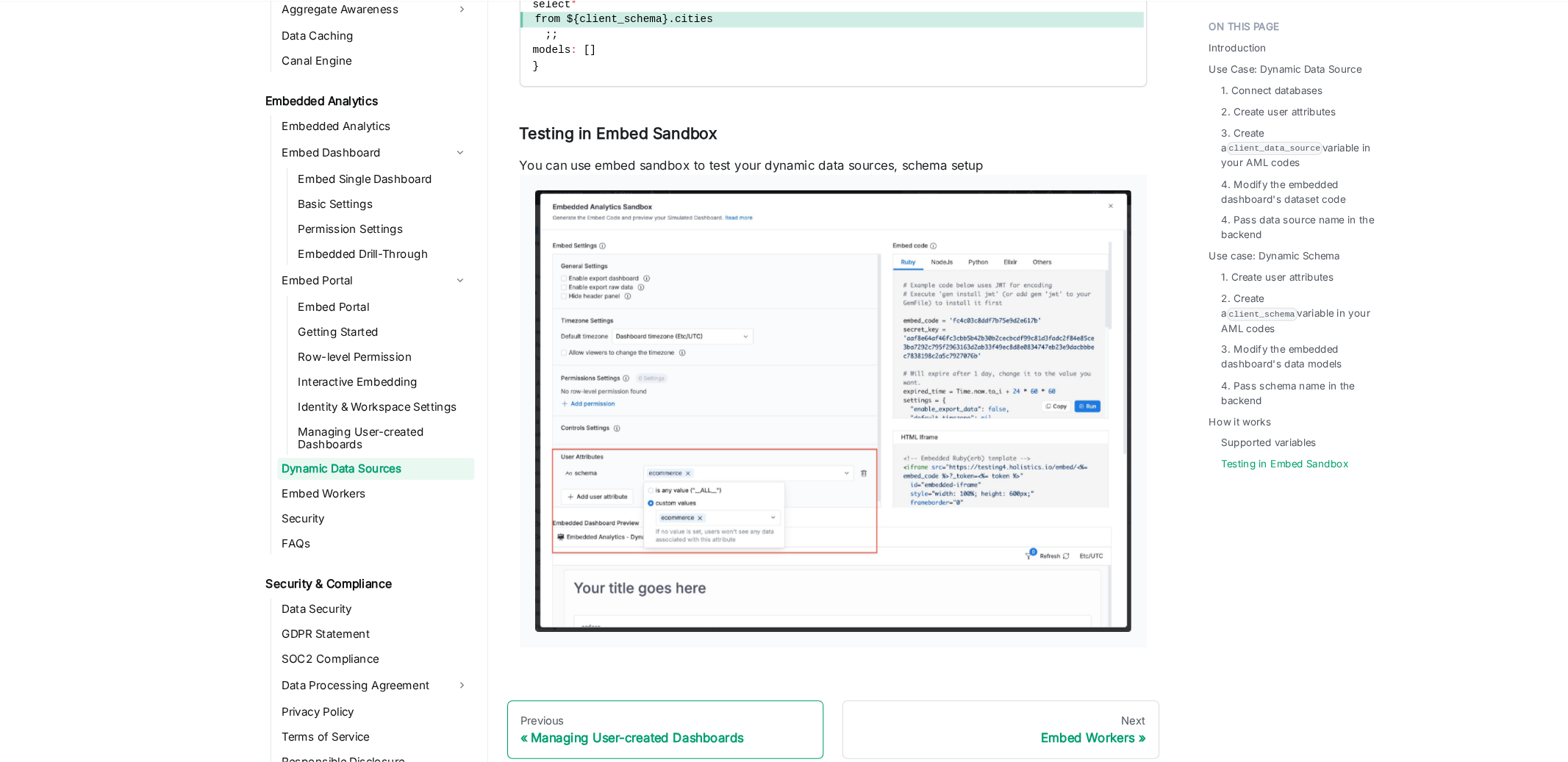
scroll to position [1470, 0]
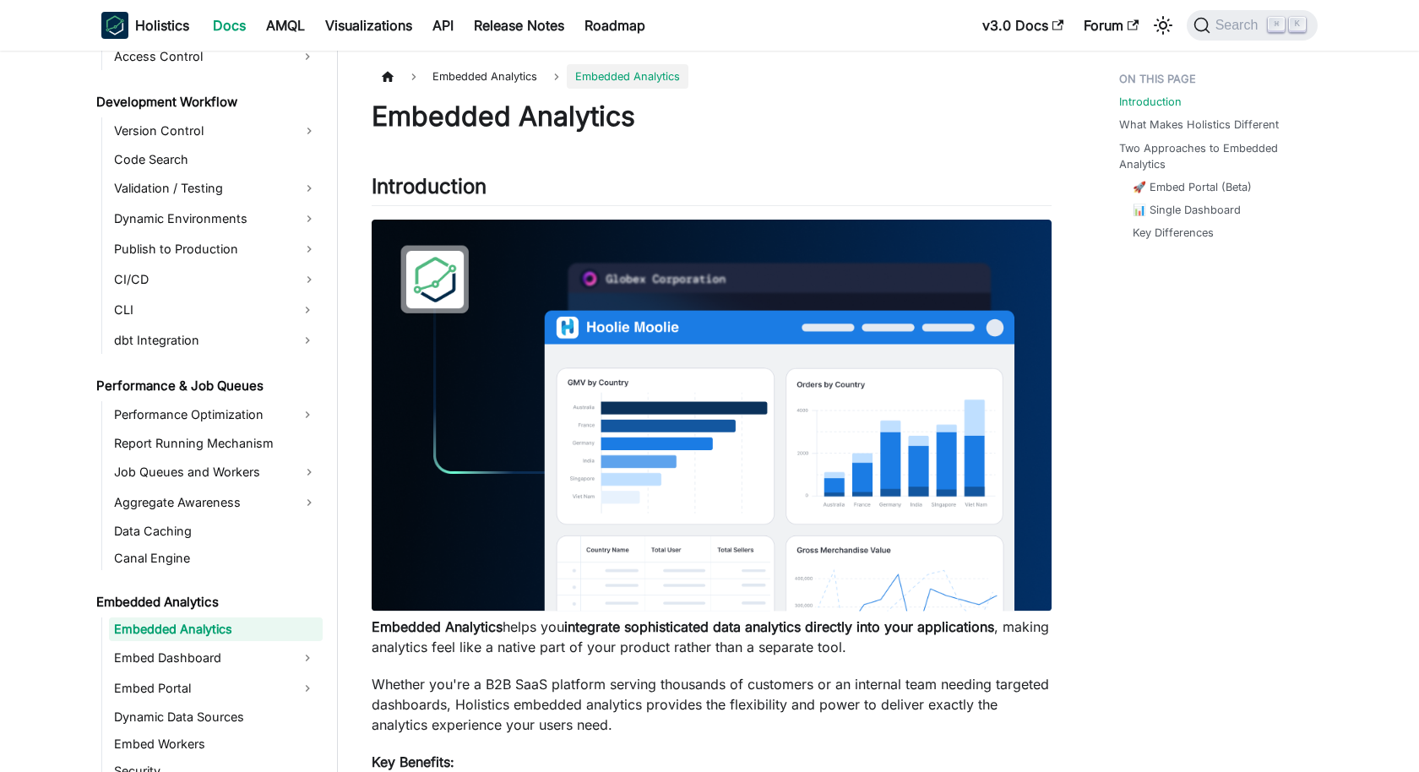
scroll to position [1263, 0]
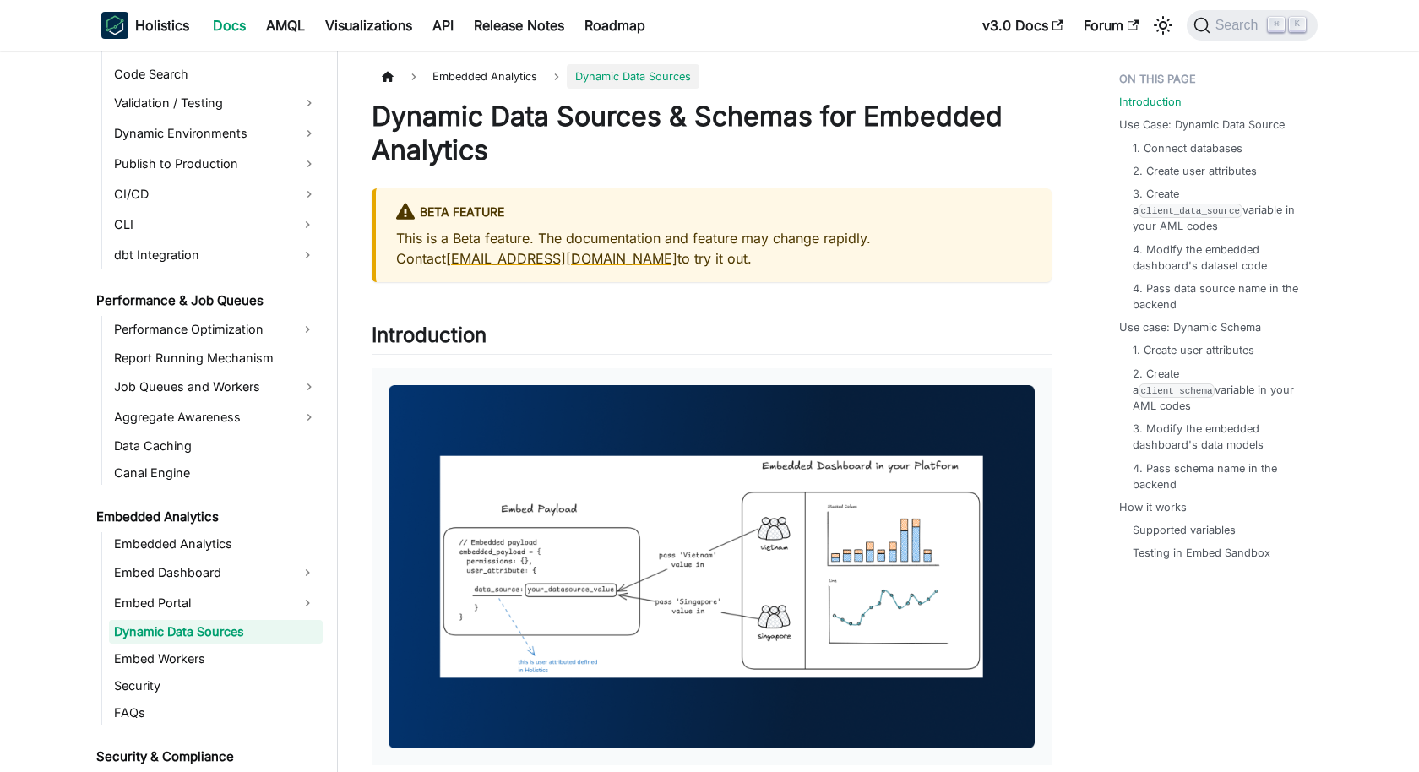
scroll to position [1352, 0]
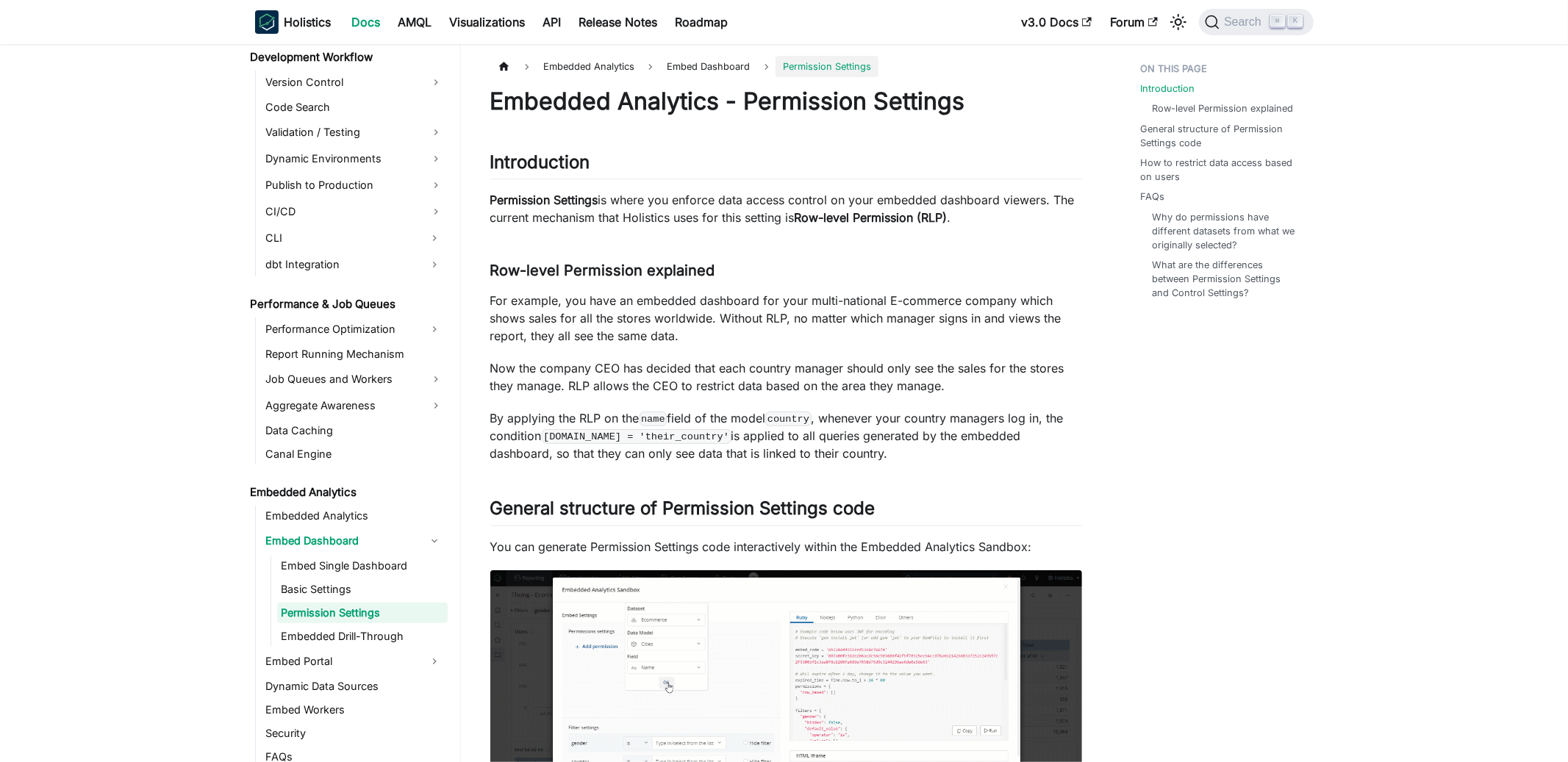
scroll to position [1122, 0]
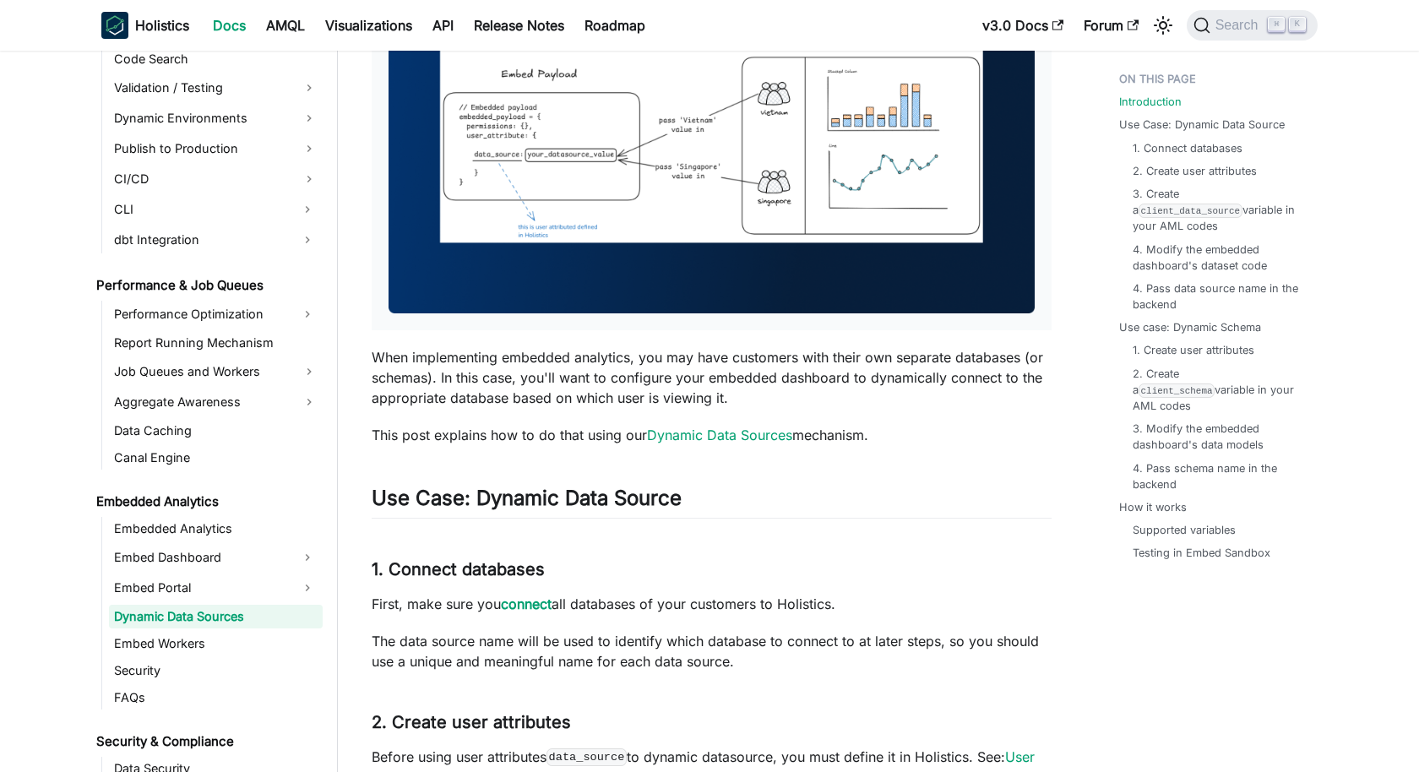
scroll to position [639, 0]
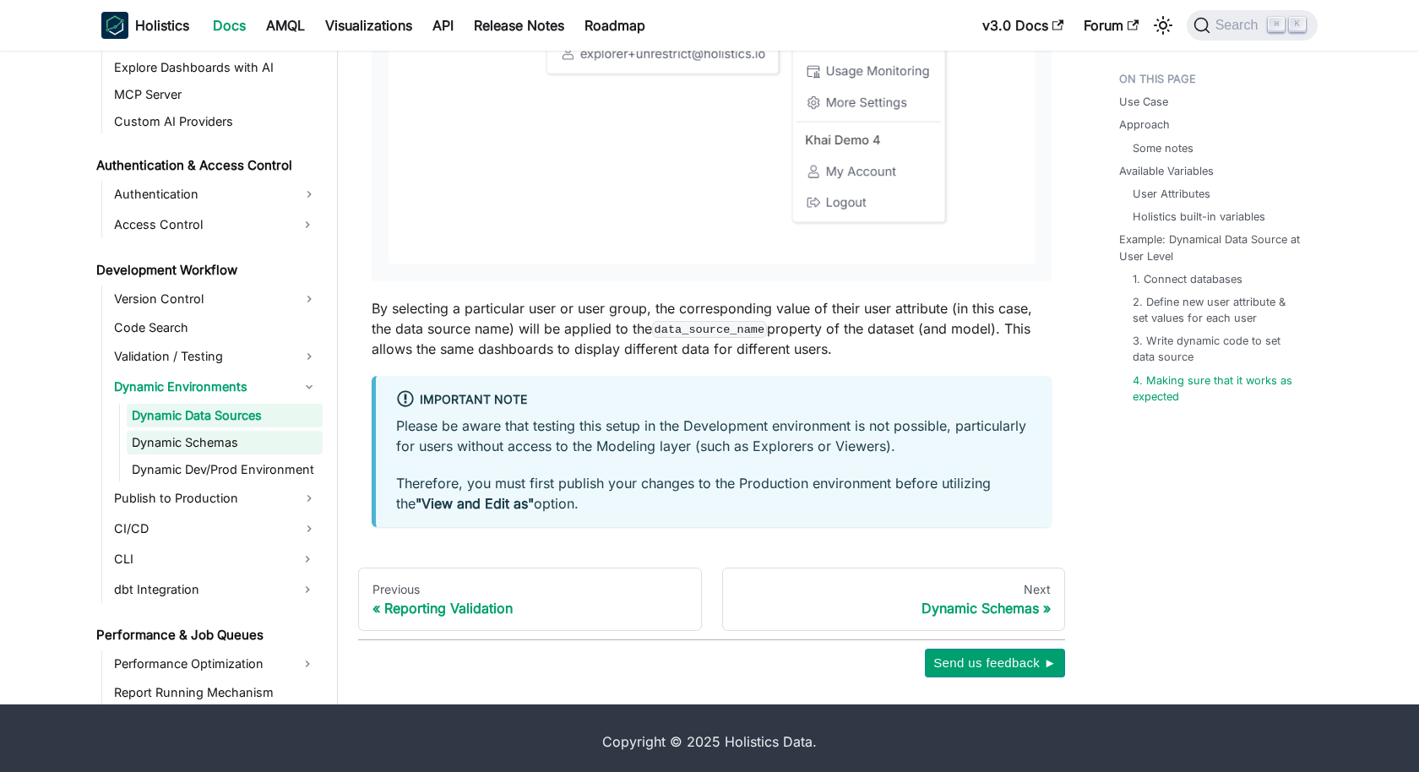
scroll to position [1016, 0]
click at [230, 442] on link "Dynamic Schemas" at bounding box center [225, 442] width 196 height 24
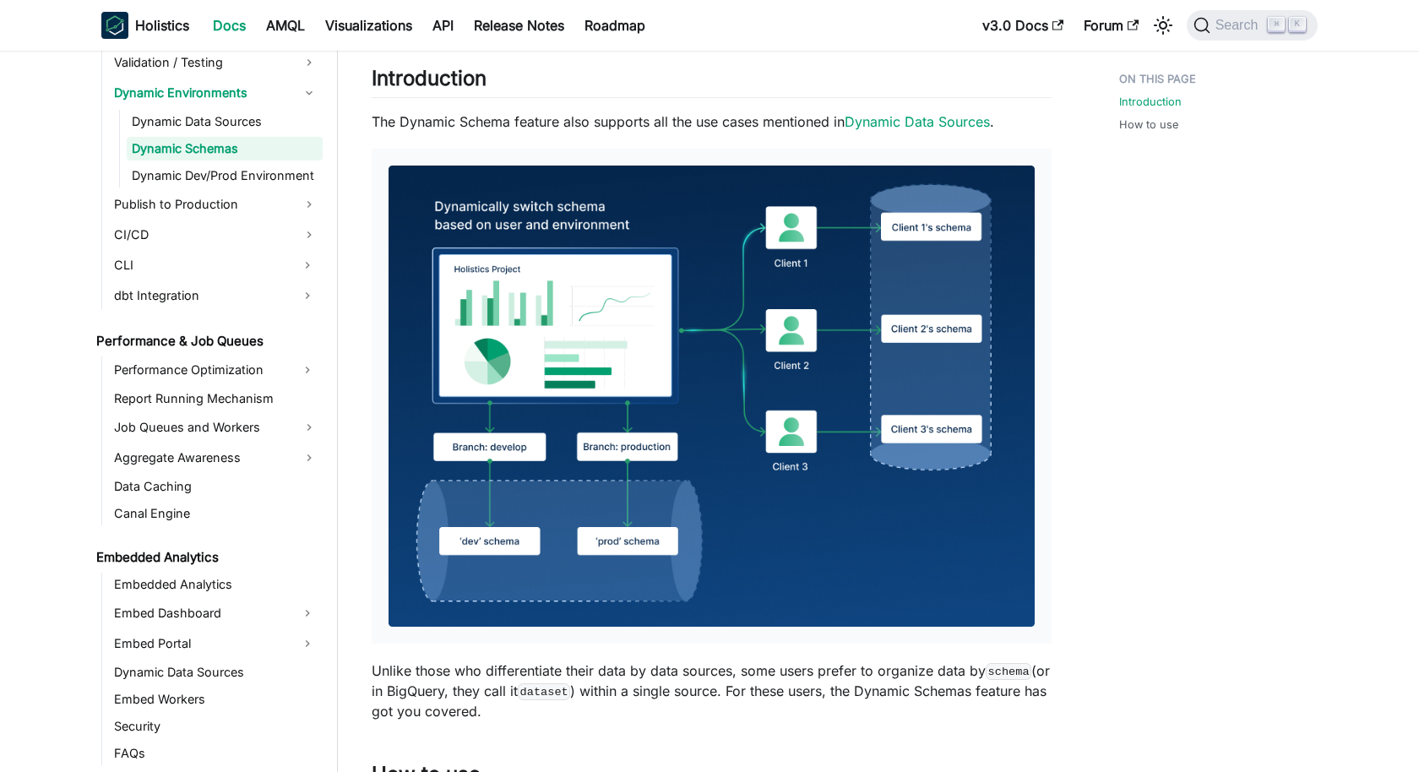
scroll to position [1378, 0]
click at [209, 612] on link "Embed Dashboard" at bounding box center [200, 612] width 183 height 27
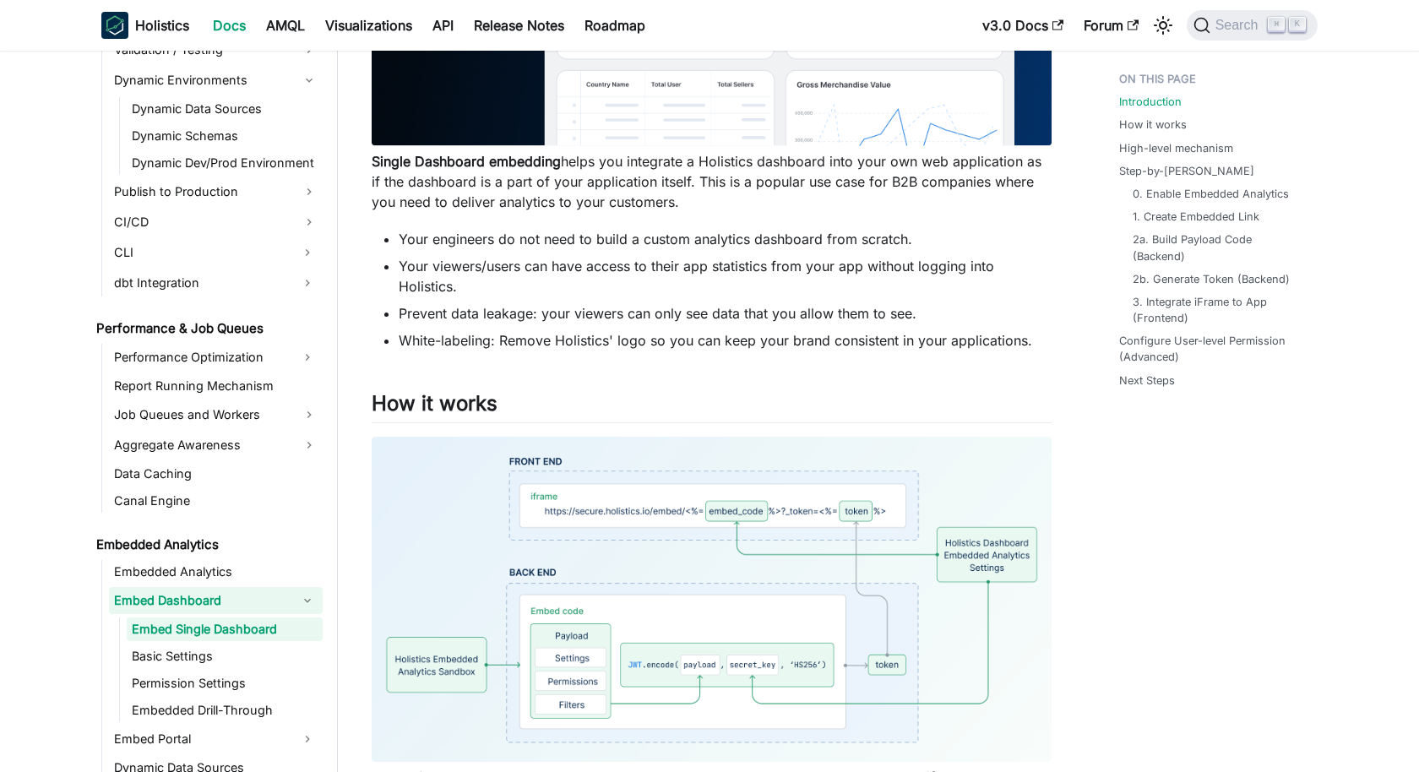
scroll to position [477, 0]
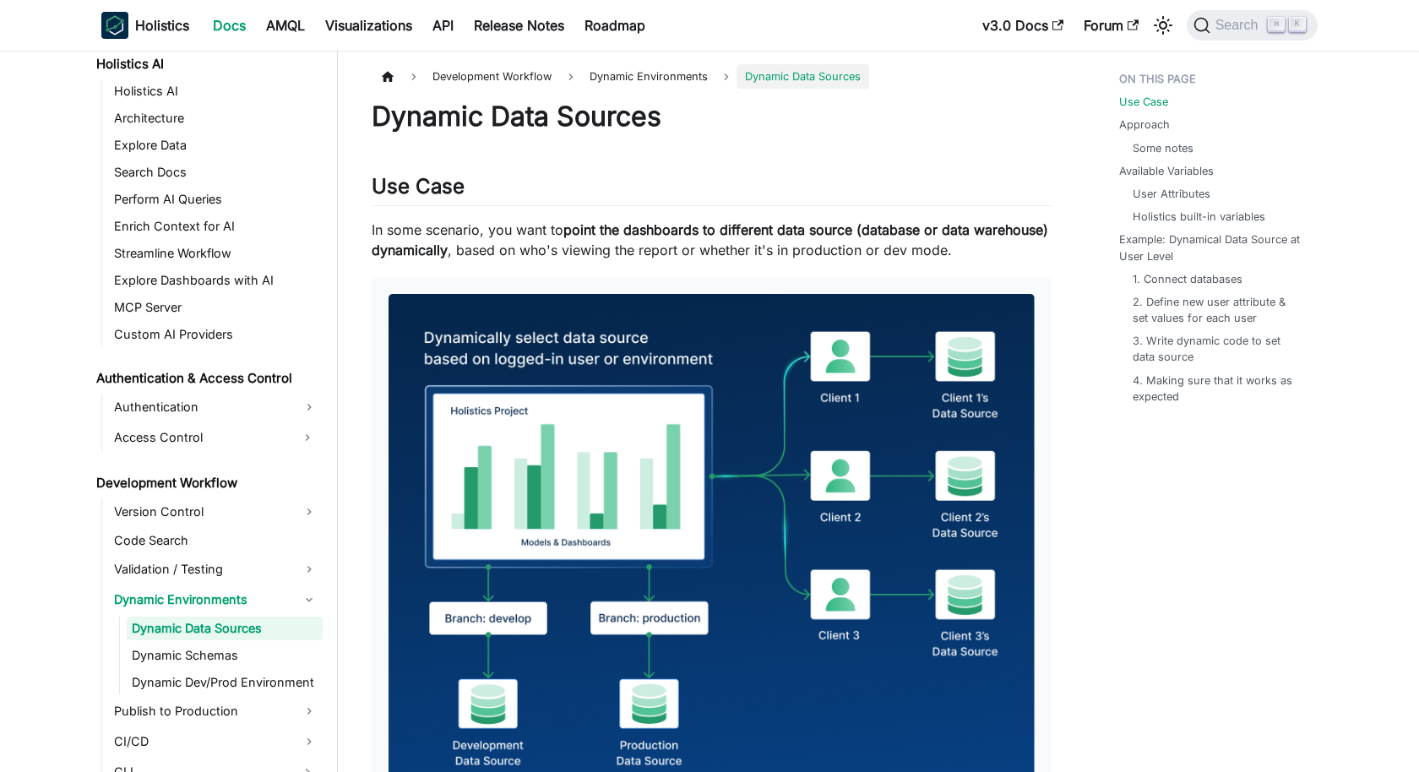
scroll to position [881, 0]
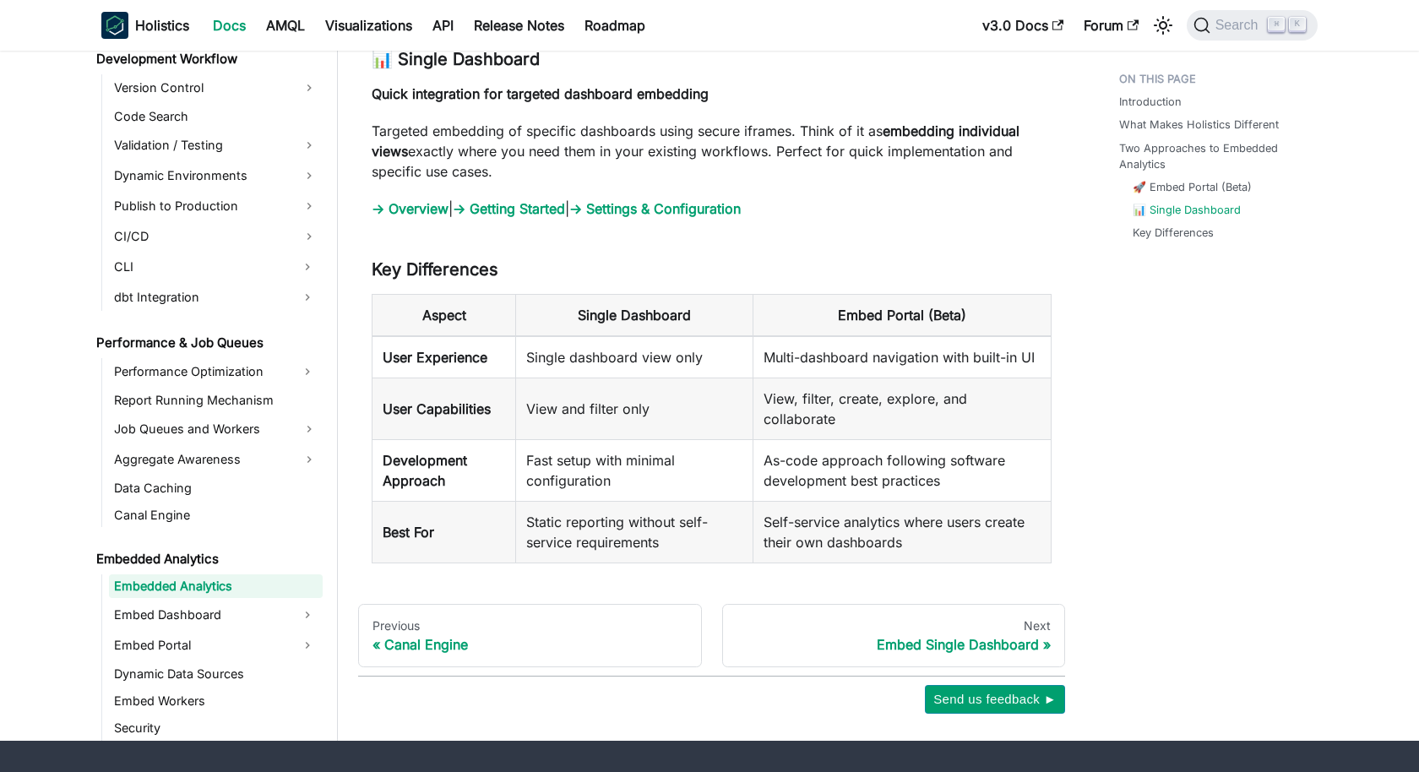
scroll to position [1937, 0]
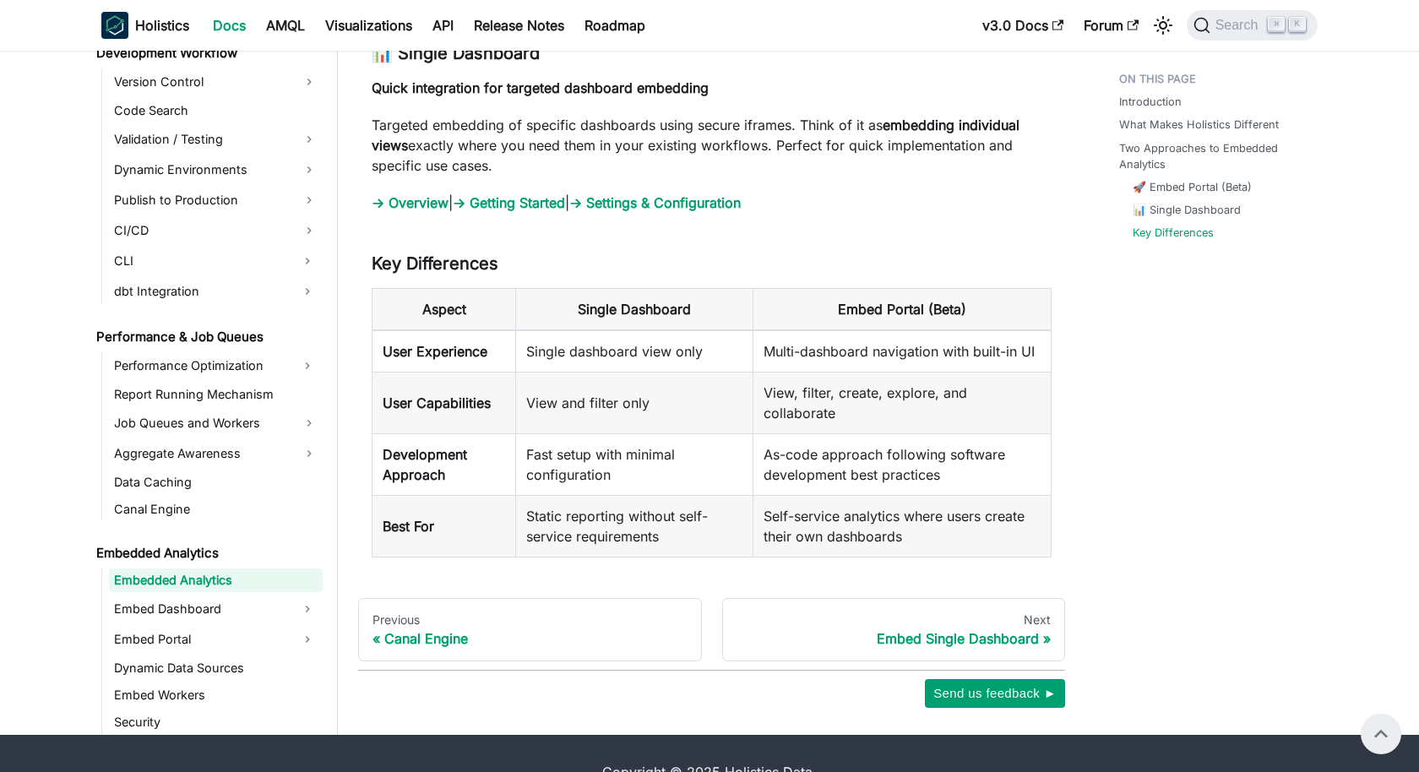
click at [685, 194] on link "→ Settings & Configuration" at bounding box center [654, 202] width 171 height 17
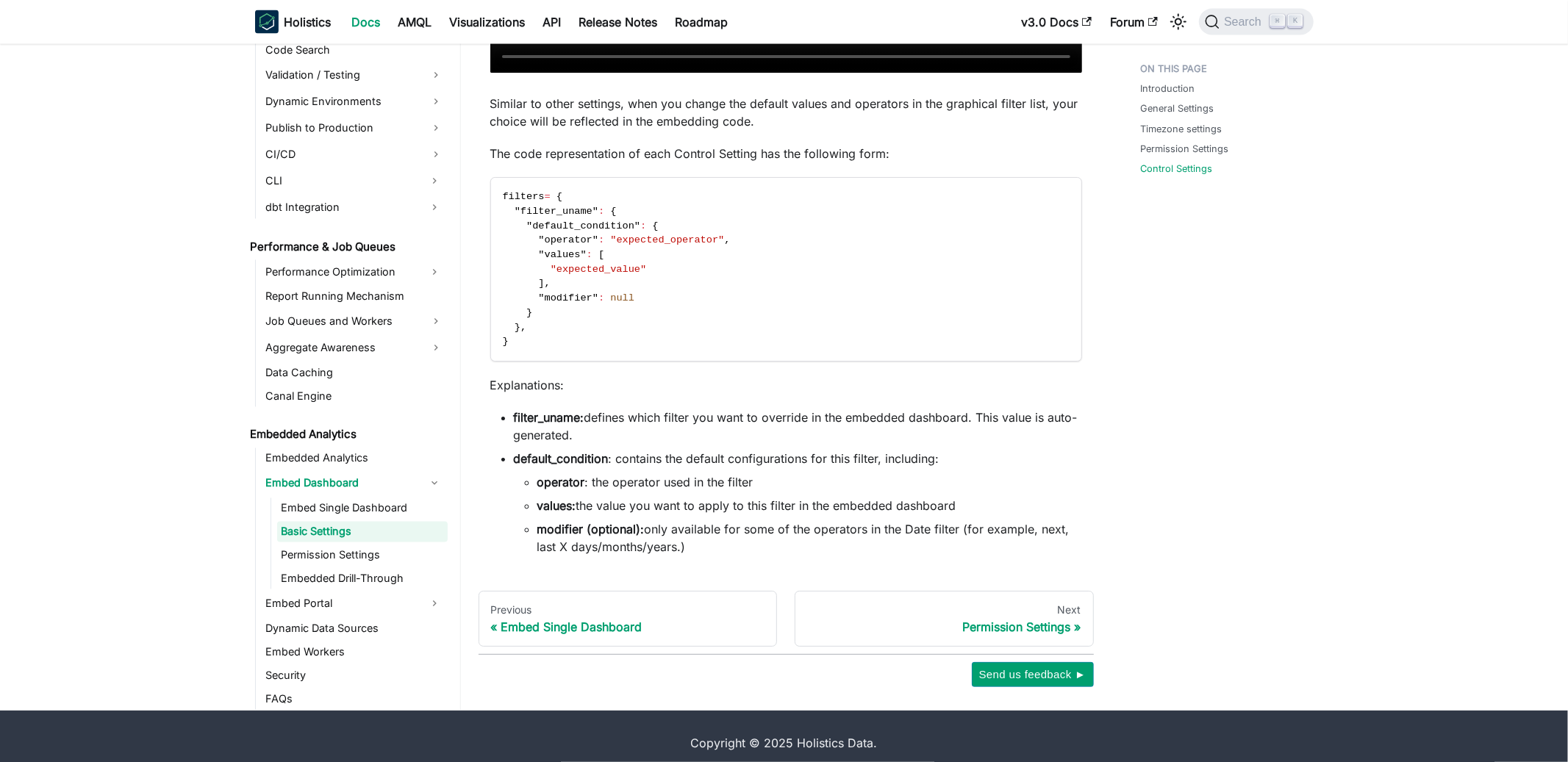
scroll to position [2067, 0]
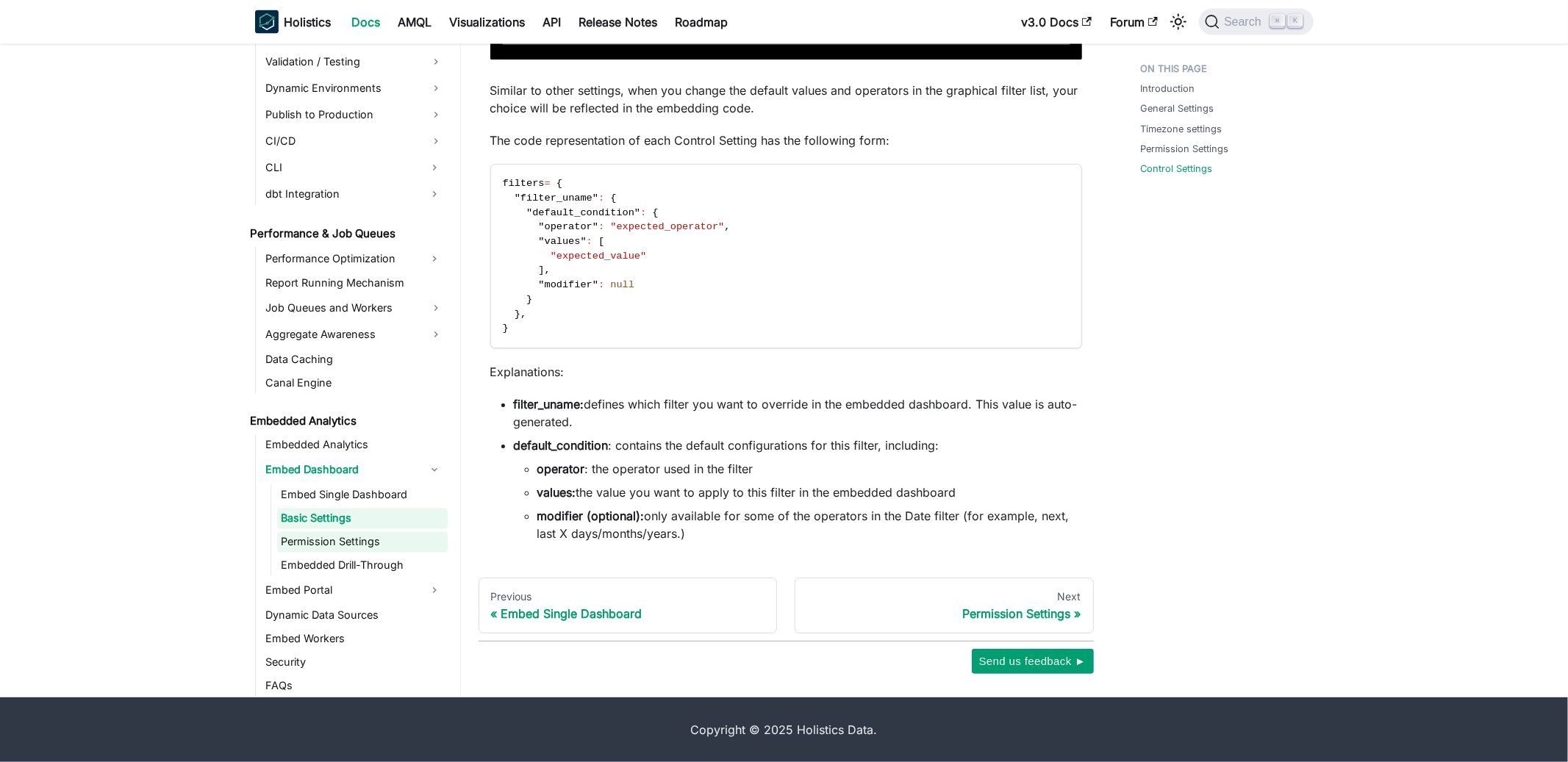
click at [379, 532] on link "Permission Settings" at bounding box center [362, 543] width 171 height 21
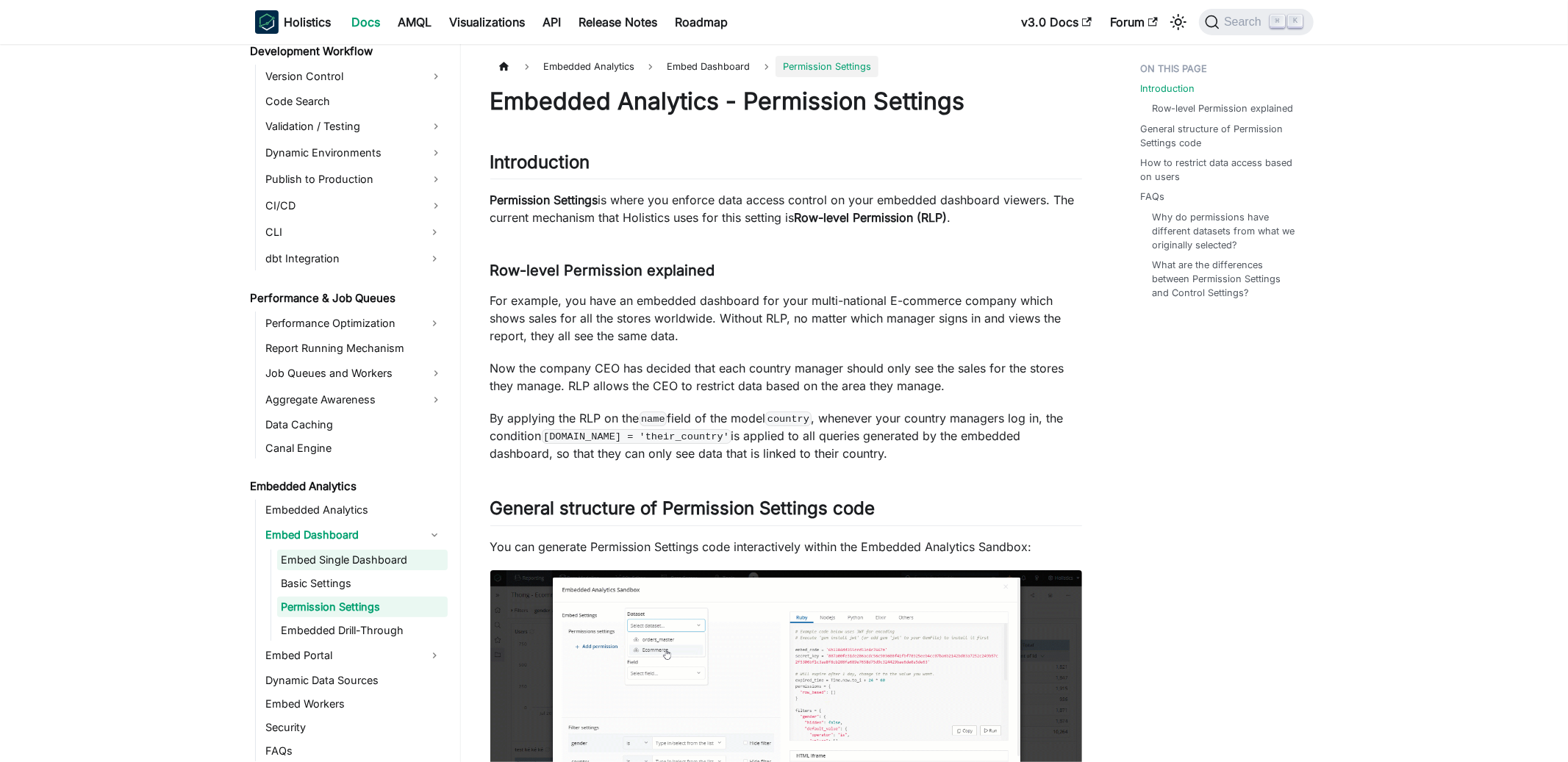
click at [424, 561] on link "Embed Single Dashboard" at bounding box center [362, 560] width 171 height 21
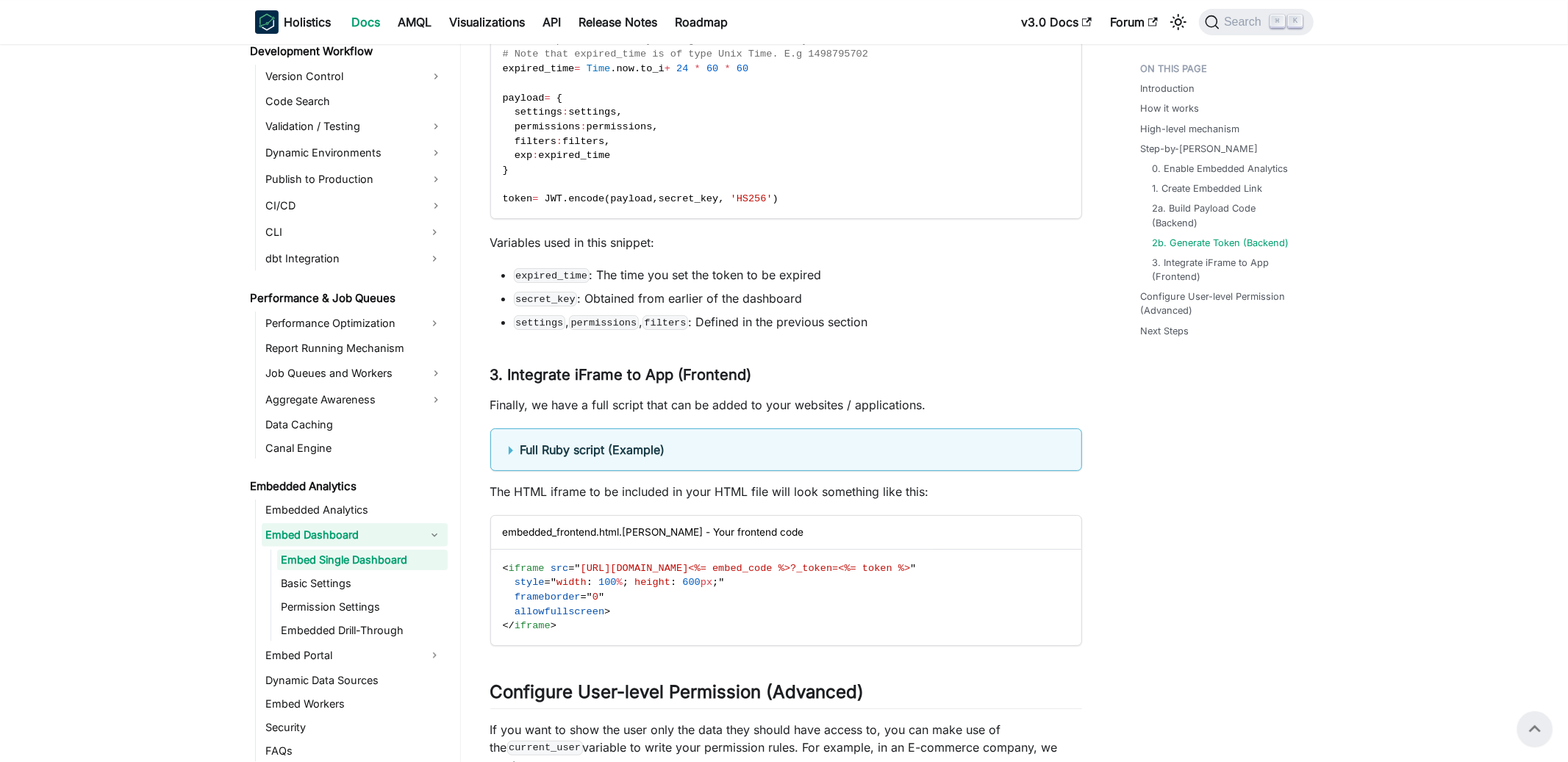
scroll to position [4215, 0]
click at [512, 459] on summary "Full Ruby script (Example)" at bounding box center [787, 451] width 555 height 17
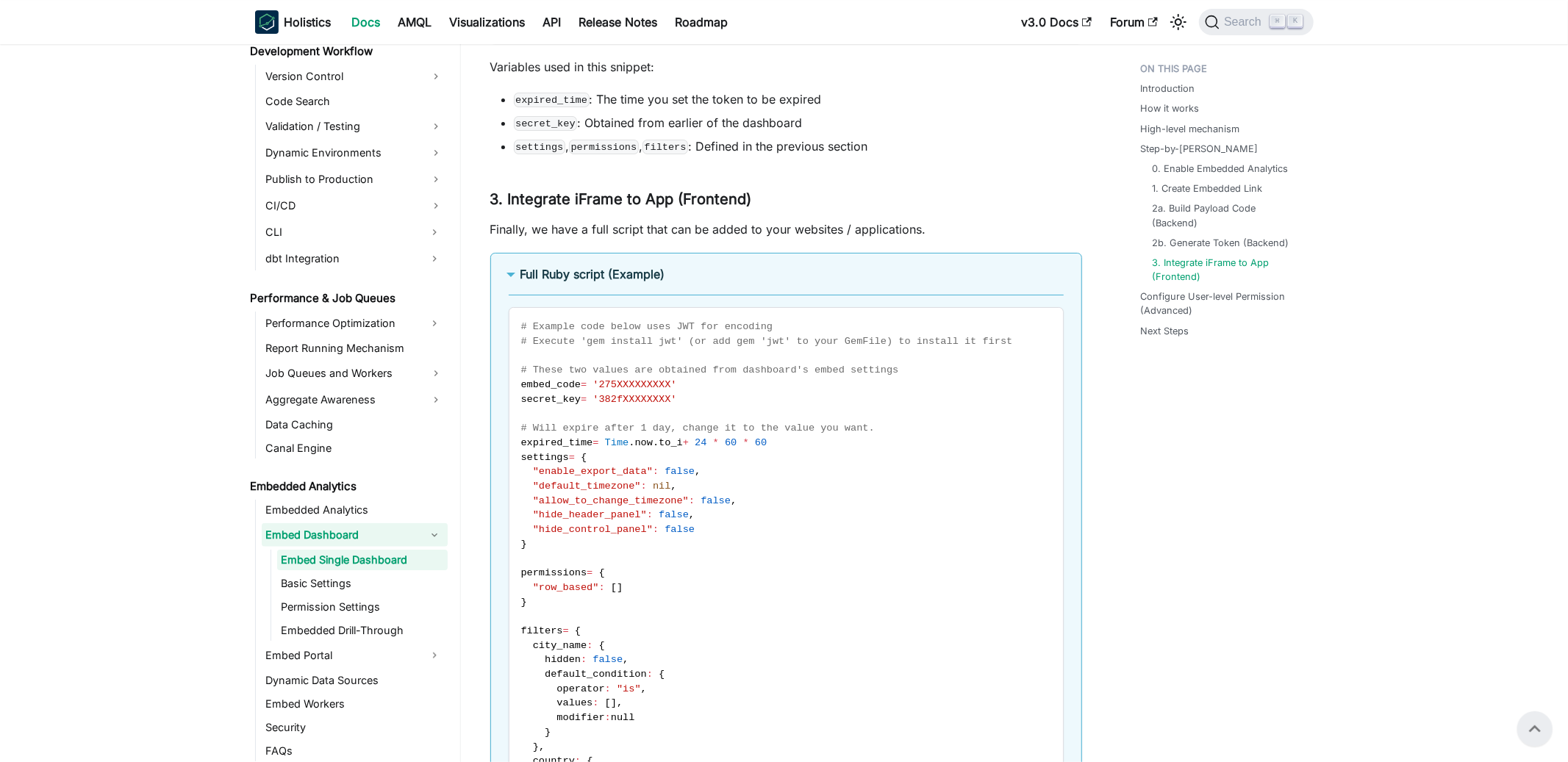
scroll to position [4386, 0]
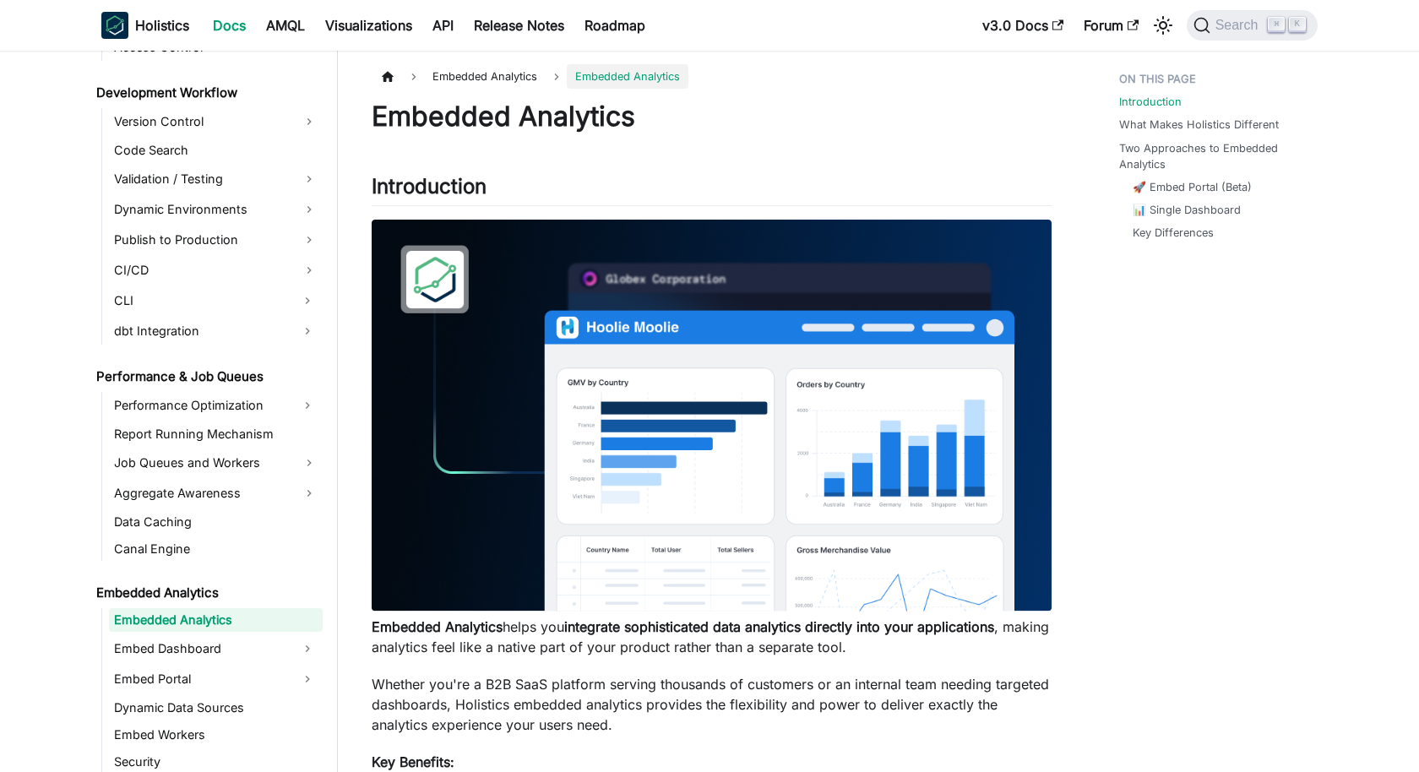
scroll to position [1263, 0]
